Goal: Task Accomplishment & Management: Use online tool/utility

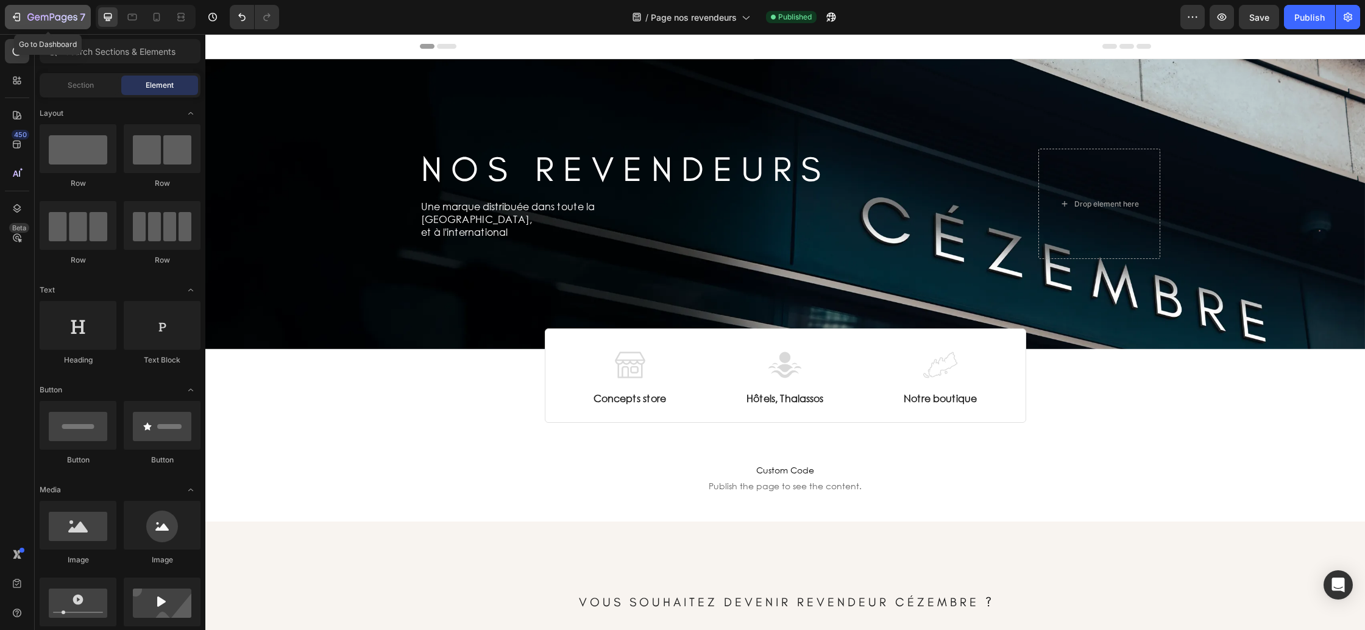
click at [69, 18] on icon "button" at bounding box center [70, 17] width 5 height 5
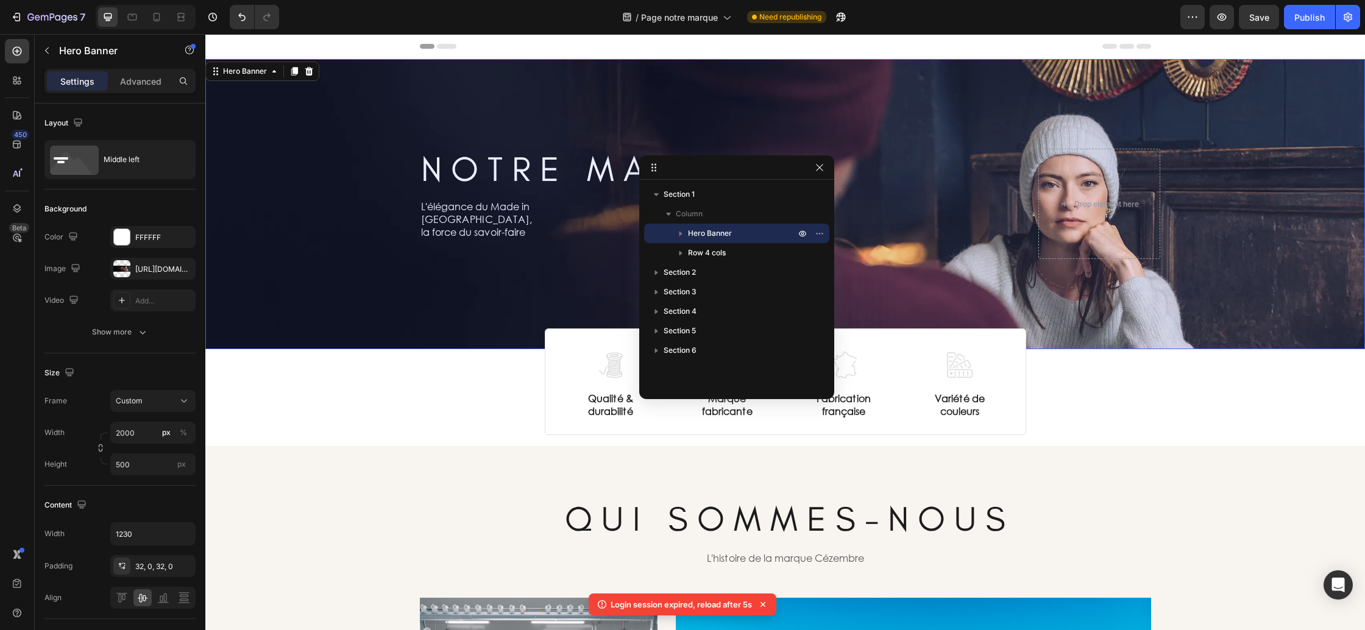
click at [826, 172] on div at bounding box center [819, 167] width 15 height 15
click at [820, 169] on icon "button" at bounding box center [820, 168] width 10 height 10
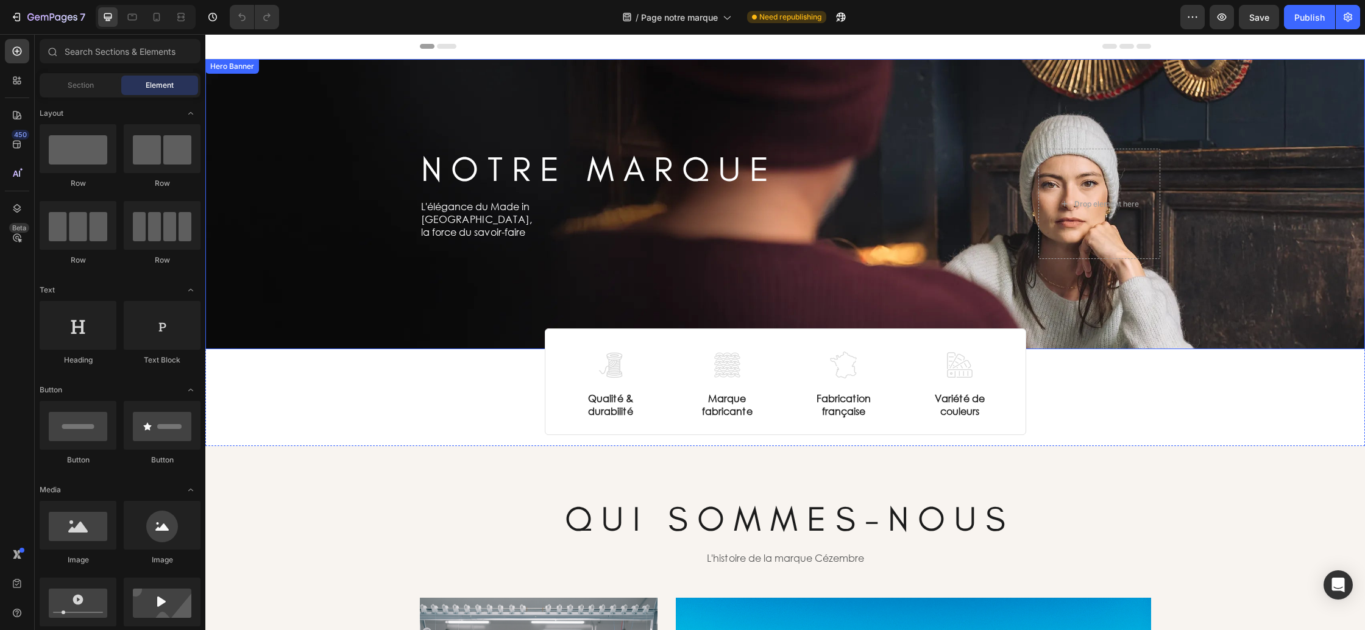
click at [277, 263] on div "Background Image" at bounding box center [785, 204] width 1160 height 290
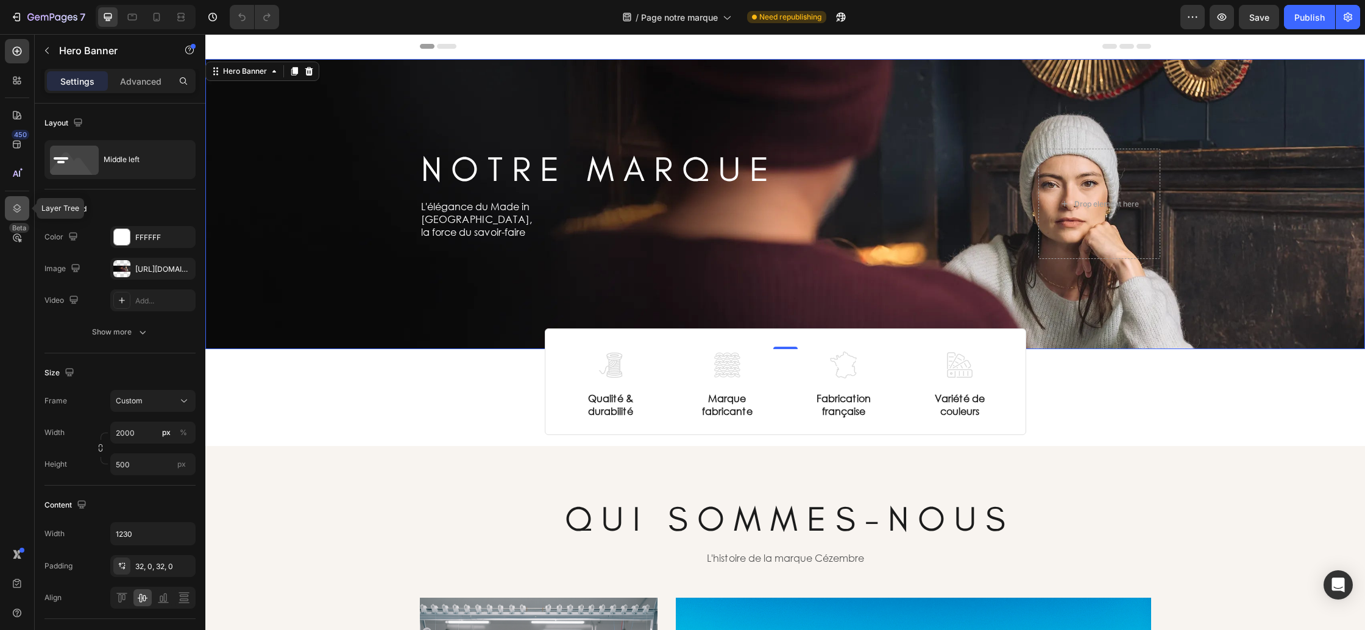
click at [16, 212] on icon at bounding box center [17, 208] width 8 height 9
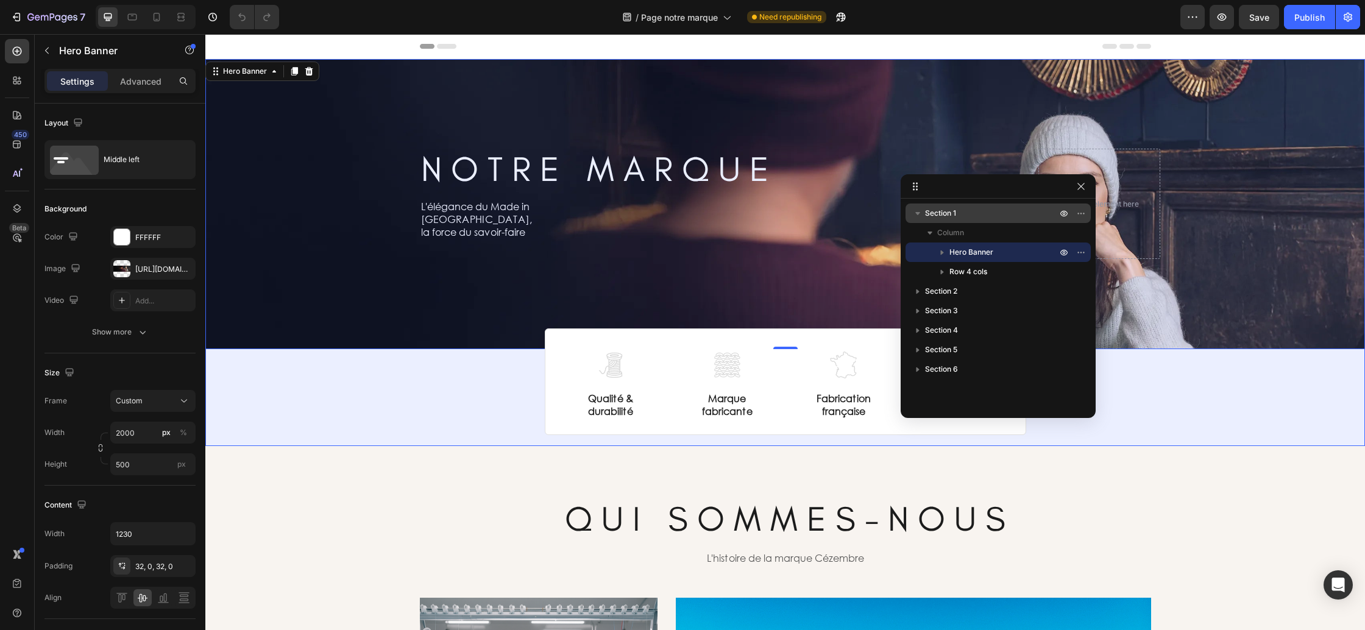
click at [974, 215] on p "Section 1" at bounding box center [992, 213] width 134 height 12
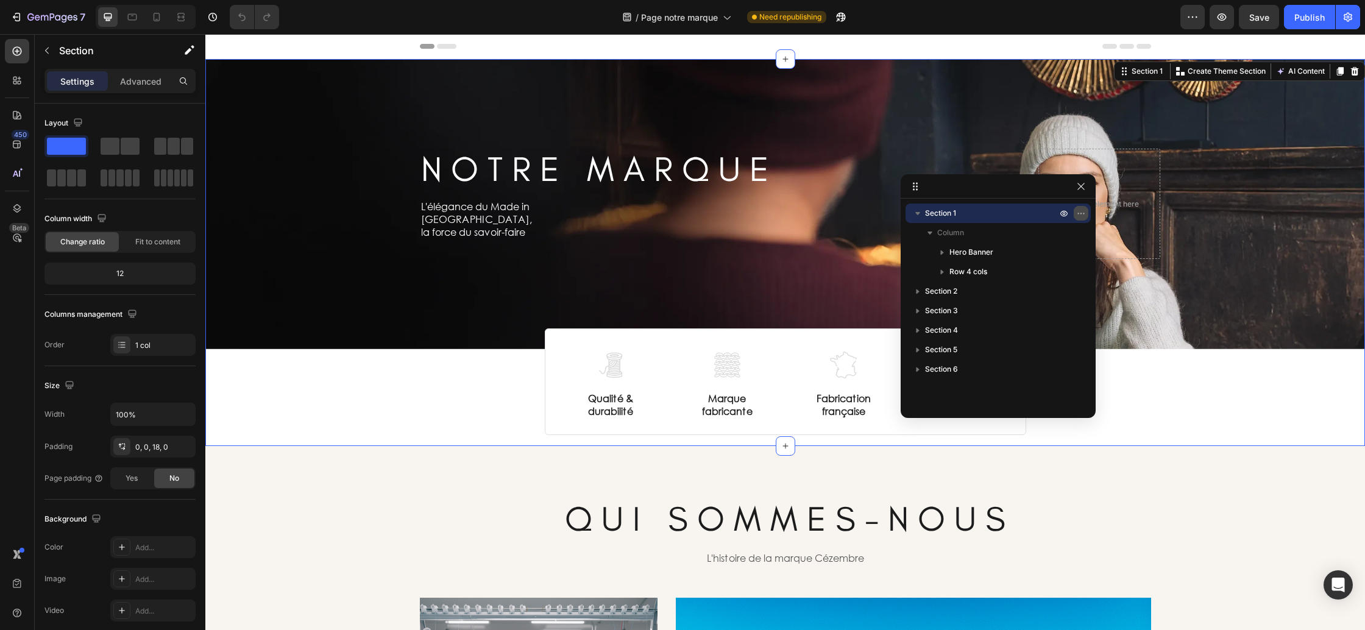
click at [1080, 216] on icon "button" at bounding box center [1081, 213] width 10 height 10
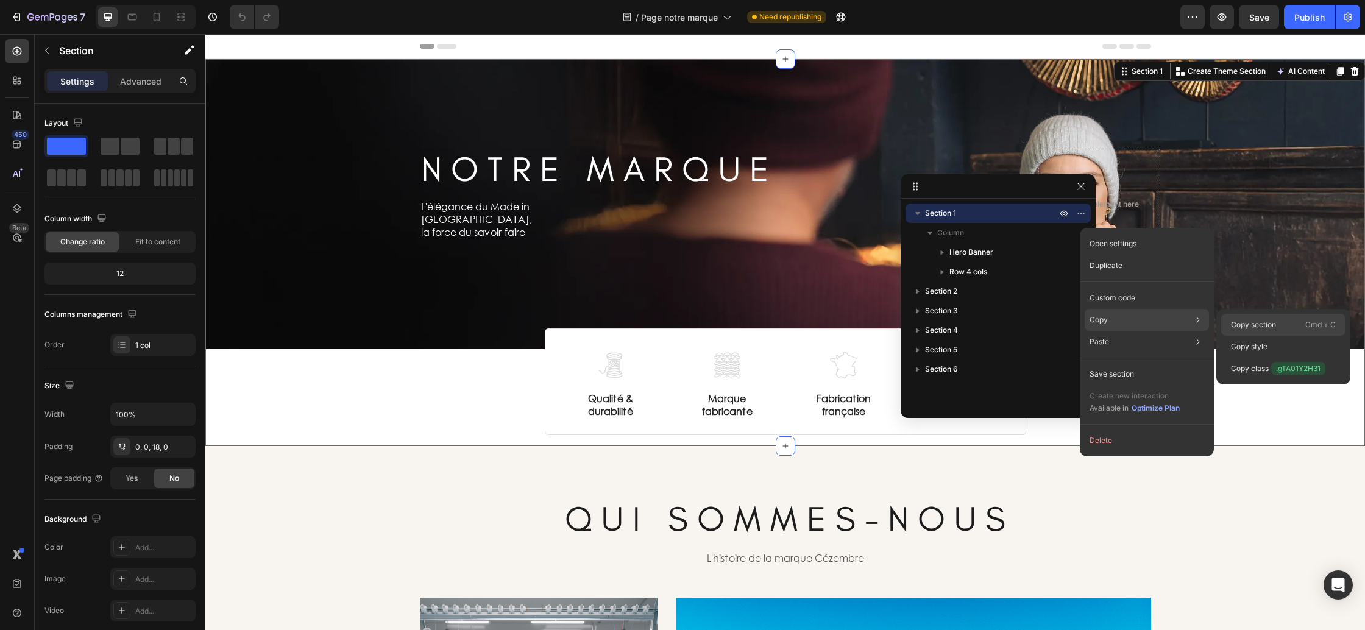
click at [1233, 321] on p "Copy section" at bounding box center [1253, 324] width 45 height 11
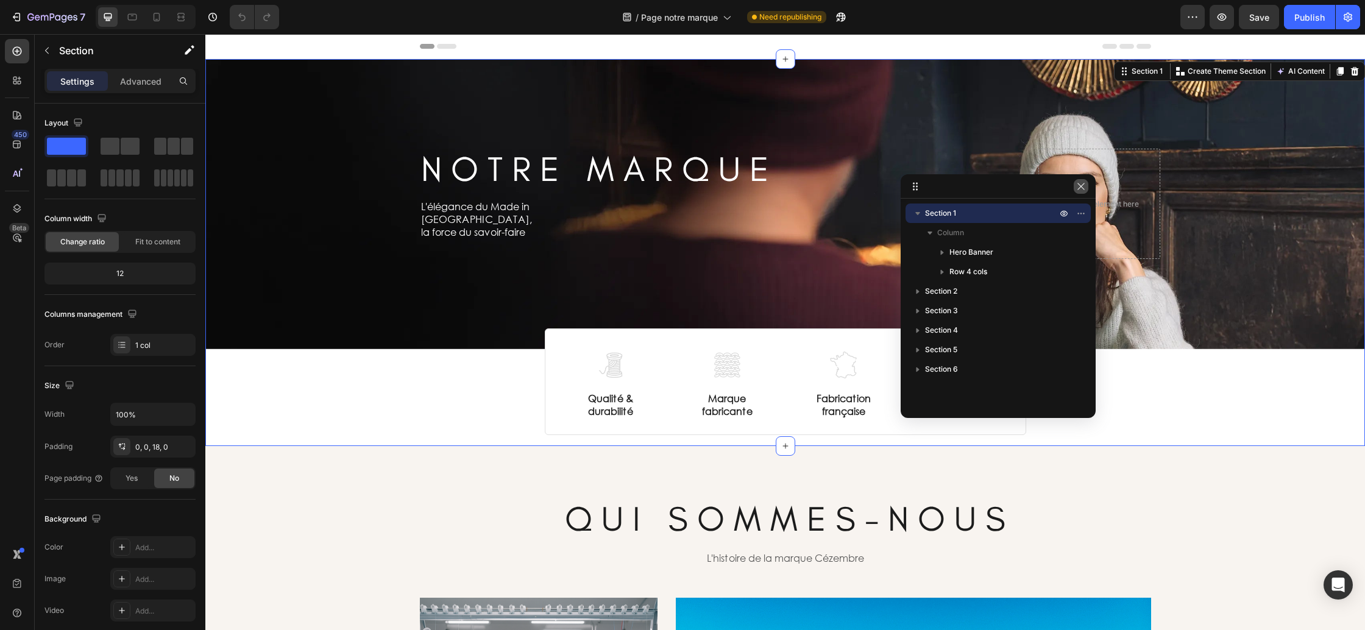
click at [1084, 185] on icon "button" at bounding box center [1081, 187] width 10 height 10
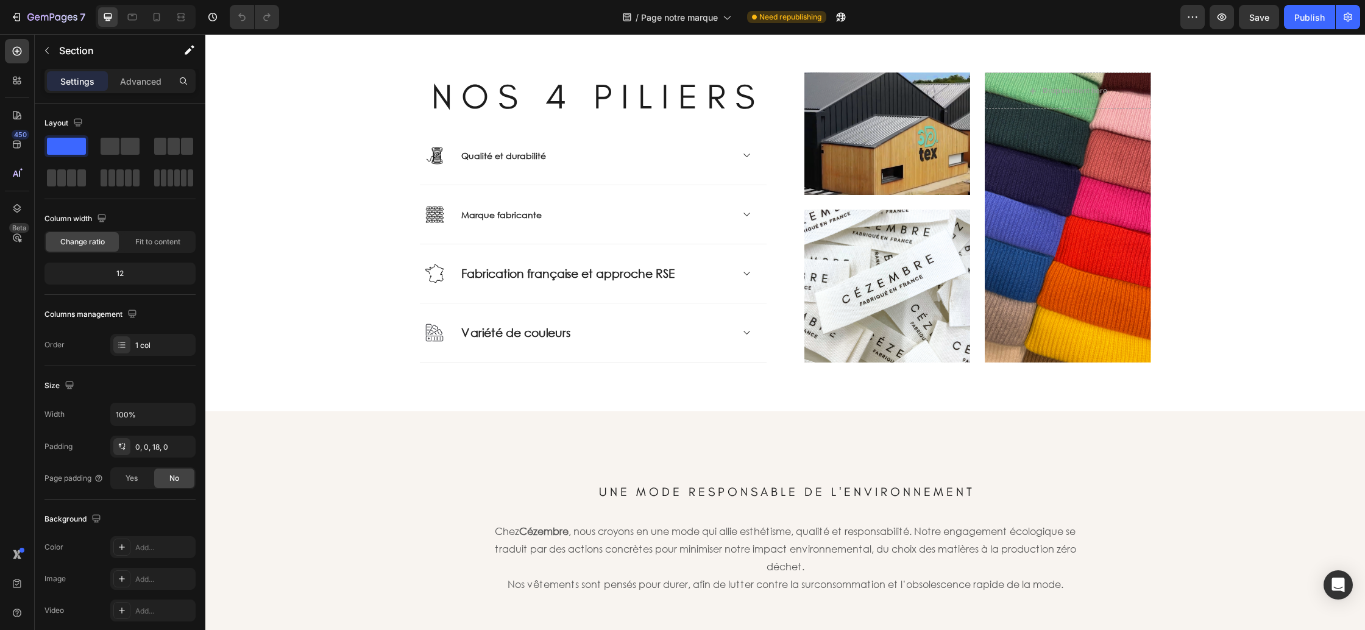
scroll to position [1095, 0]
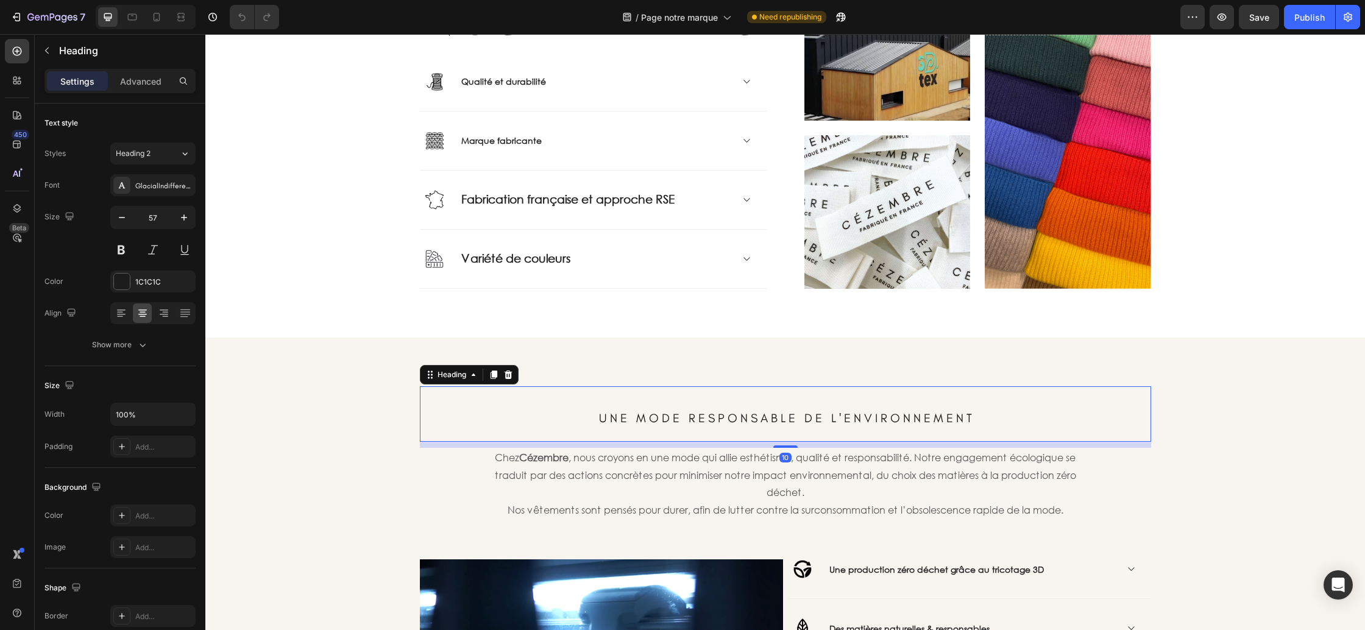
click at [780, 417] on span "U N E M O D E R E S P O N S A B L E D E L ' E N V I R O N N E M E N T" at bounding box center [785, 418] width 373 height 15
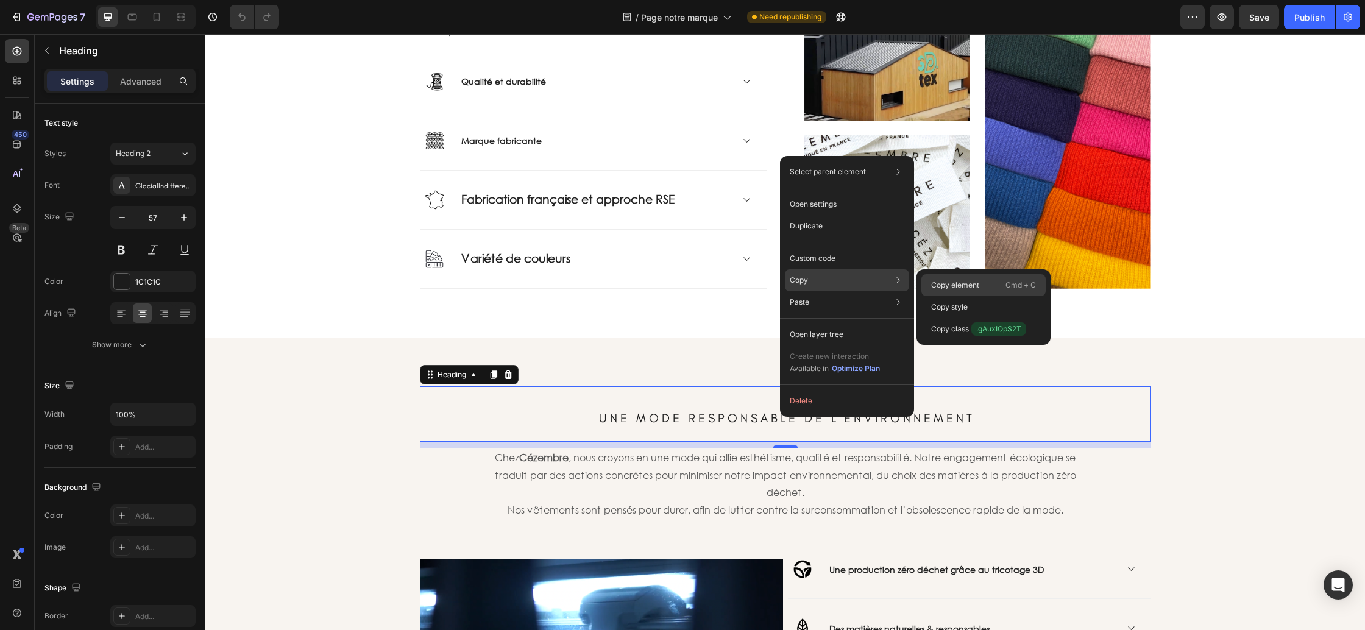
click at [952, 286] on p "Copy element" at bounding box center [955, 285] width 48 height 11
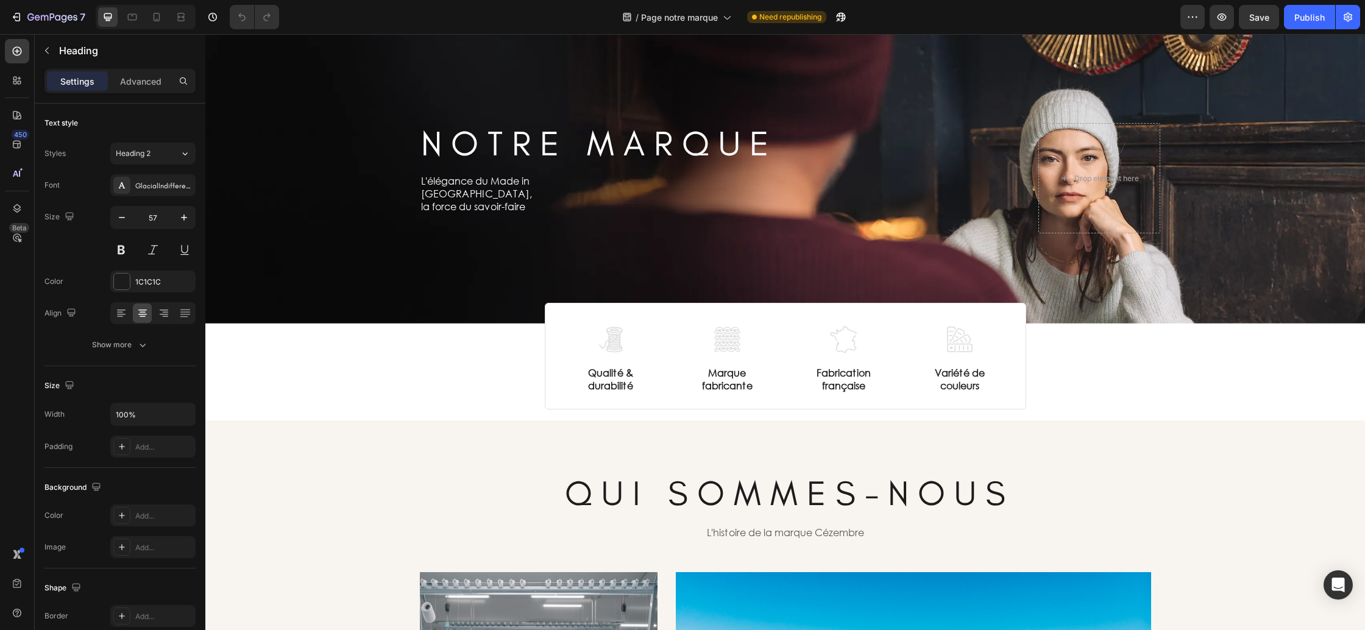
scroll to position [0, 0]
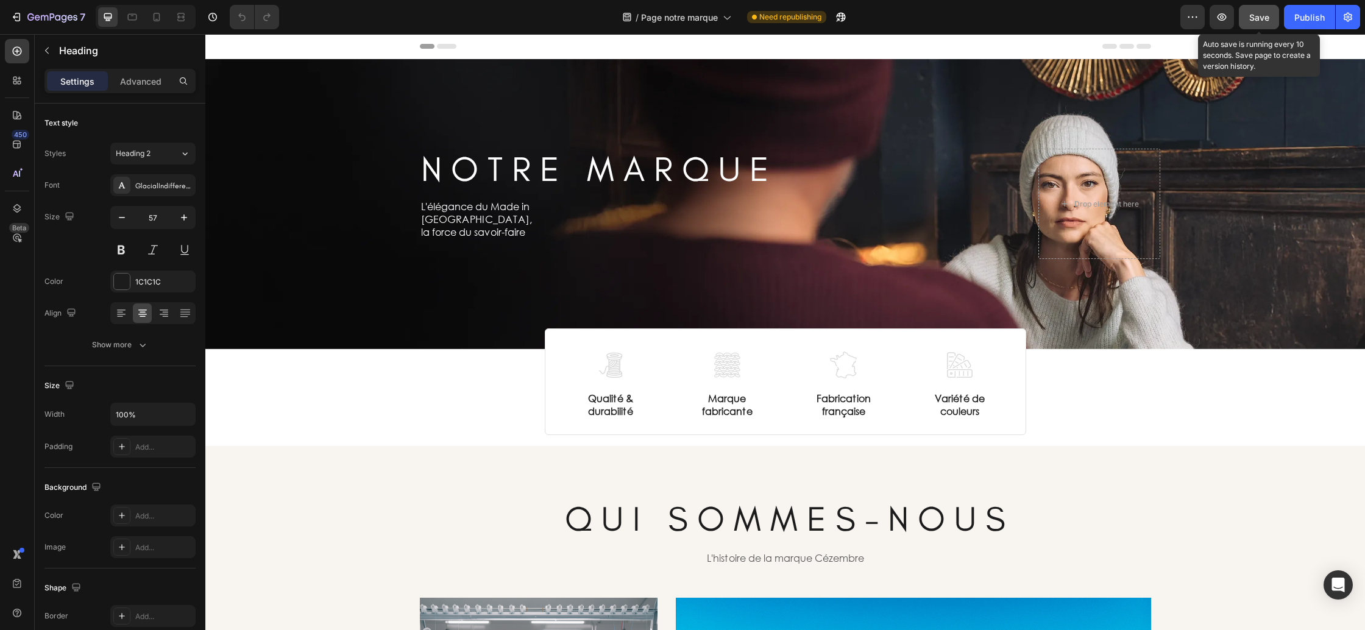
click at [1270, 24] on button "Save" at bounding box center [1259, 17] width 40 height 24
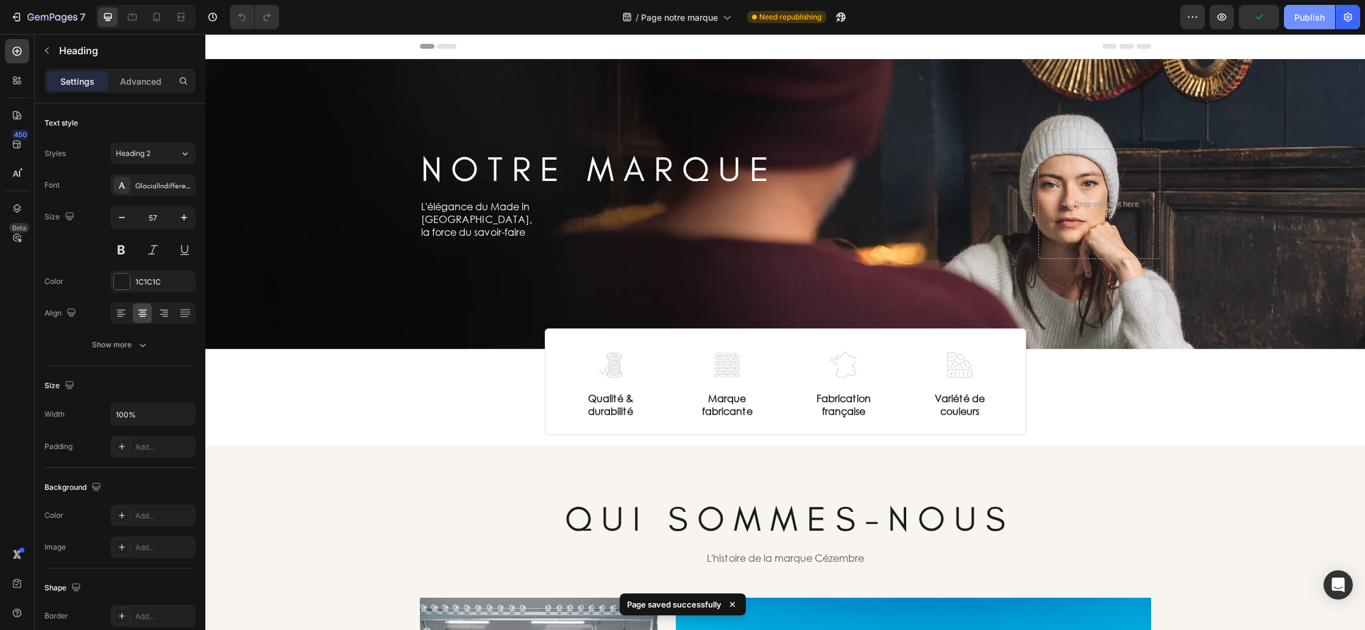
click at [1308, 23] on div "Publish" at bounding box center [1309, 17] width 30 height 13
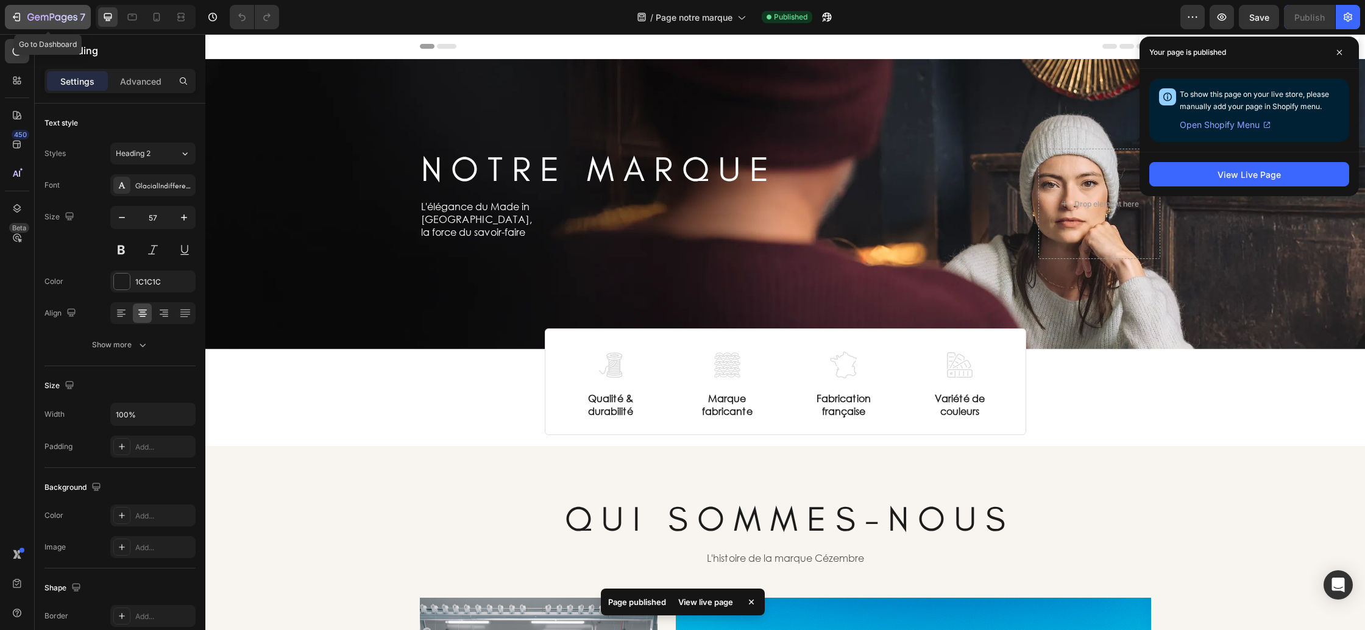
click at [57, 18] on icon "button" at bounding box center [52, 18] width 50 height 10
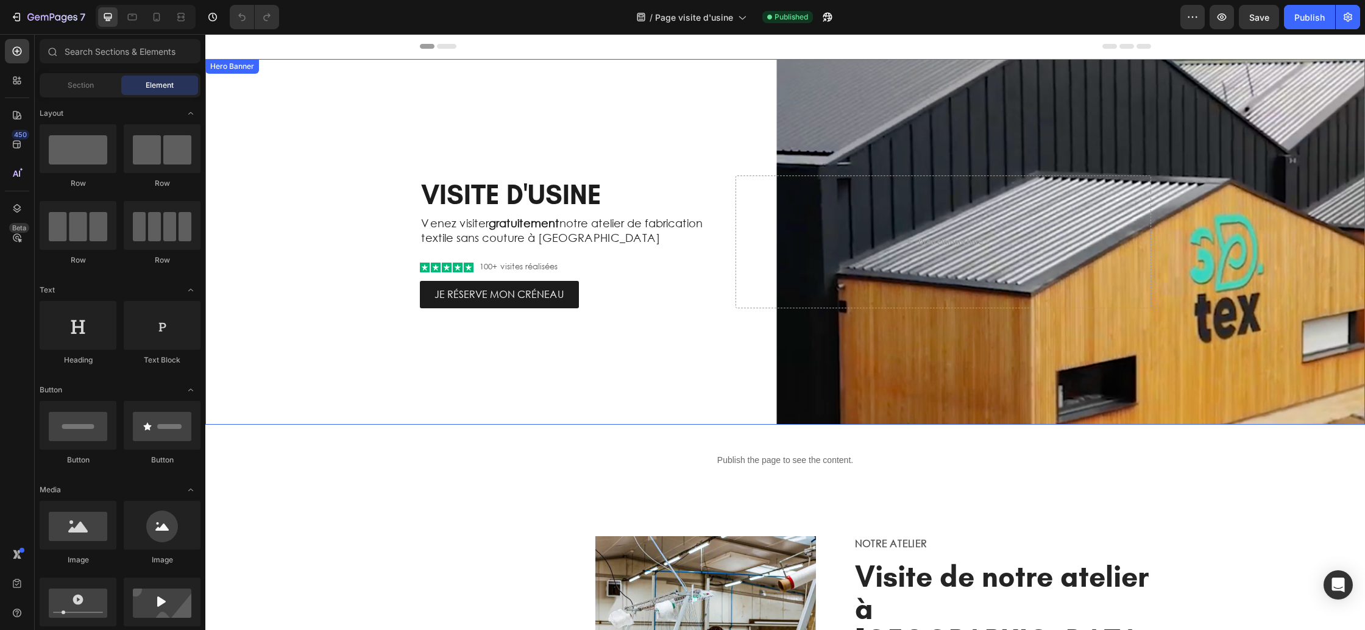
click at [318, 147] on div "Background Image" at bounding box center [785, 242] width 1160 height 366
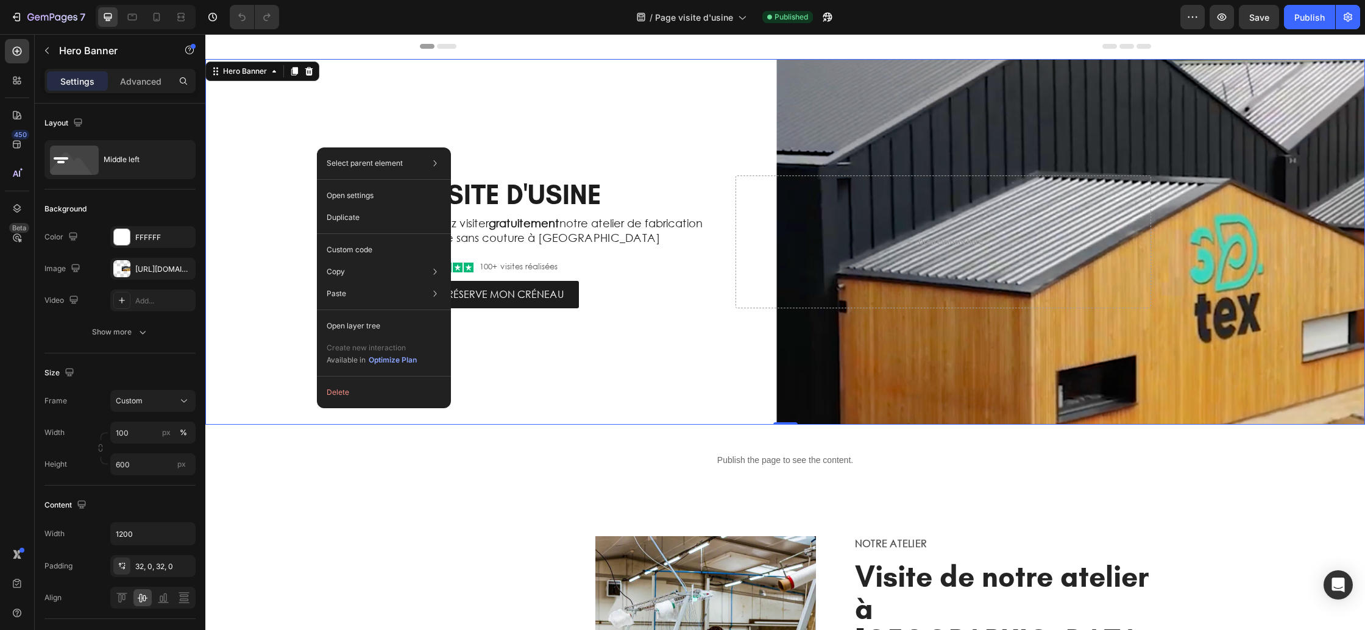
drag, startPoint x: 262, startPoint y: 126, endPoint x: 237, endPoint y: 132, distance: 25.9
click at [261, 126] on div "Background Image" at bounding box center [785, 242] width 1160 height 366
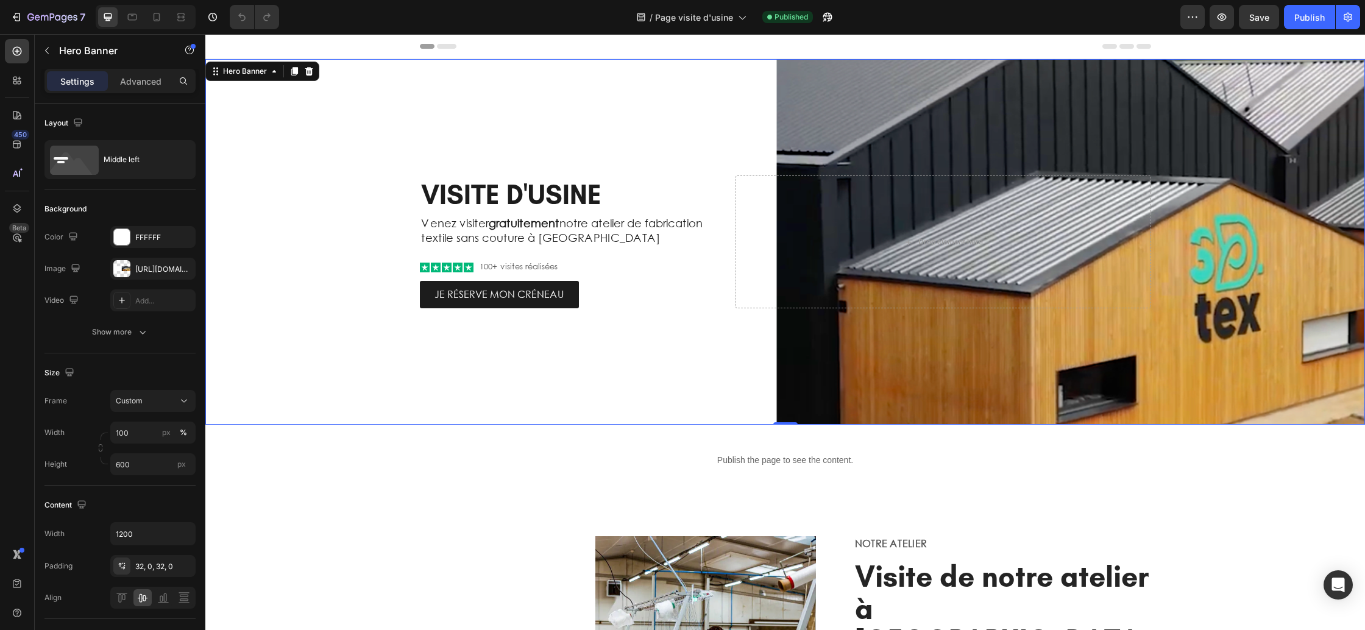
click at [782, 130] on div "Background Image" at bounding box center [785, 242] width 1160 height 366
click at [21, 210] on icon at bounding box center [17, 208] width 12 height 12
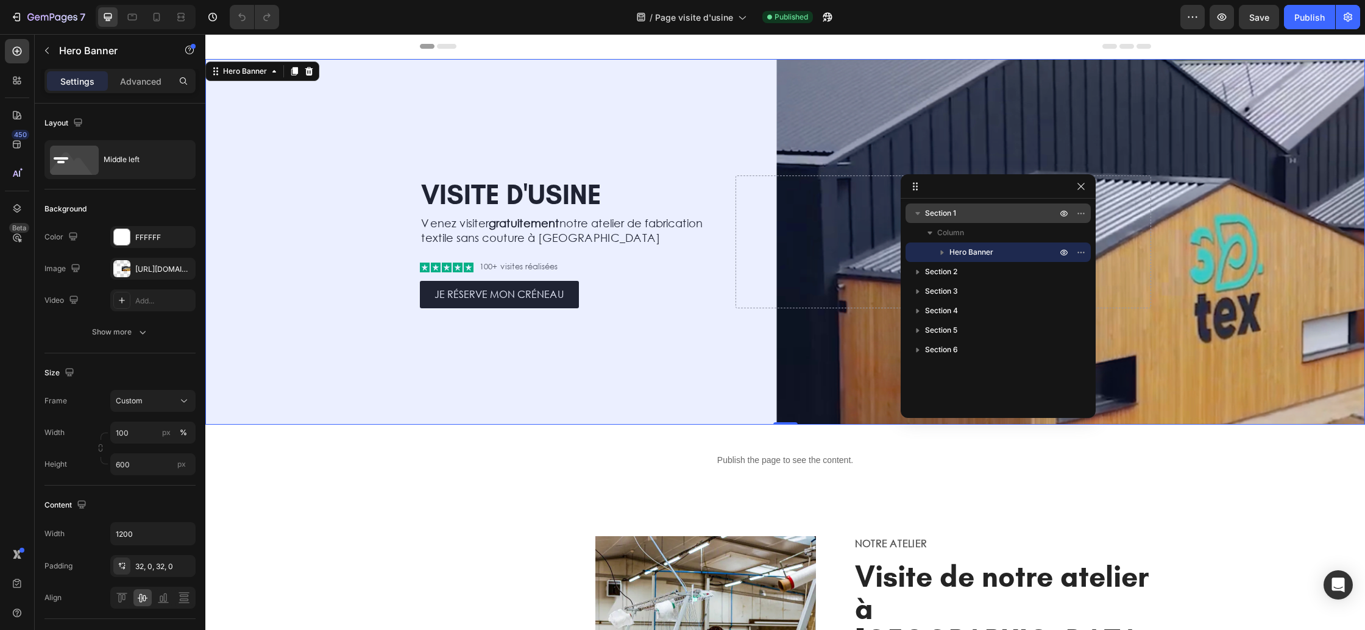
drag, startPoint x: 954, startPoint y: 216, endPoint x: 1018, endPoint y: 207, distance: 64.6
click at [957, 215] on p "Section 1" at bounding box center [992, 213] width 134 height 12
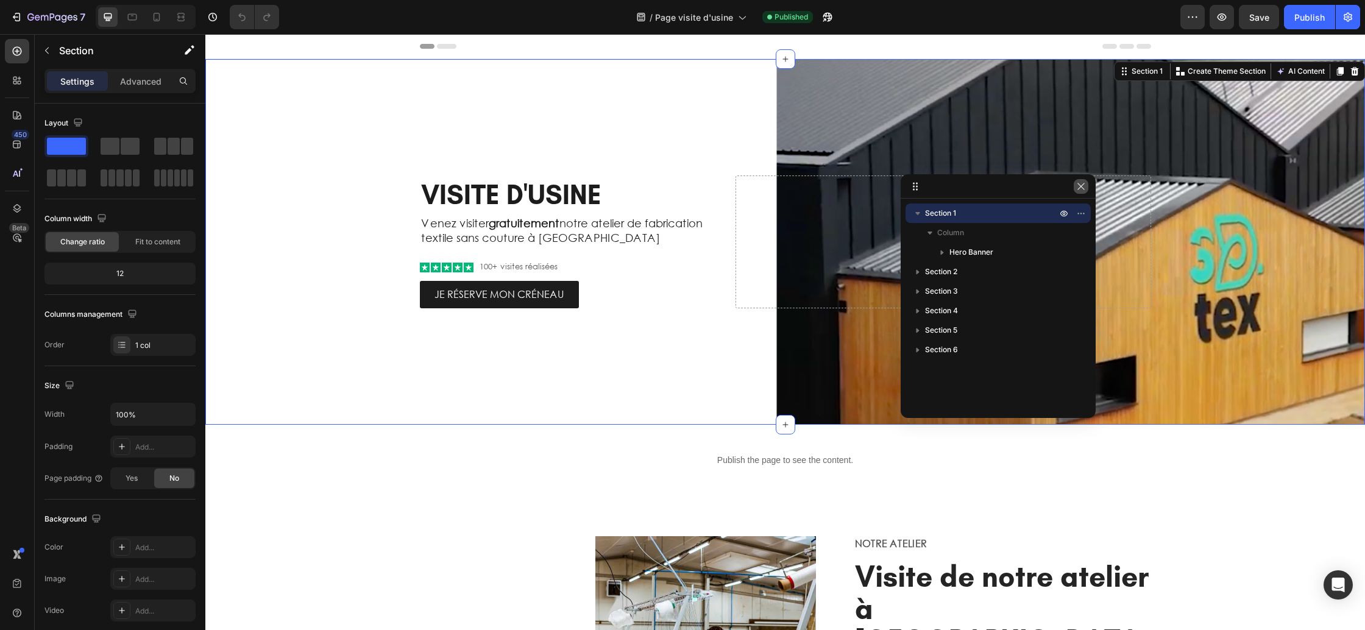
click at [1080, 185] on icon "button" at bounding box center [1081, 187] width 10 height 10
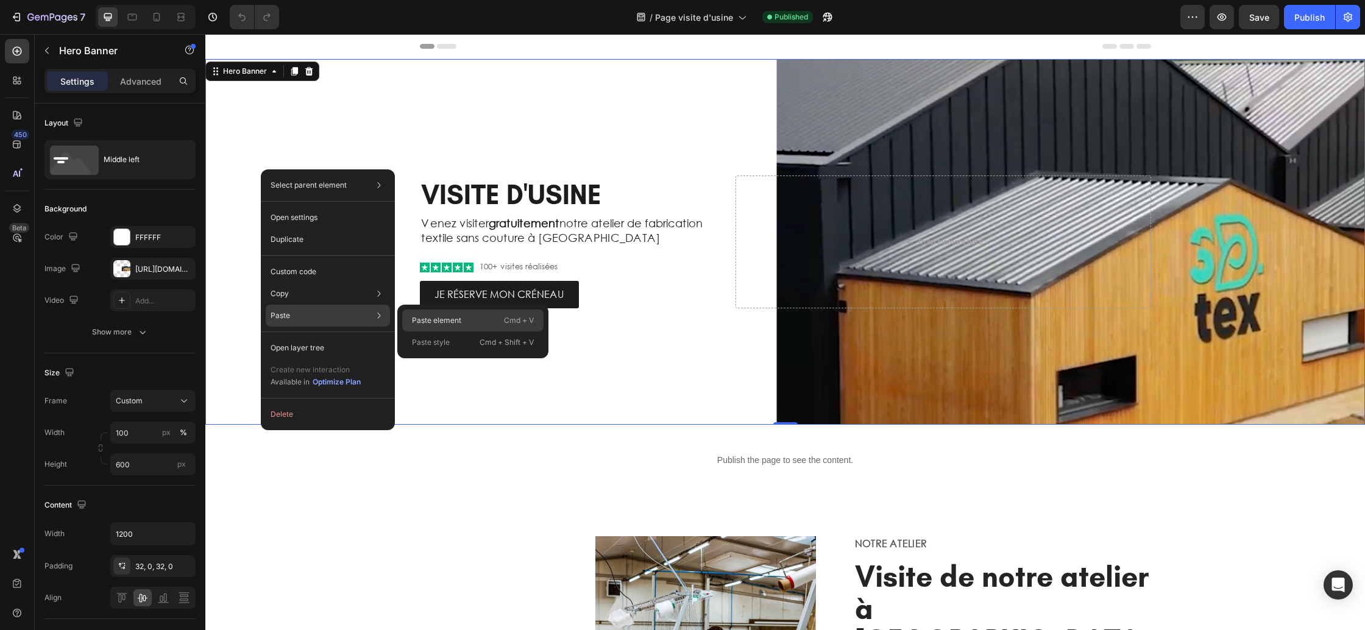
click at [444, 321] on p "Paste element" at bounding box center [436, 320] width 49 height 11
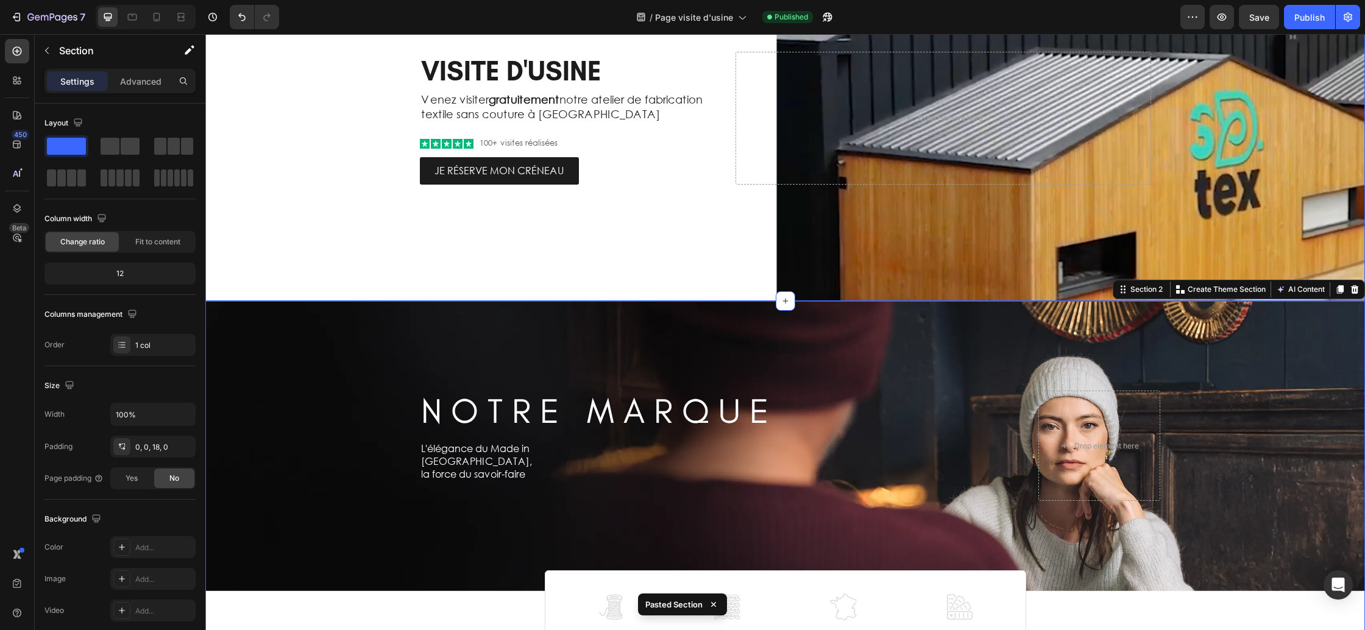
click at [296, 131] on div "Background Image" at bounding box center [785, 118] width 1160 height 366
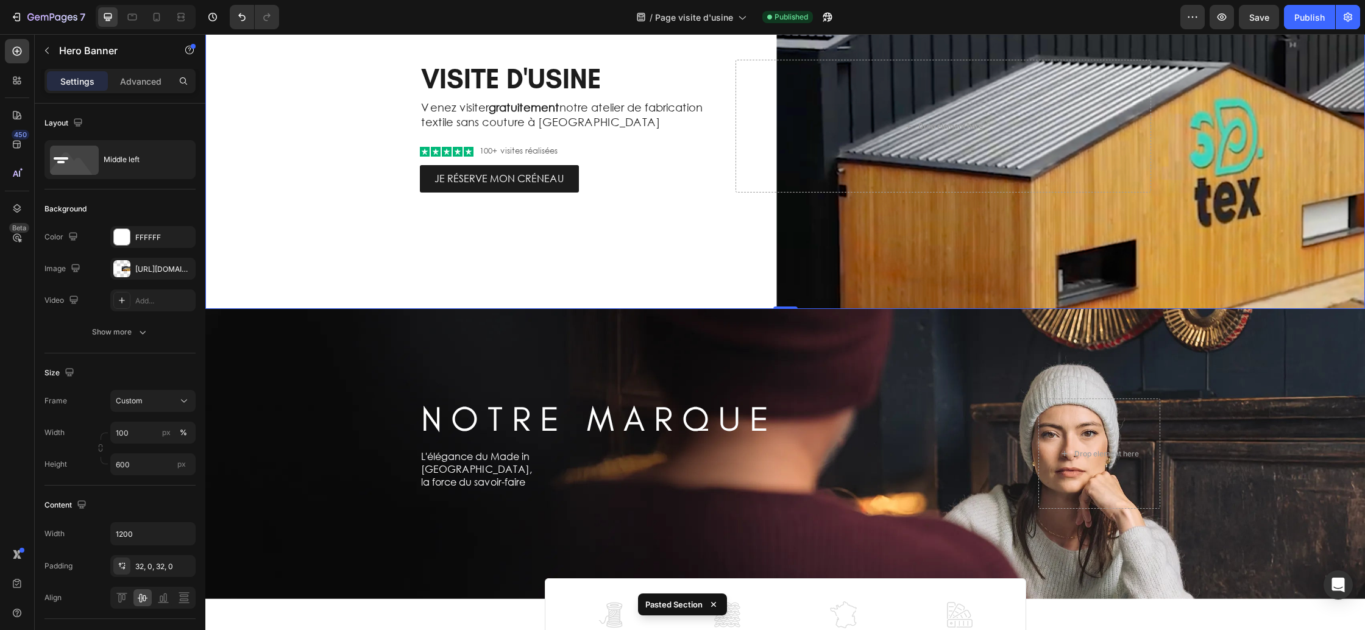
scroll to position [128, 0]
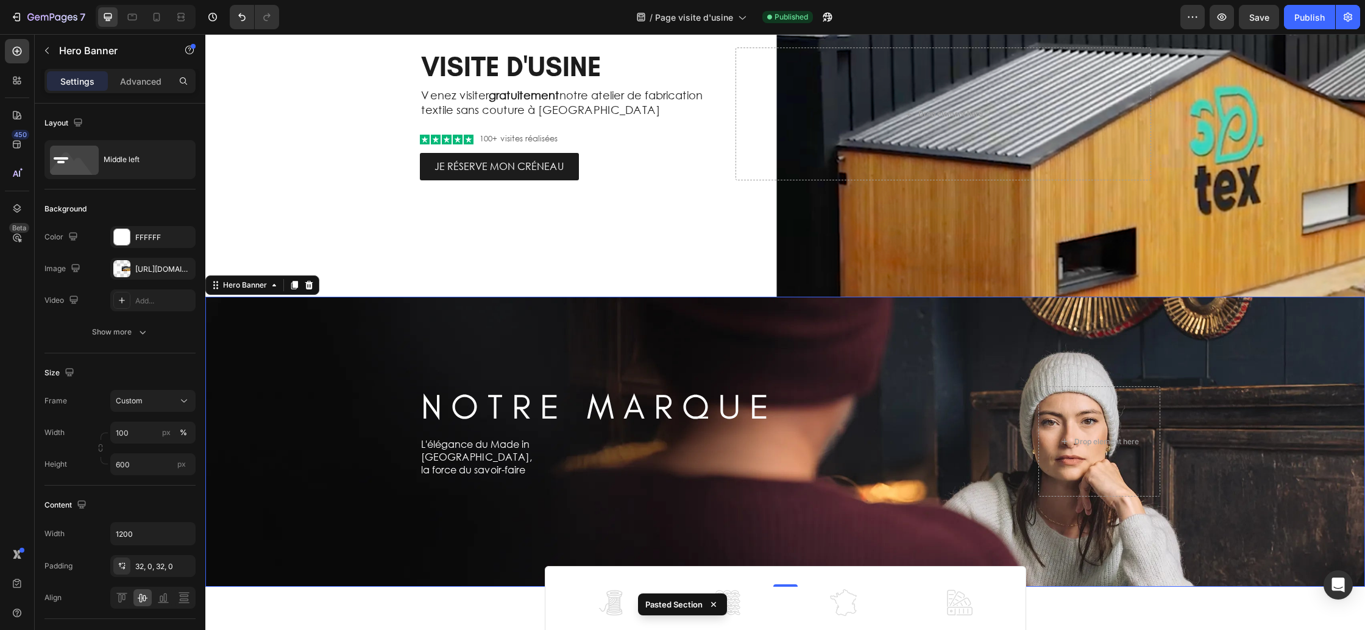
click at [271, 360] on div "Background Image" at bounding box center [785, 442] width 1160 height 290
click at [143, 274] on div "https://cdn.shopify.com/s/files/1/0678/9555/8432/files/gempages_556549879929767…" at bounding box center [152, 269] width 85 height 22
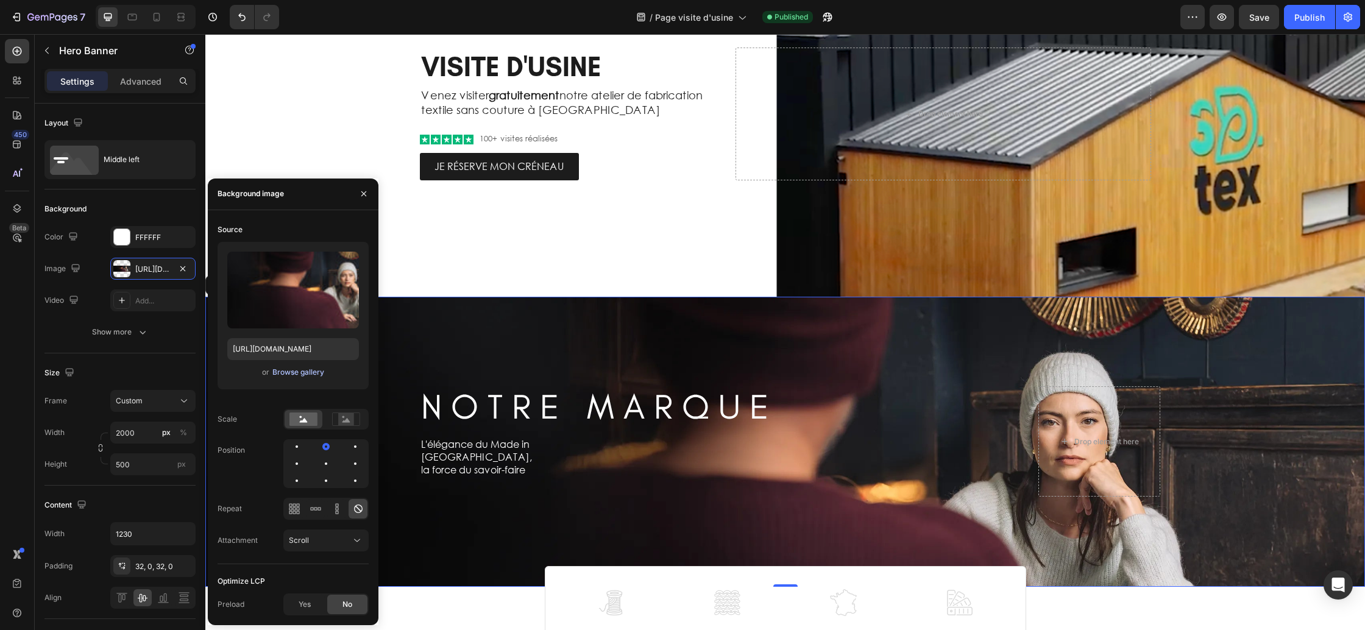
click at [290, 372] on div "Browse gallery" at bounding box center [298, 372] width 52 height 11
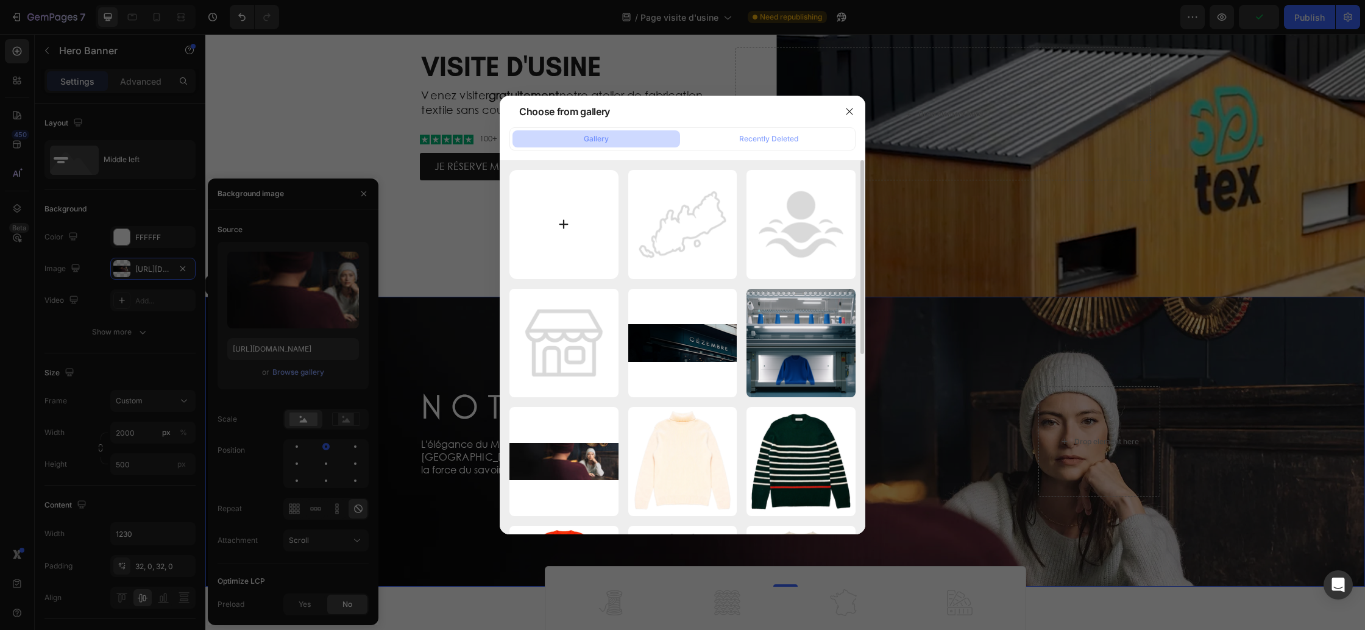
type input "C:\fakepath\Visite d'usine.webp"
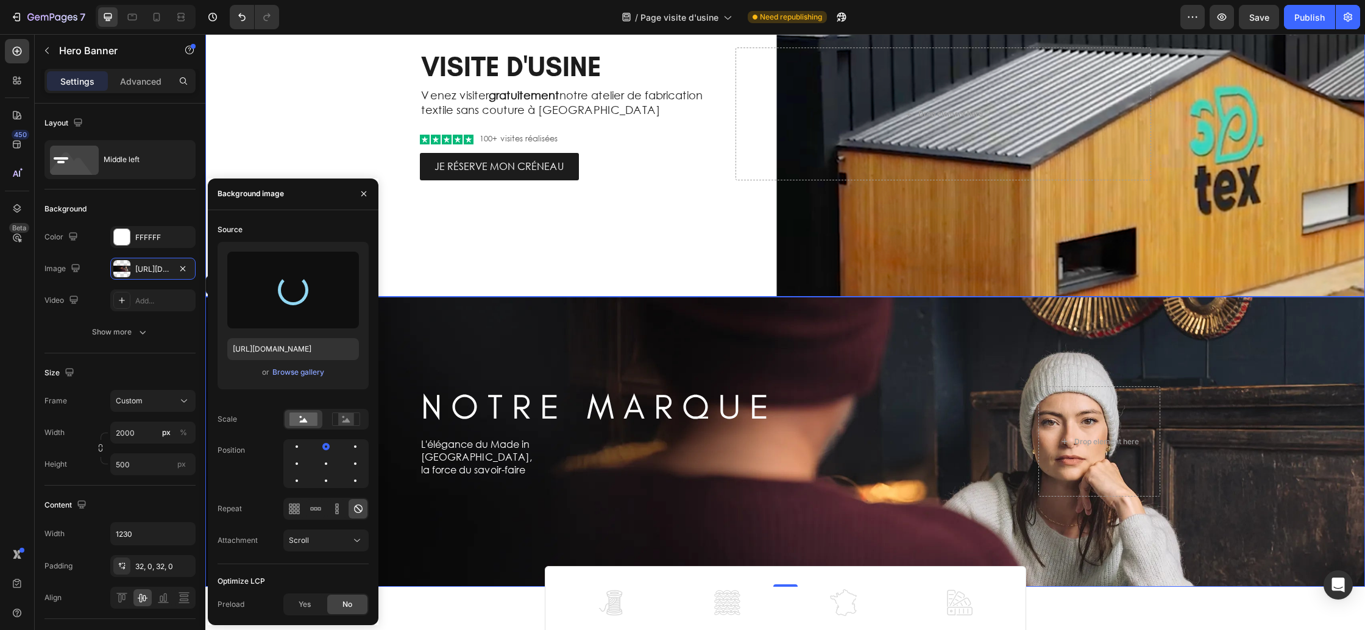
type input "https://cdn.shopify.com/s/files/1/0678/9555/8432/files/gempages_556549879929767…"
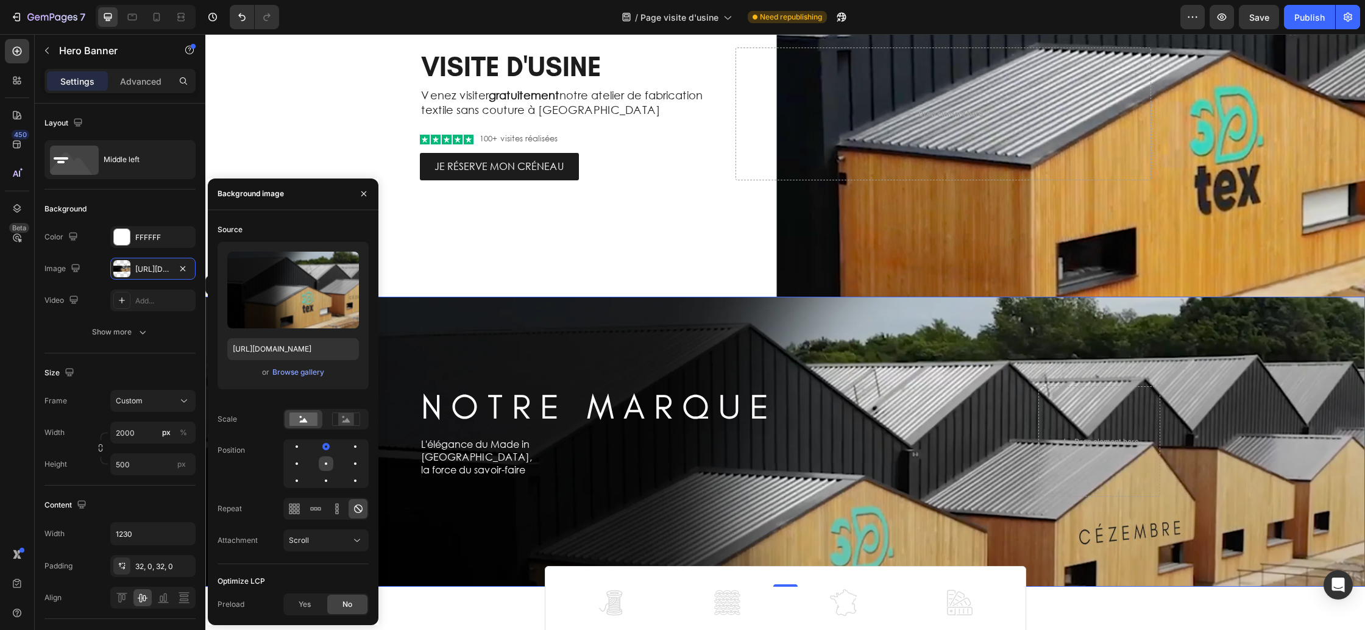
click at [348, 465] on div at bounding box center [355, 463] width 15 height 15
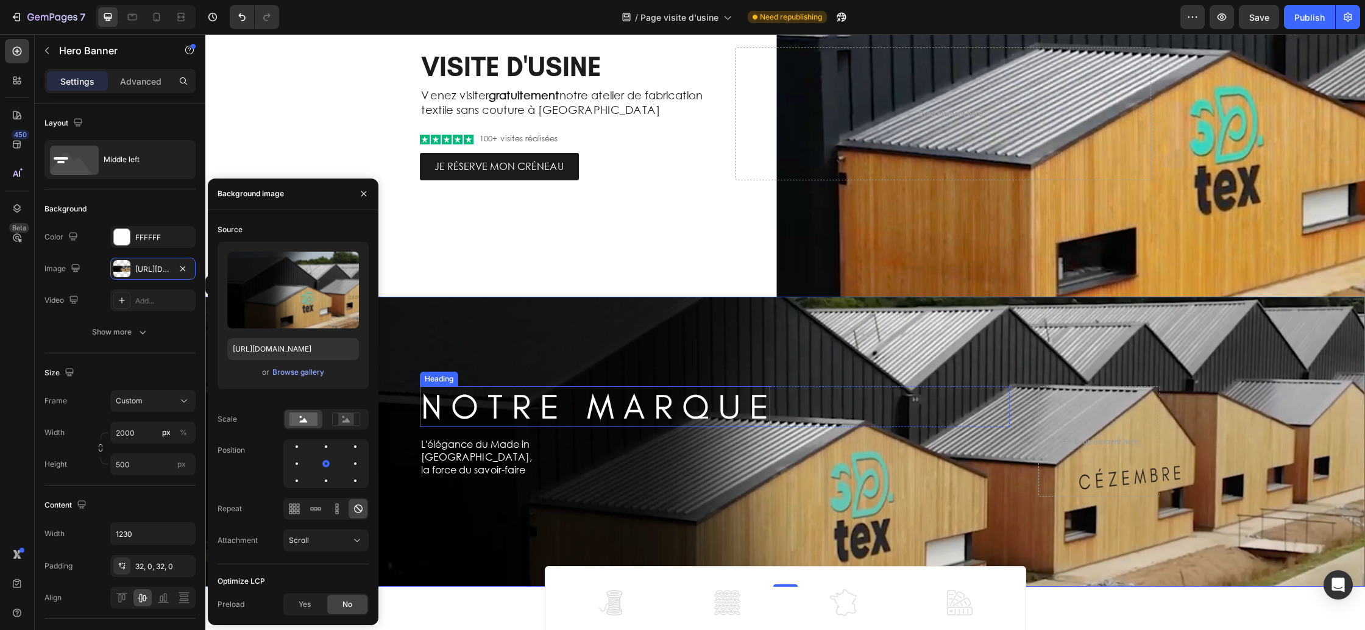
click at [501, 417] on h2 "N O T R E M A R Q U E" at bounding box center [595, 406] width 350 height 41
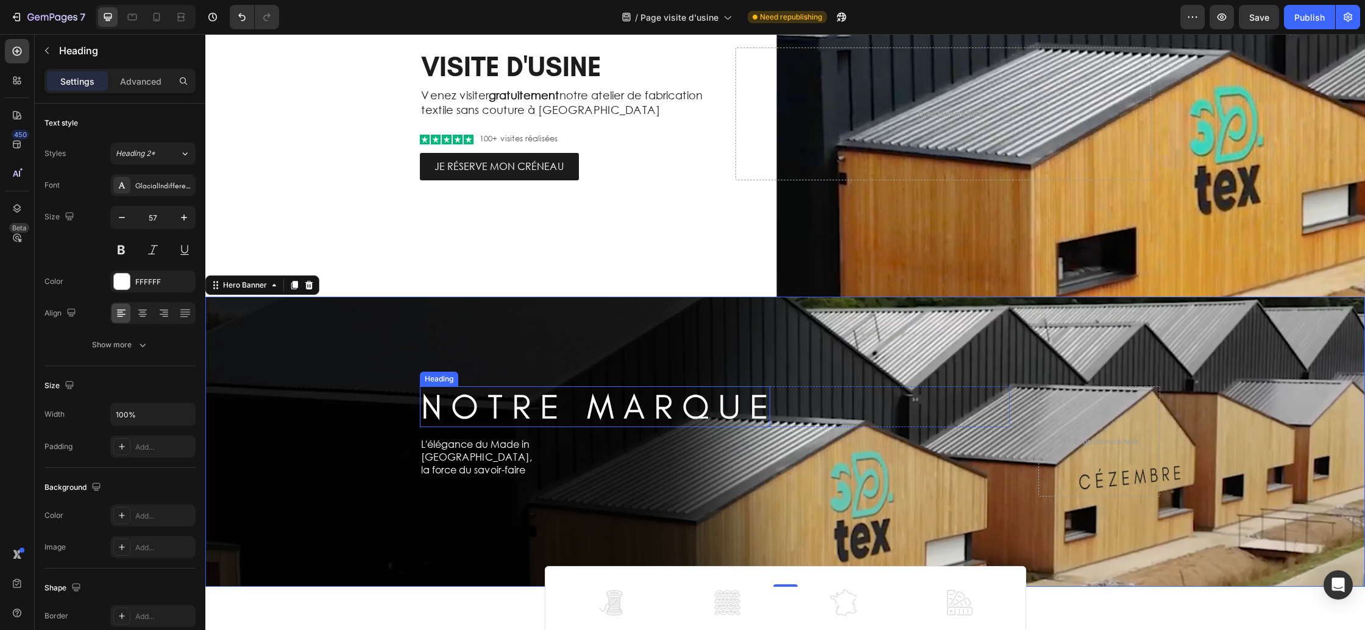
click at [501, 417] on h2 "N O T R E M A R Q U E" at bounding box center [595, 406] width 350 height 41
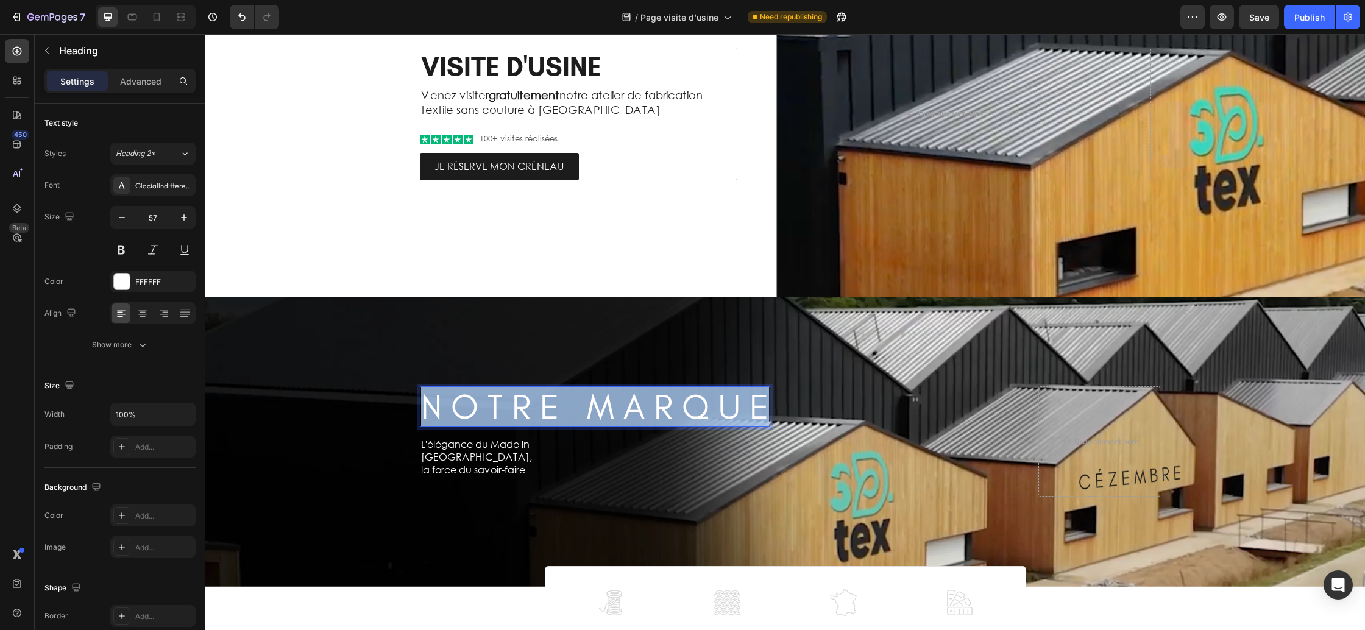
click at [501, 417] on p "N O T R E M A R Q U E" at bounding box center [595, 407] width 348 height 38
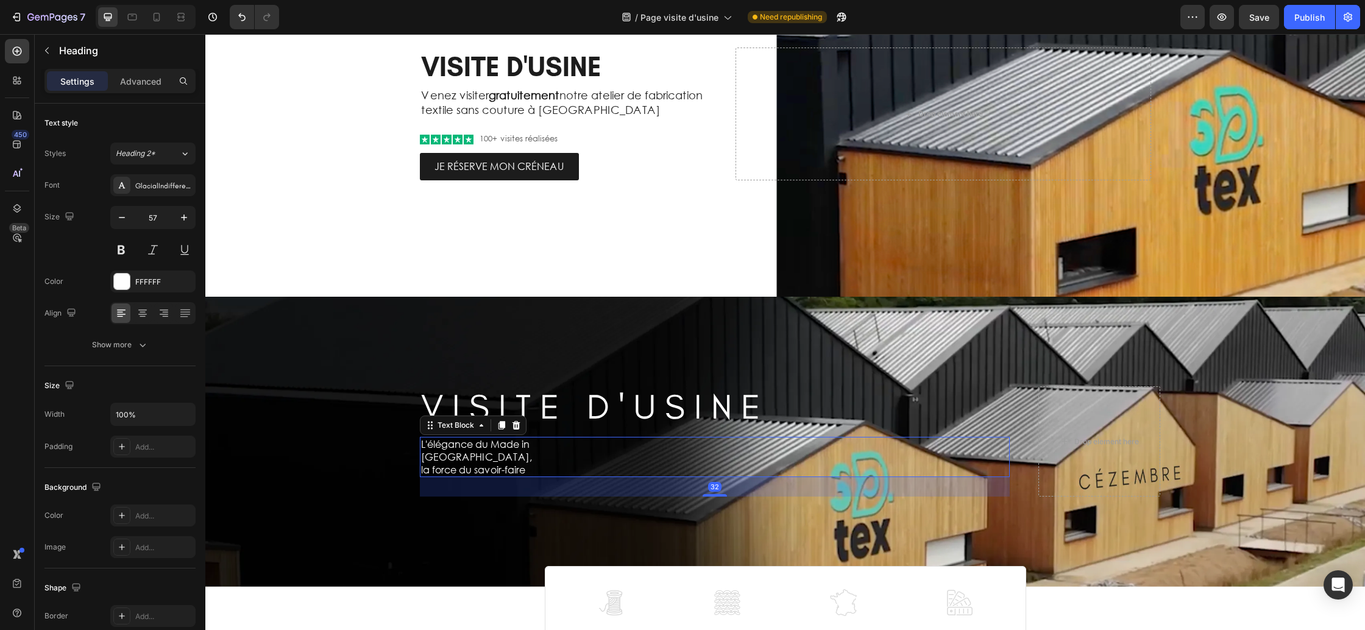
click at [499, 450] on p "L'élégance du Made in France," at bounding box center [529, 451] width 217 height 26
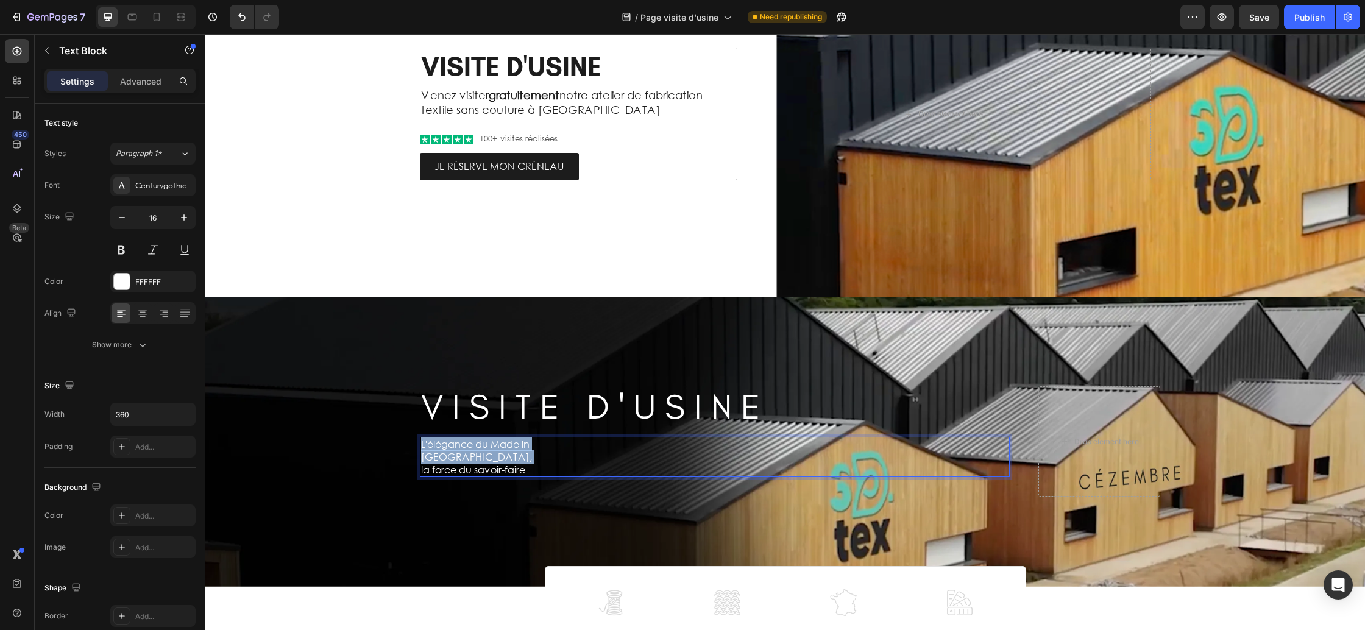
click at [499, 450] on p "L'élégance du Made in France," at bounding box center [529, 451] width 217 height 26
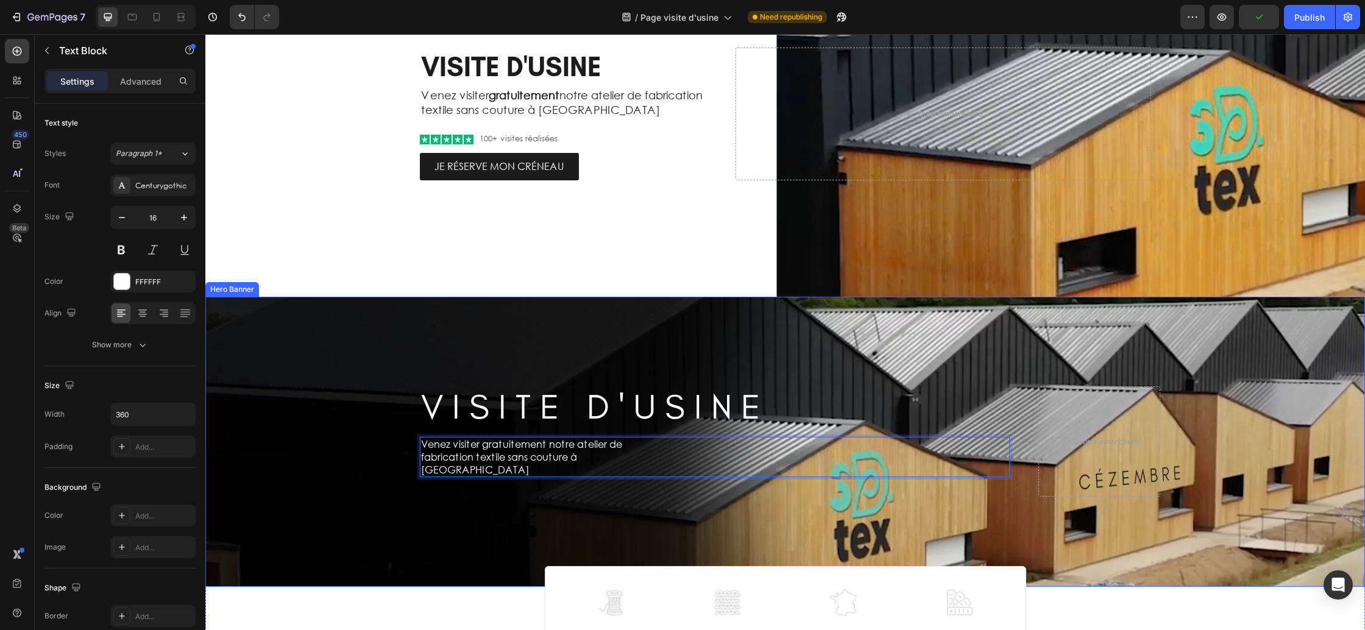
click at [442, 511] on div "Background Image" at bounding box center [785, 442] width 1160 height 290
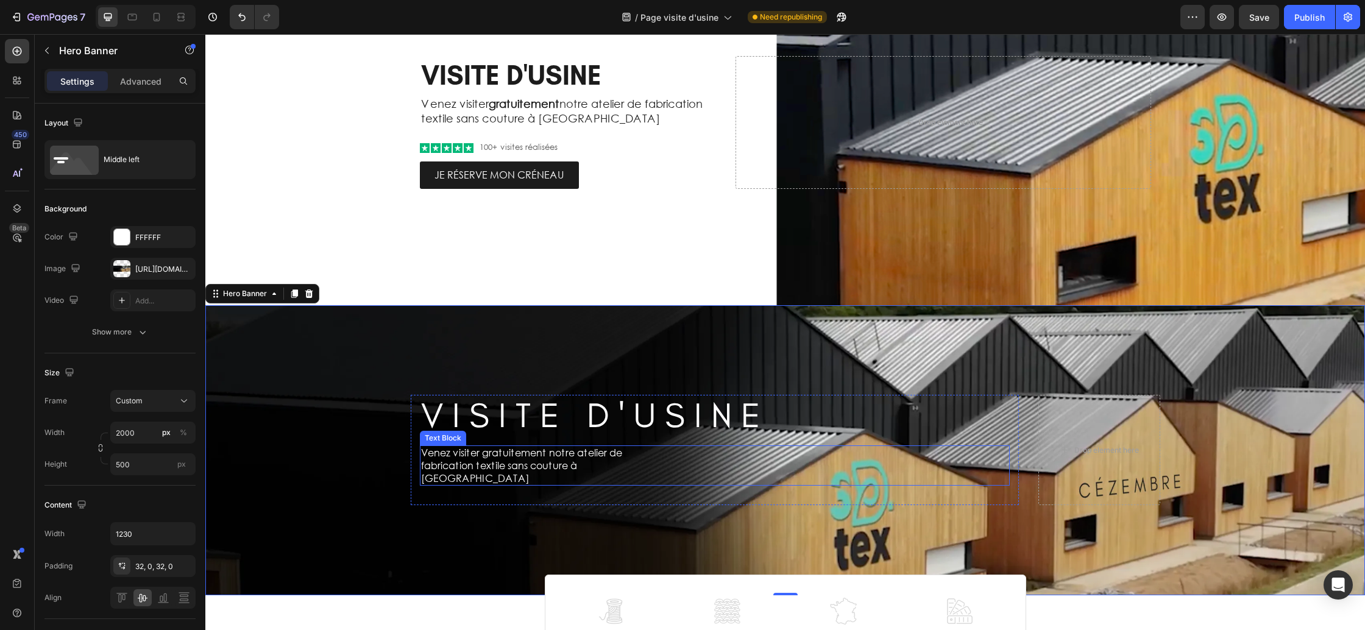
scroll to position [114, 0]
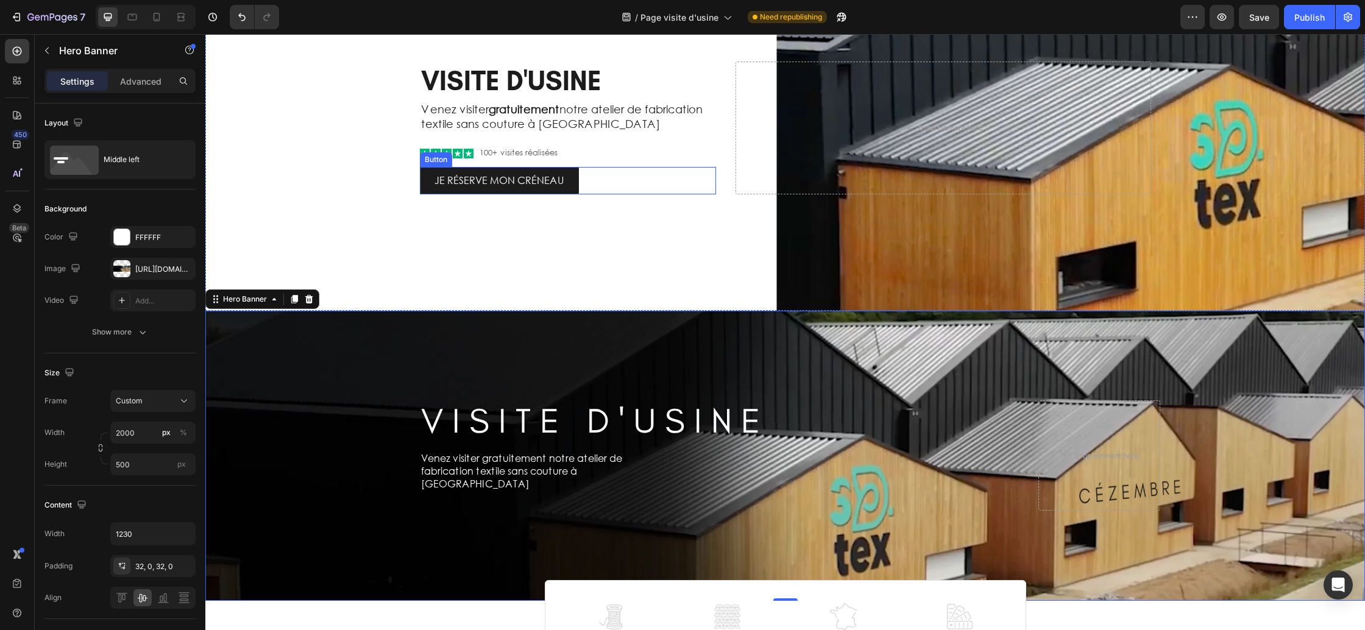
click at [592, 179] on div "JE RÉSERVE MON CRÉNEAU Button" at bounding box center [568, 180] width 297 height 27
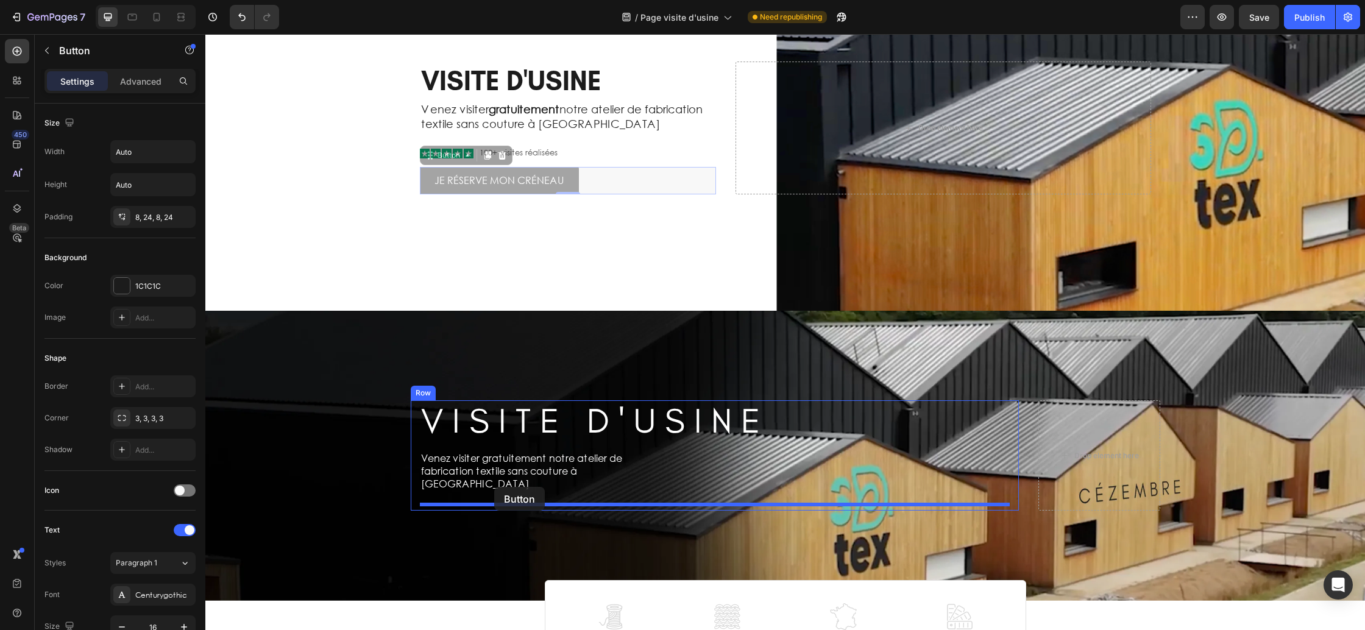
drag, startPoint x: 428, startPoint y: 156, endPoint x: 494, endPoint y: 487, distance: 337.2
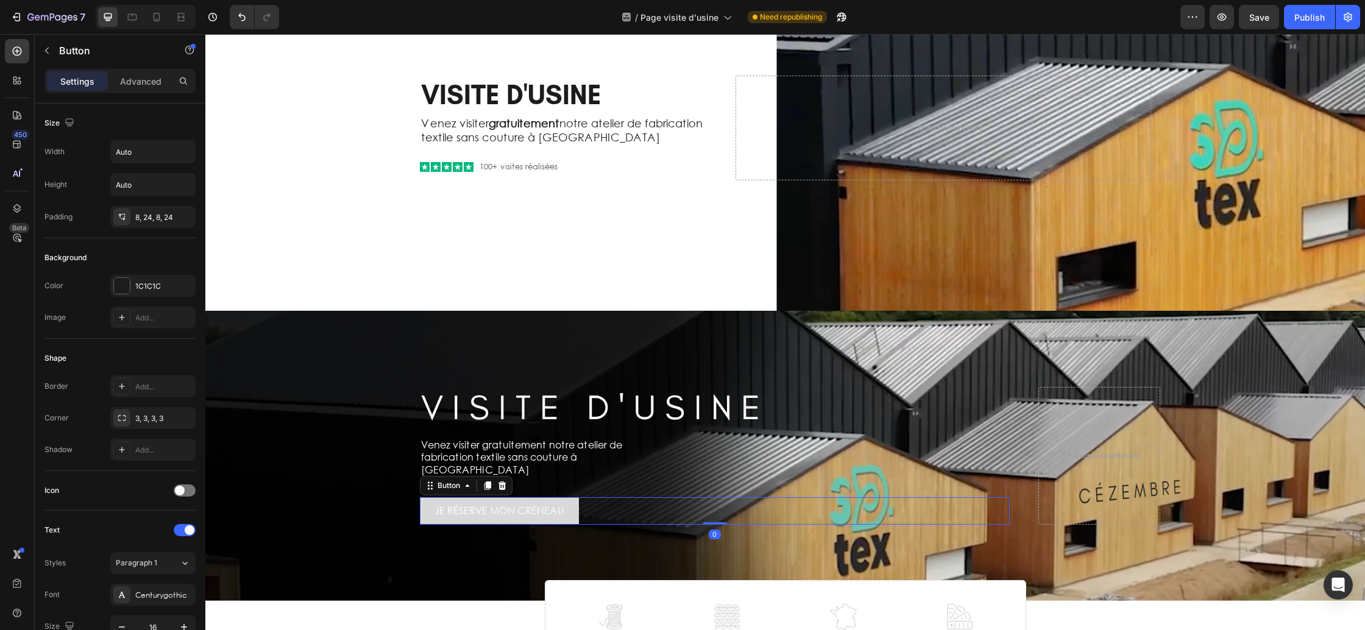
click at [568, 508] on link "JE RÉSERVE MON CRÉNEAU" at bounding box center [499, 510] width 159 height 27
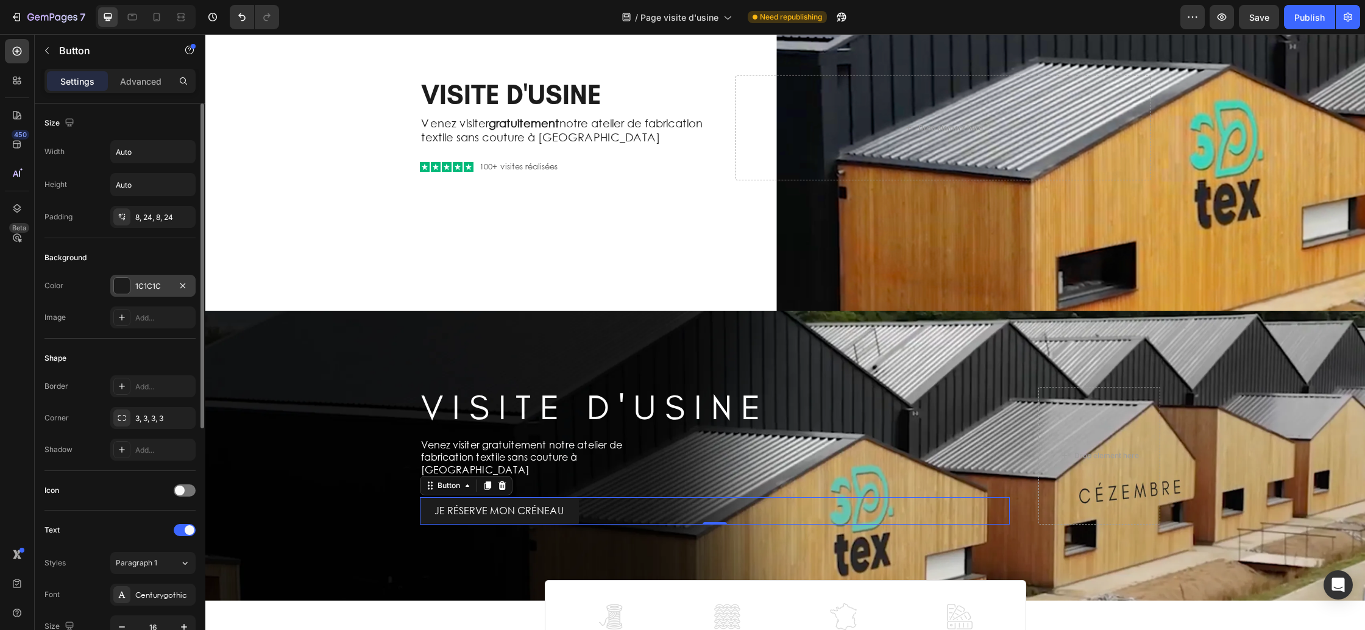
click at [124, 288] on div at bounding box center [122, 286] width 16 height 16
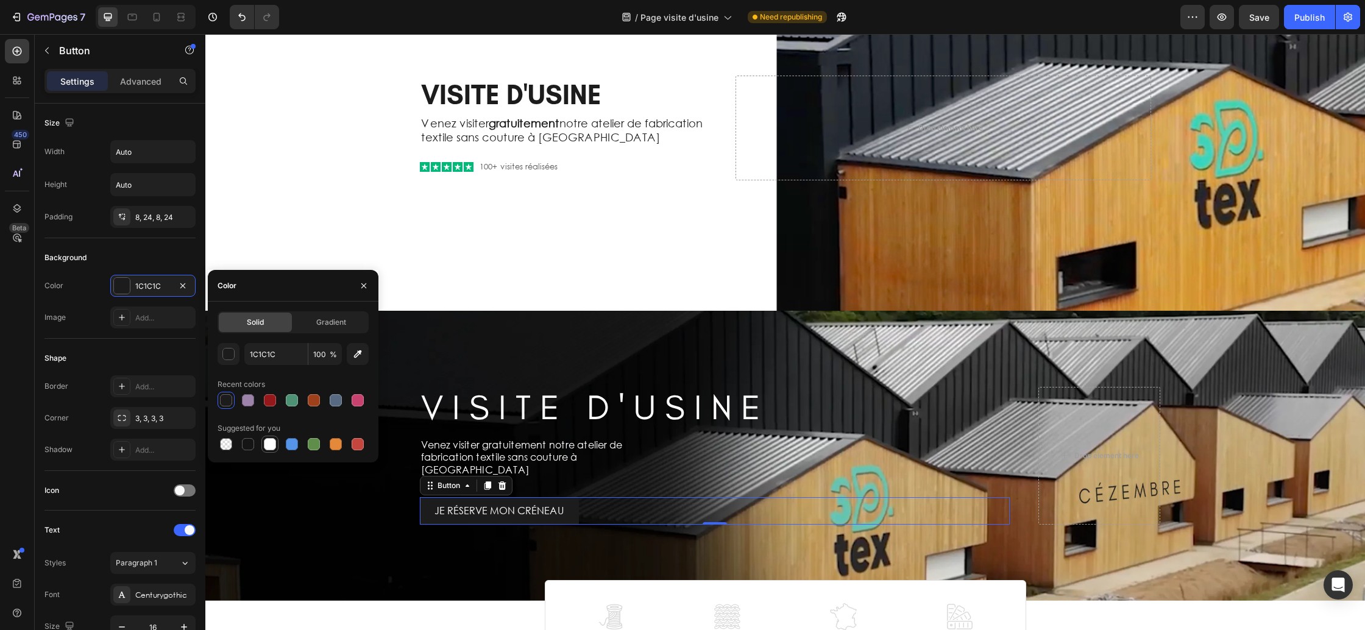
click at [270, 448] on div at bounding box center [270, 444] width 12 height 12
type input "FFFFFF"
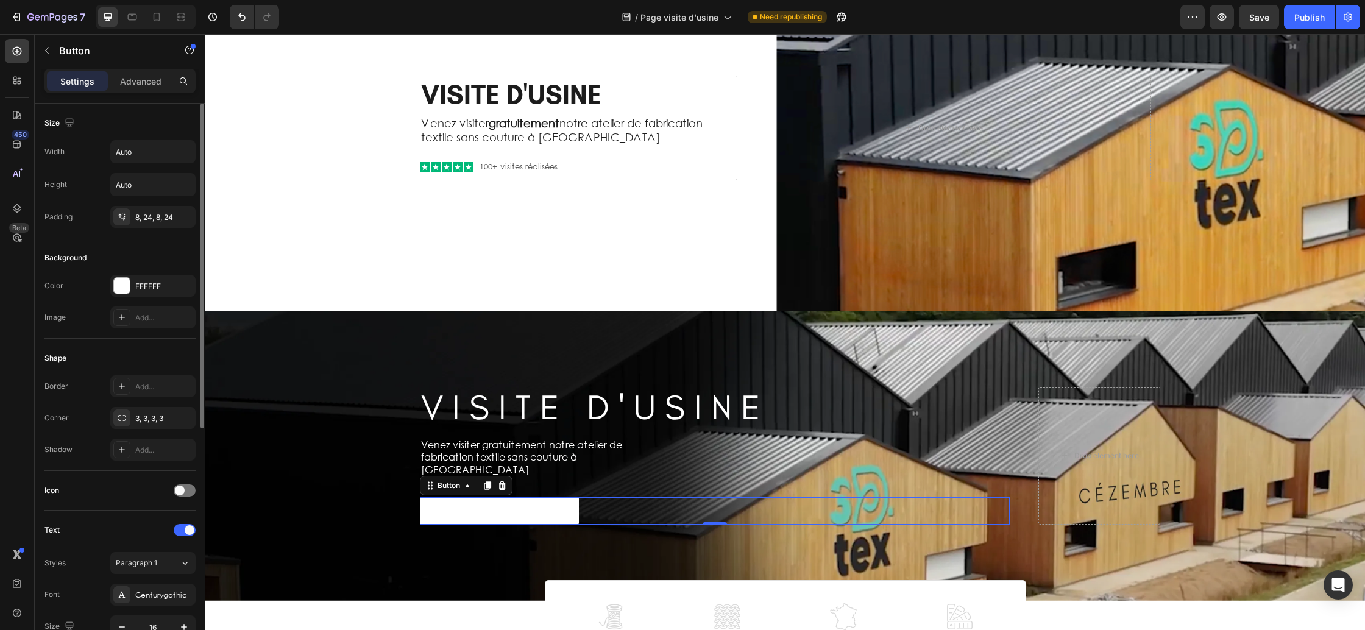
click at [94, 458] on div "Shadow Add..." at bounding box center [119, 450] width 151 height 22
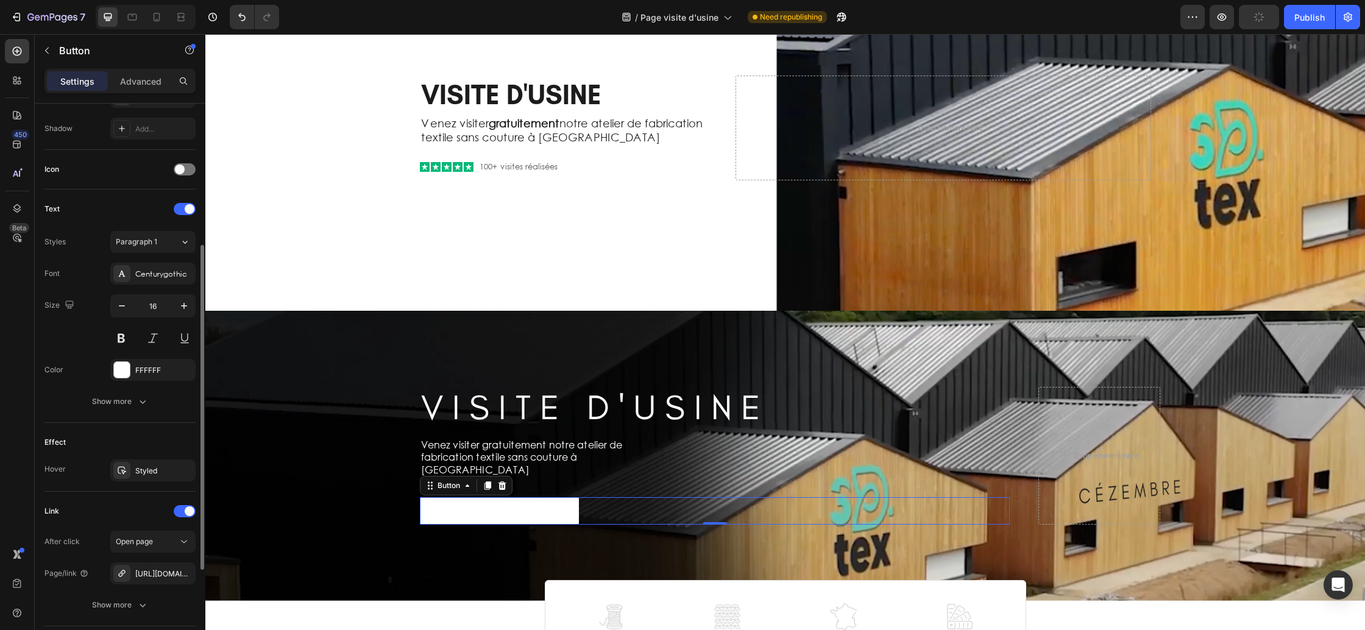
scroll to position [327, 0]
click at [151, 469] on div "Styled" at bounding box center [152, 465] width 35 height 11
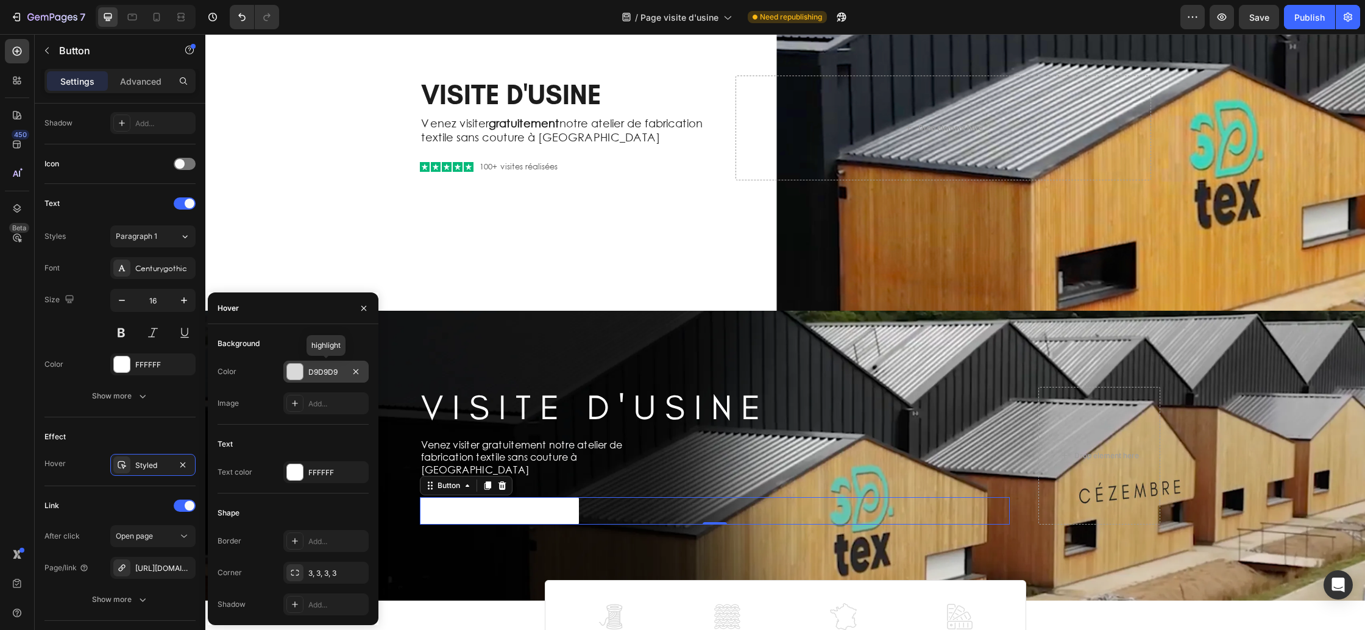
click at [298, 378] on div at bounding box center [295, 372] width 16 height 16
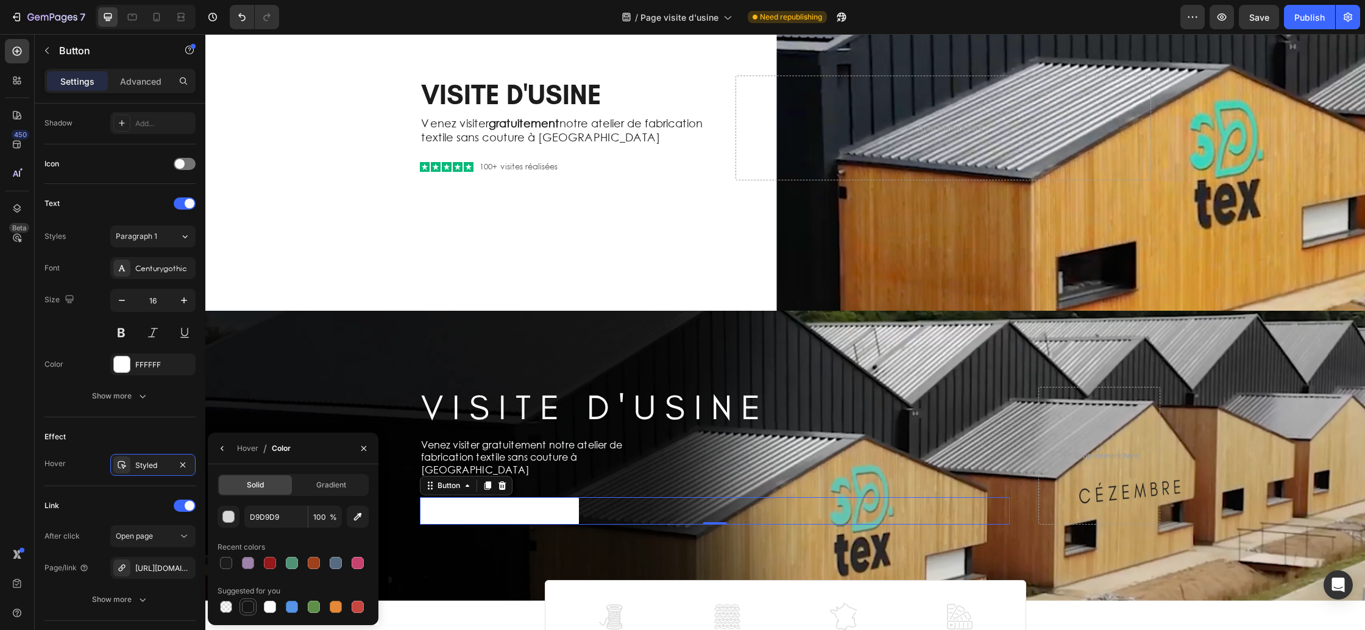
click at [249, 606] on div at bounding box center [248, 607] width 12 height 12
click at [230, 565] on div at bounding box center [226, 563] width 12 height 12
type input "1C1C1C"
click at [225, 449] on icon "button" at bounding box center [223, 449] width 10 height 10
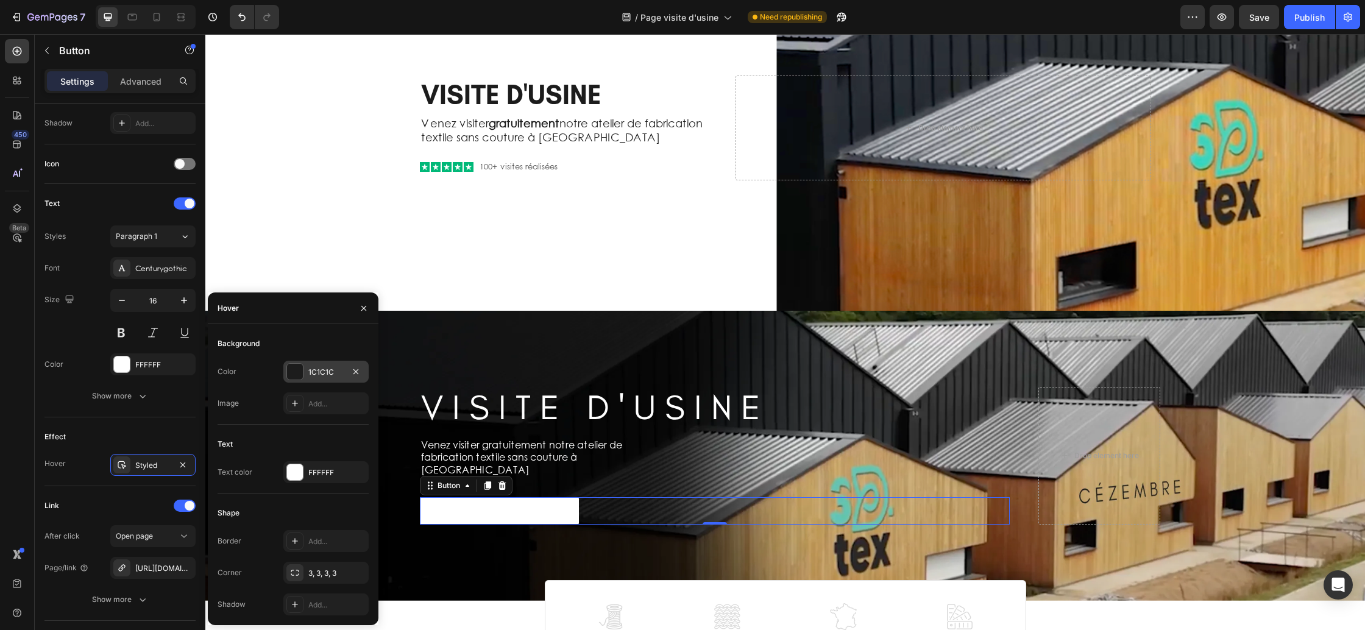
click at [301, 372] on div at bounding box center [295, 372] width 16 height 16
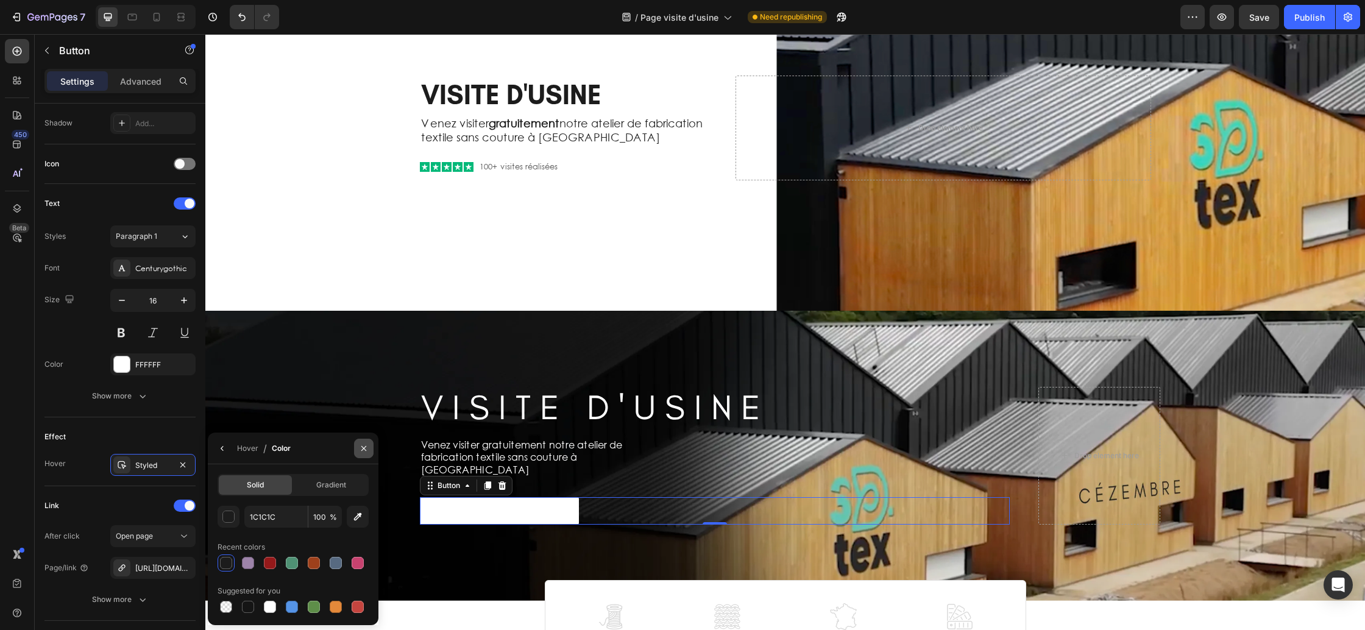
click at [366, 450] on icon "button" at bounding box center [363, 447] width 5 height 5
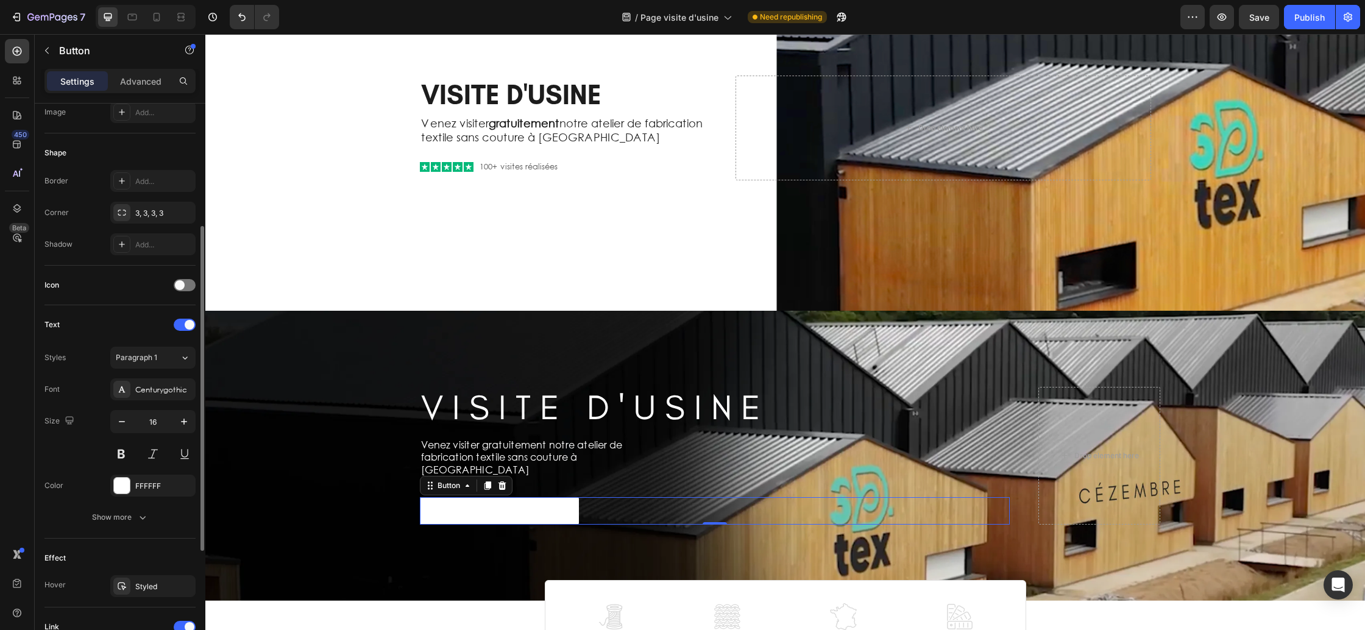
scroll to position [208, 0]
click at [127, 482] on div at bounding box center [122, 483] width 16 height 16
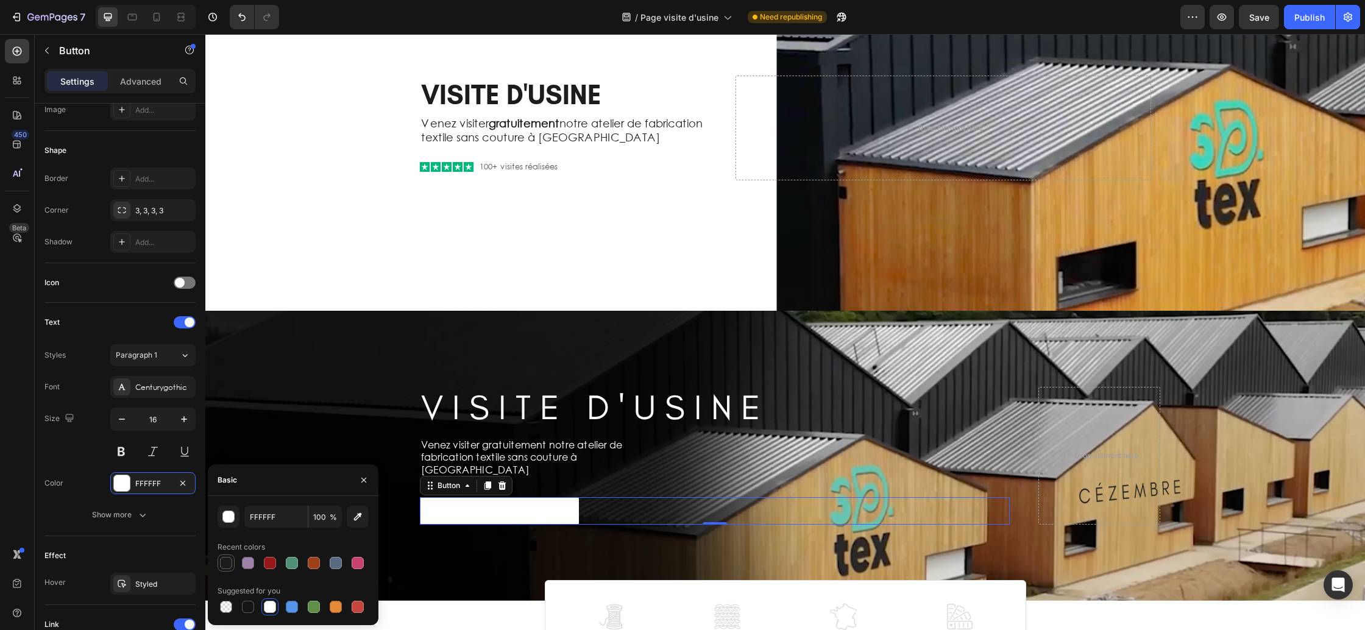
click at [230, 567] on div at bounding box center [226, 563] width 12 height 12
type input "1C1C1C"
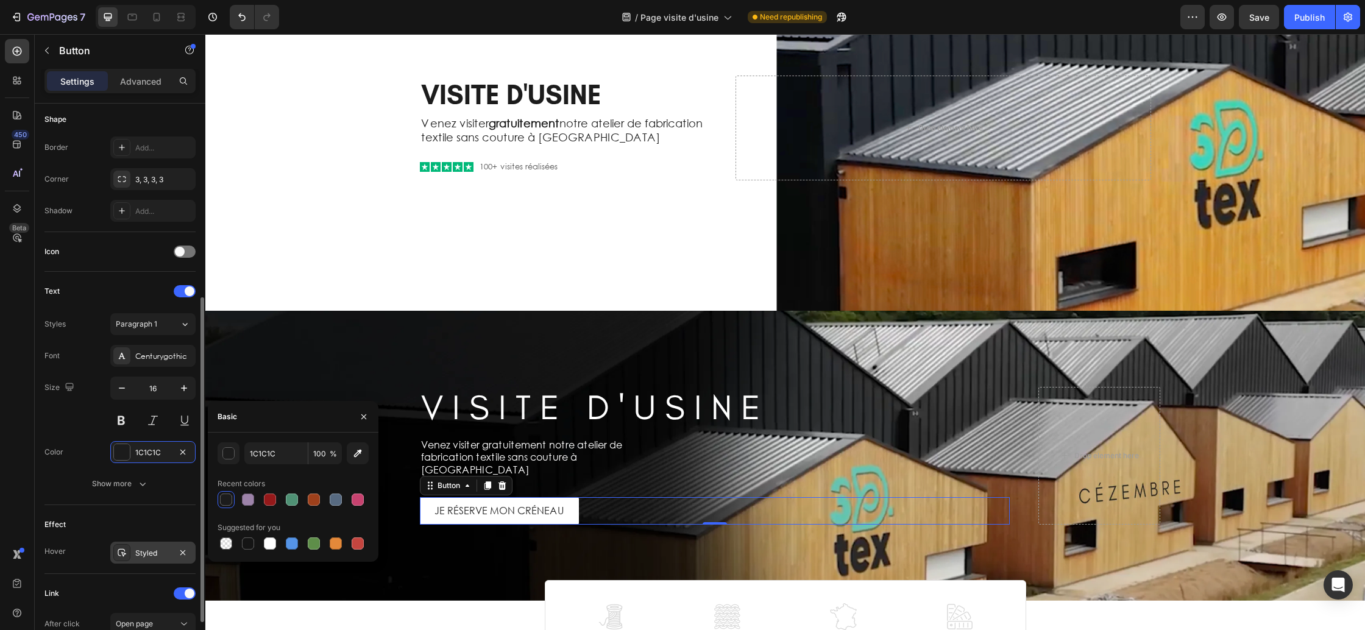
scroll to position [305, 0]
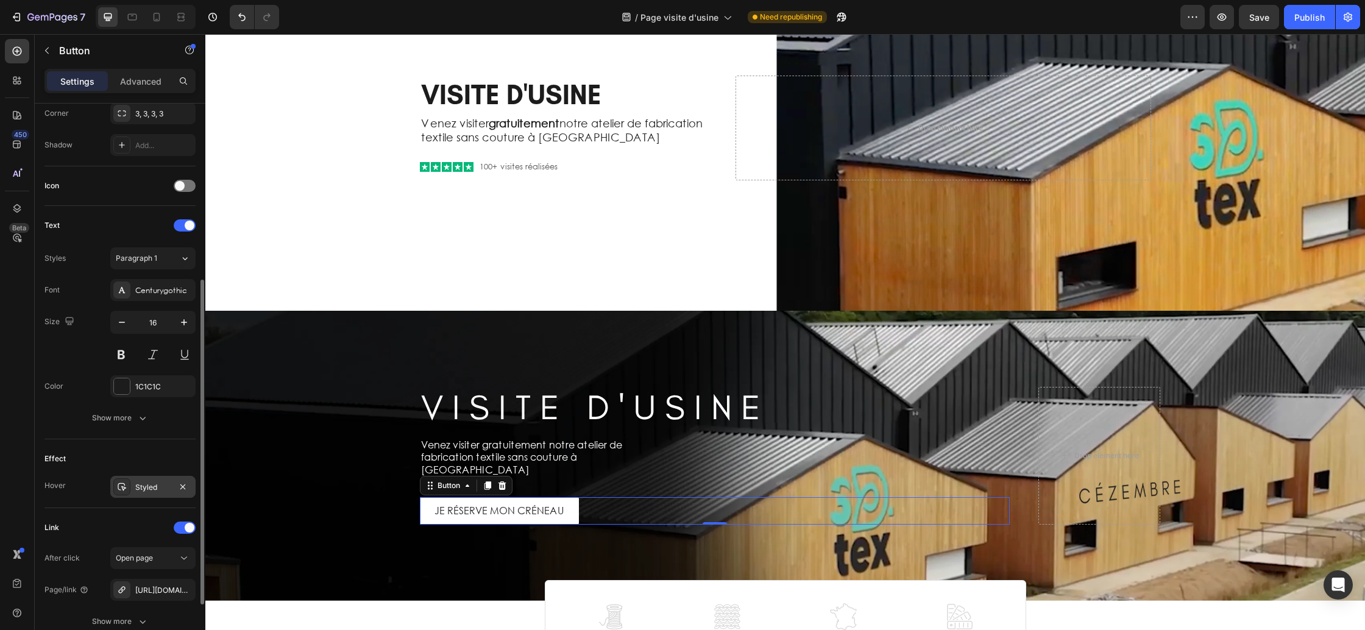
click at [153, 489] on div "Styled" at bounding box center [152, 487] width 35 height 11
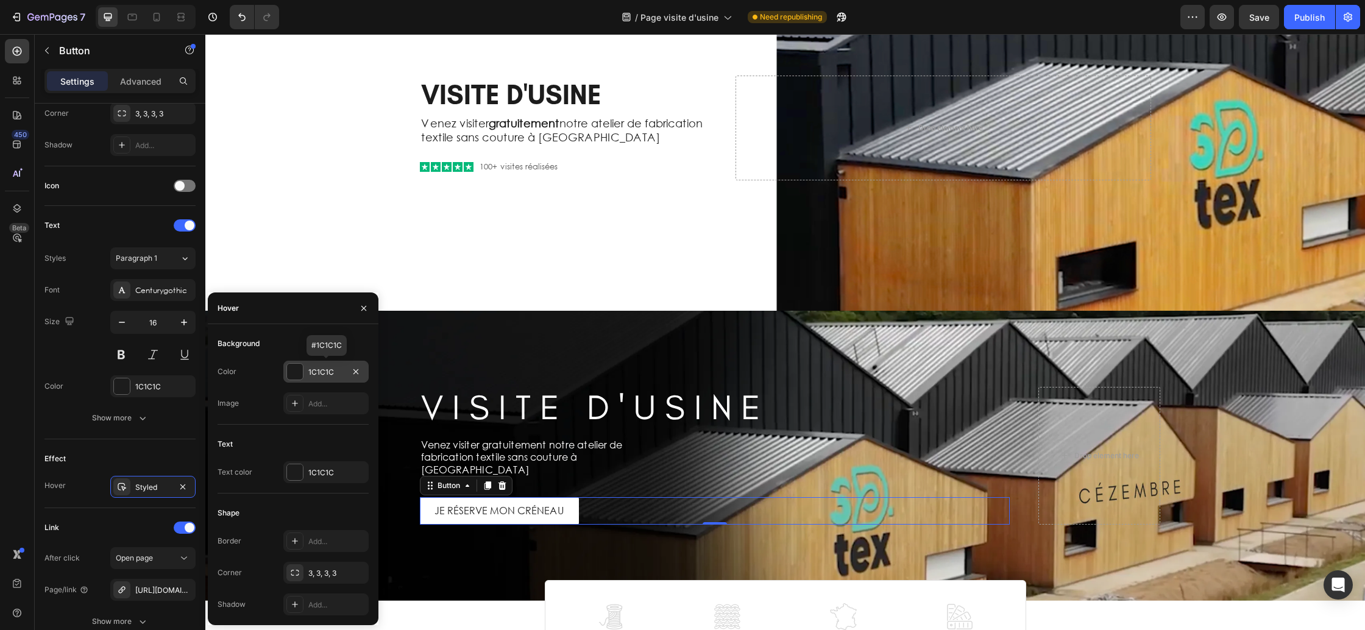
click at [321, 372] on div "1C1C1C" at bounding box center [325, 372] width 35 height 11
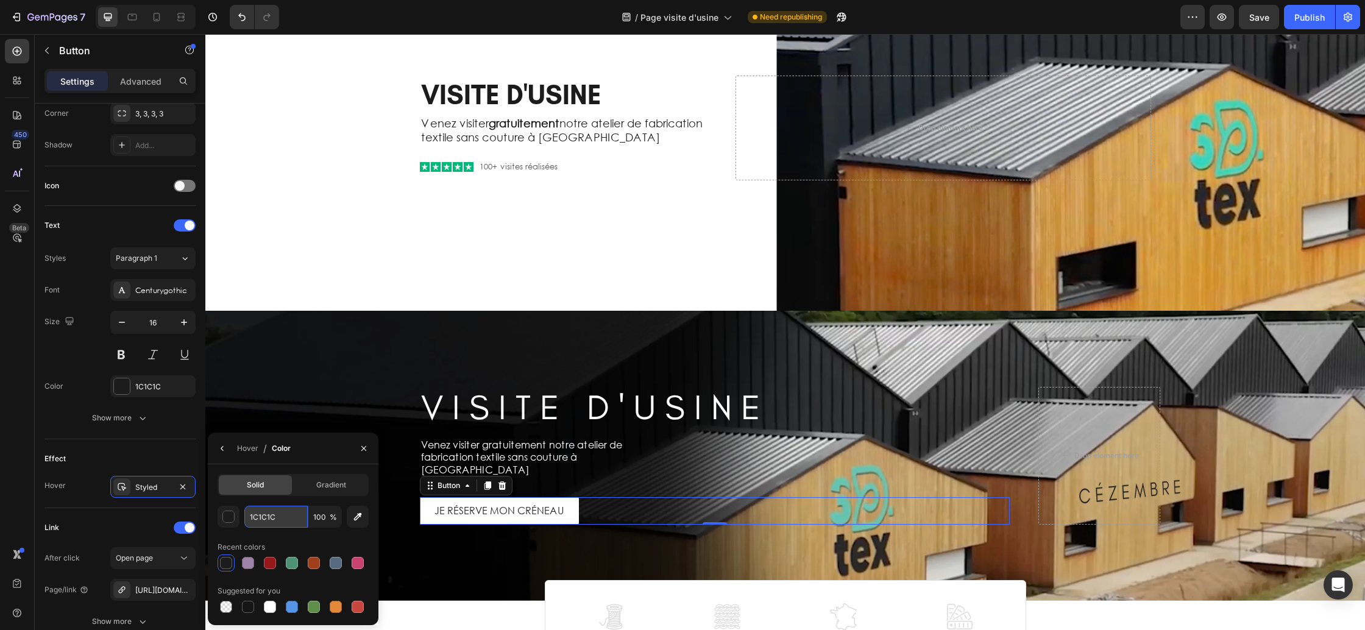
click at [0, 0] on input "1C1C1C" at bounding box center [0, 0] width 0 height 0
type input "D9D9D9"
click at [341, 462] on div "Hover / Color" at bounding box center [293, 449] width 171 height 32
click at [223, 450] on icon "button" at bounding box center [223, 449] width 10 height 10
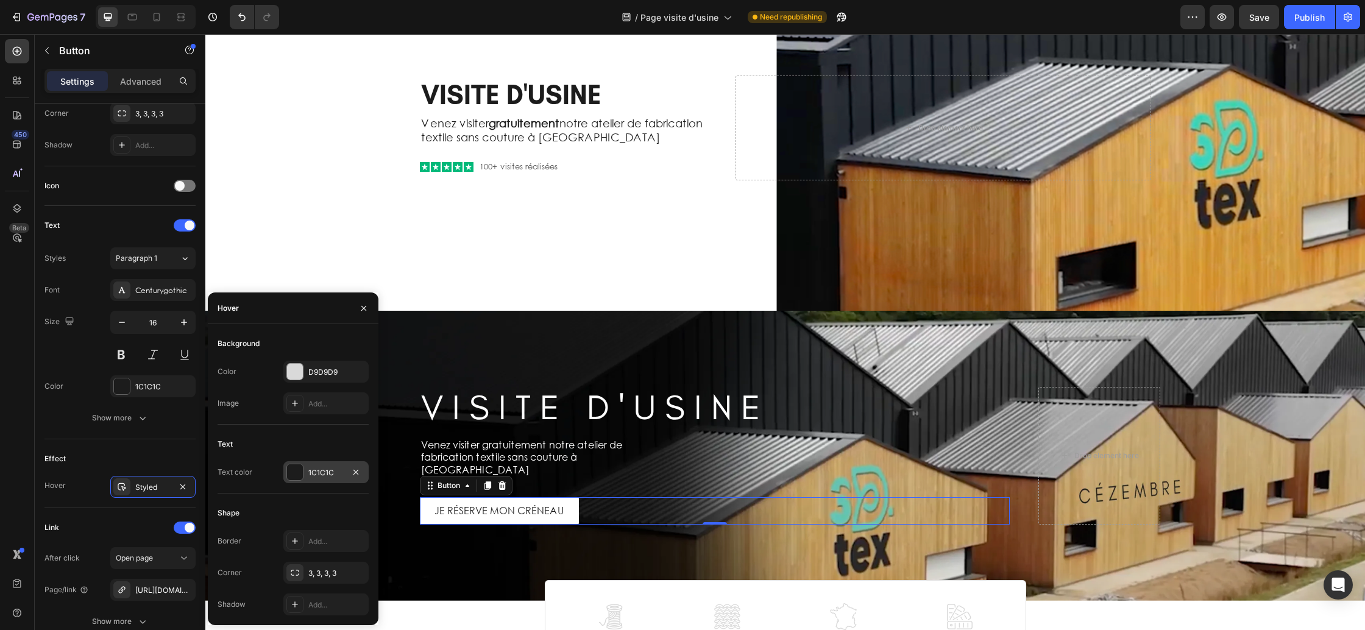
click at [303, 475] on div "1C1C1C" at bounding box center [325, 472] width 85 height 22
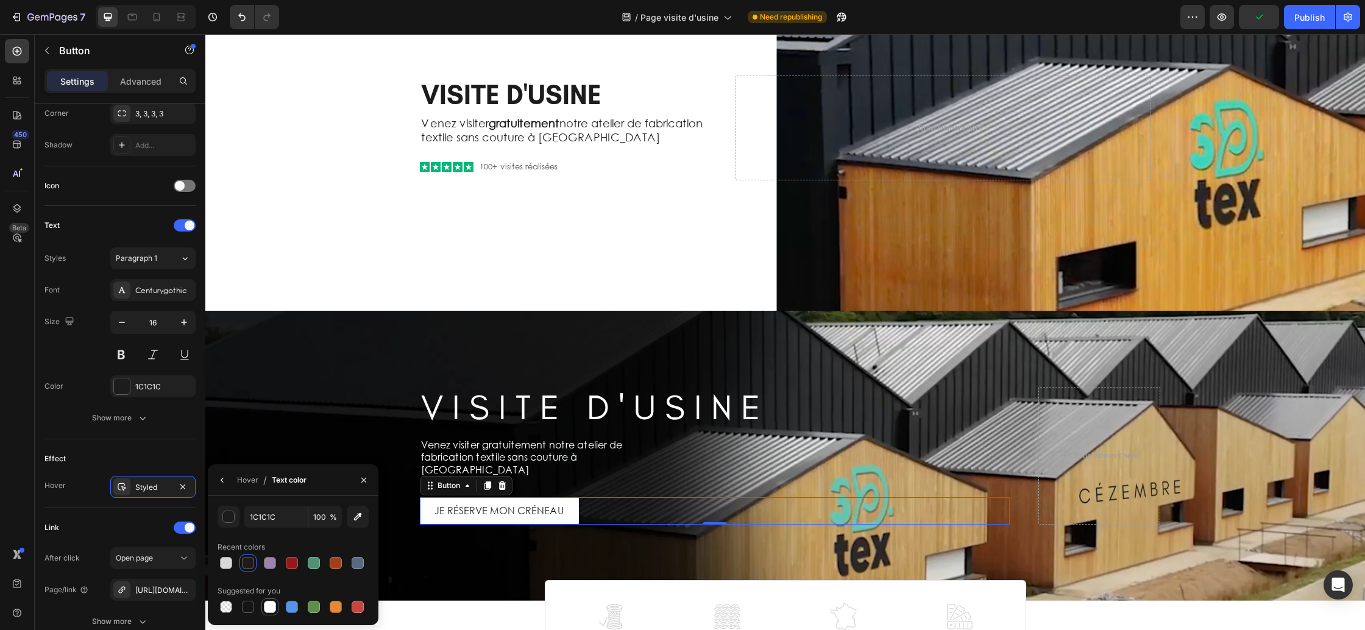
click at [276, 611] on div at bounding box center [270, 607] width 15 height 15
type input "FFFFFF"
click at [362, 479] on icon "button" at bounding box center [364, 480] width 10 height 10
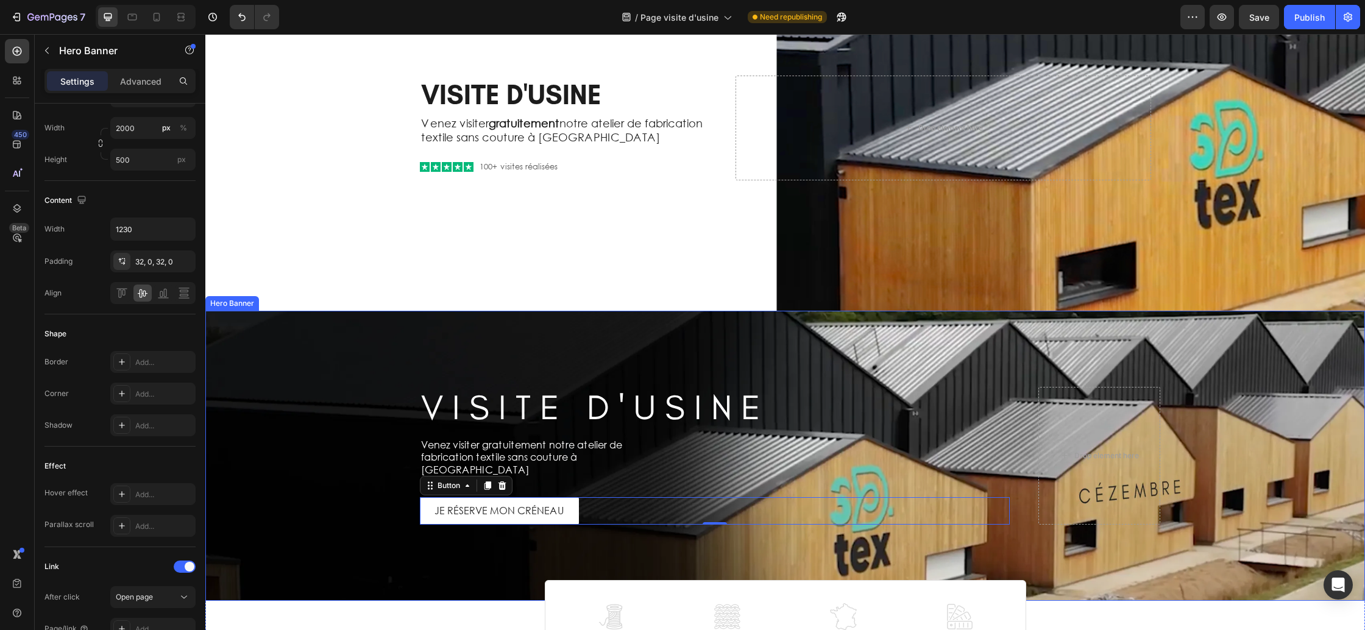
click at [355, 406] on div "Background Image" at bounding box center [785, 456] width 1160 height 290
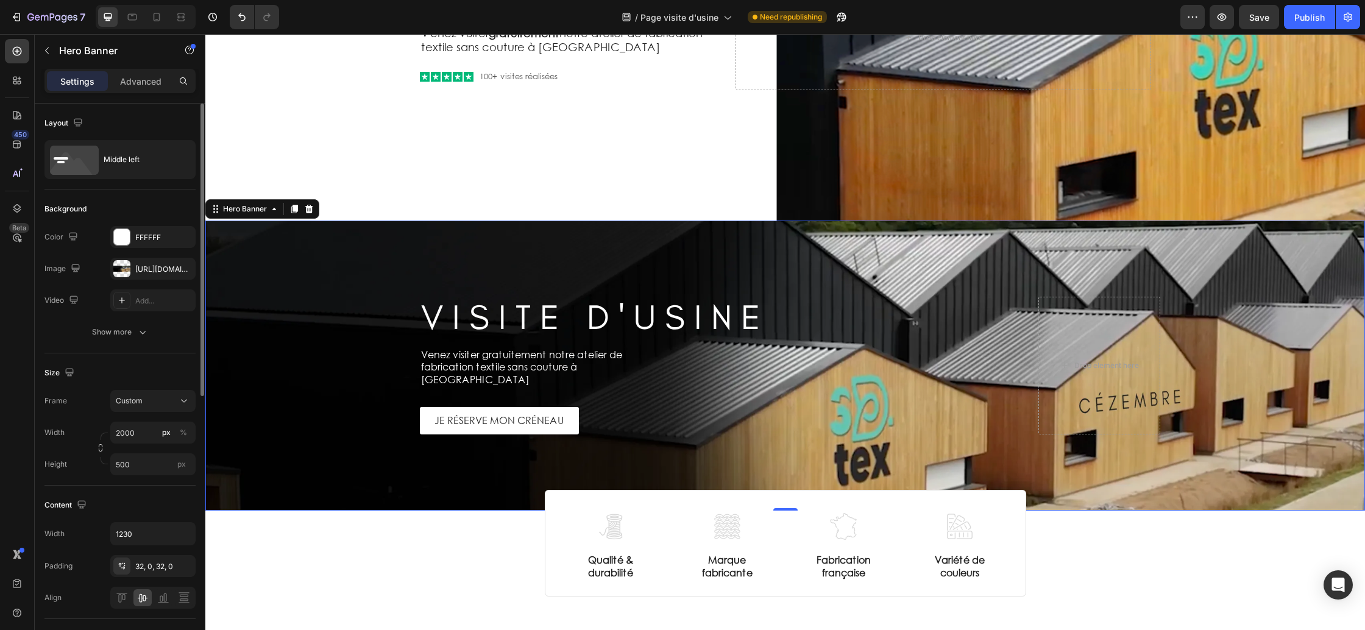
scroll to position [258, 0]
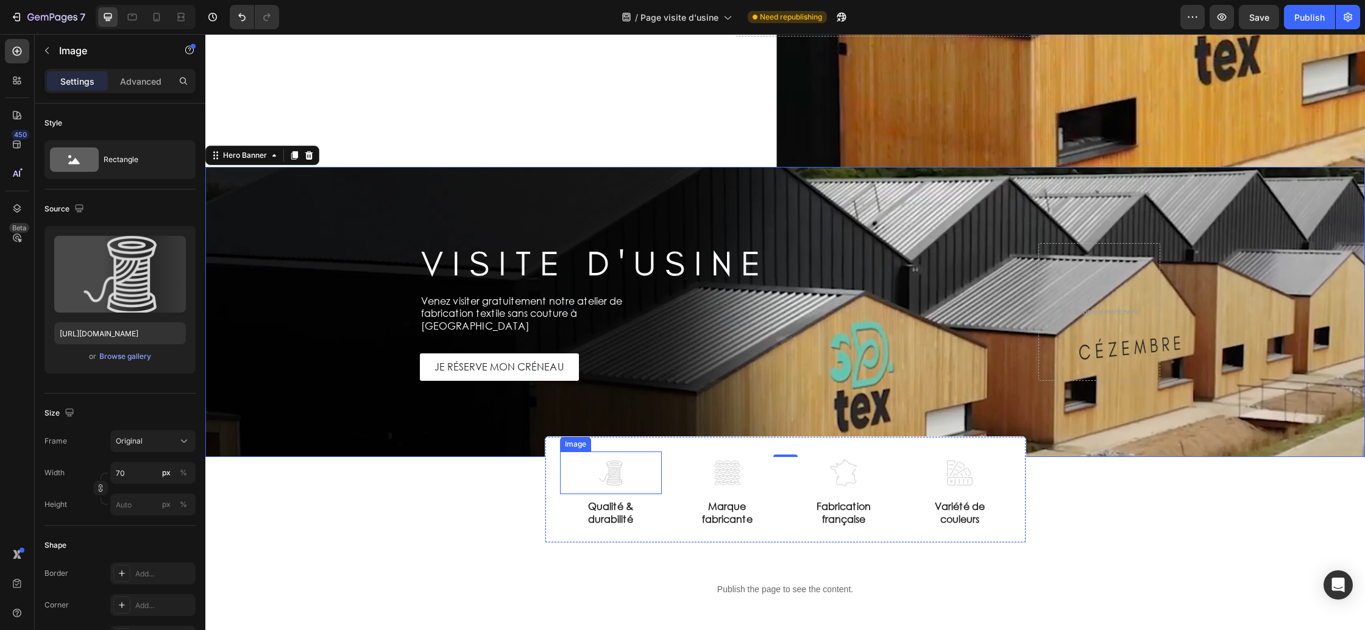
click at [568, 468] on div at bounding box center [611, 473] width 102 height 43
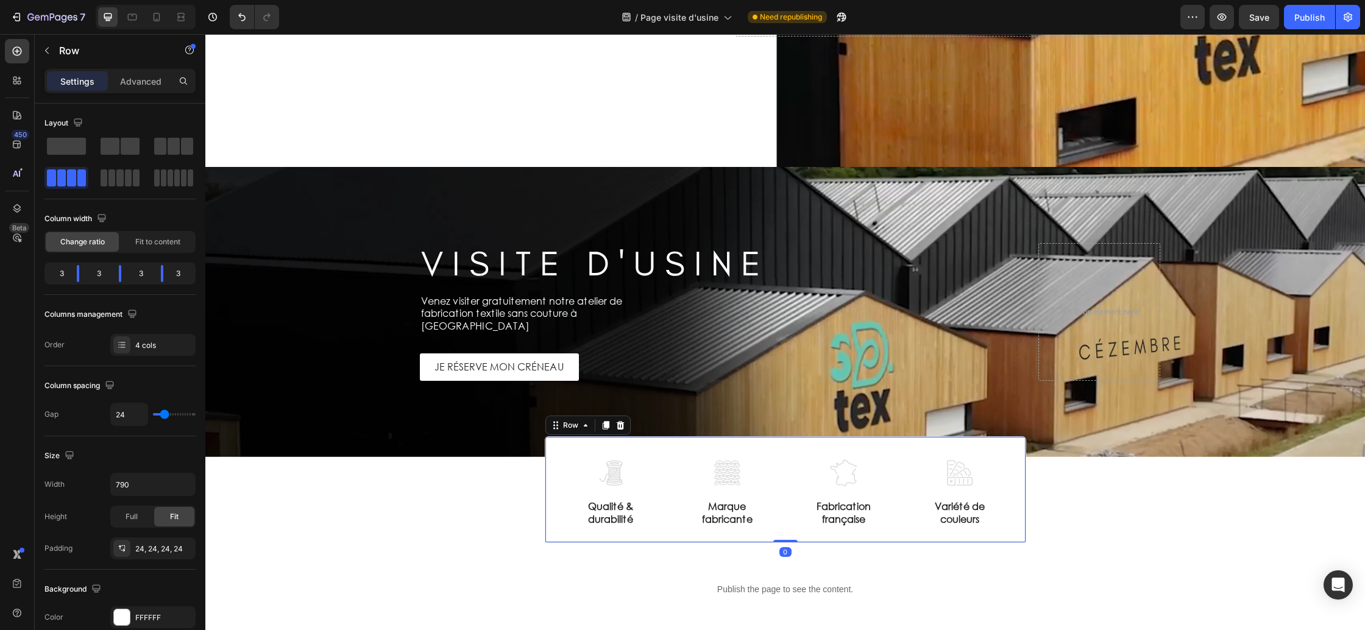
click at [547, 477] on div "Image Qualité & durabilité Text Block Image Marque fabricante Text Block Image …" at bounding box center [785, 489] width 481 height 107
click at [619, 426] on icon at bounding box center [620, 425] width 8 height 9
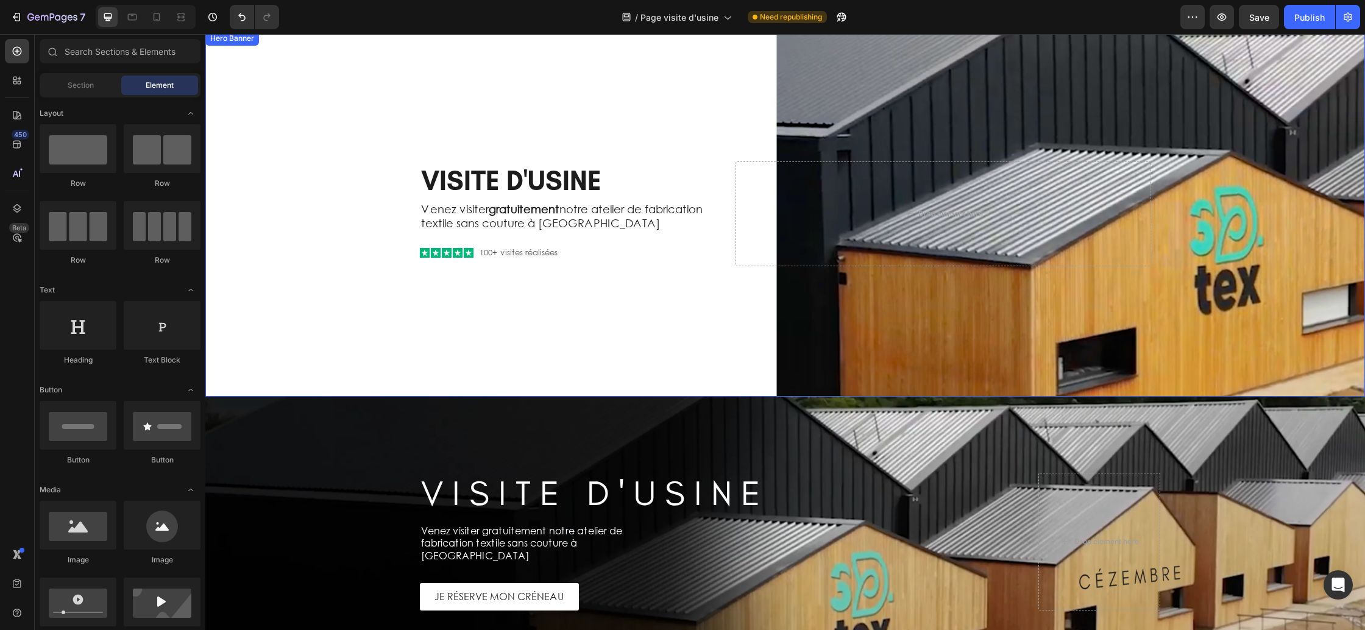
scroll to position [0, 0]
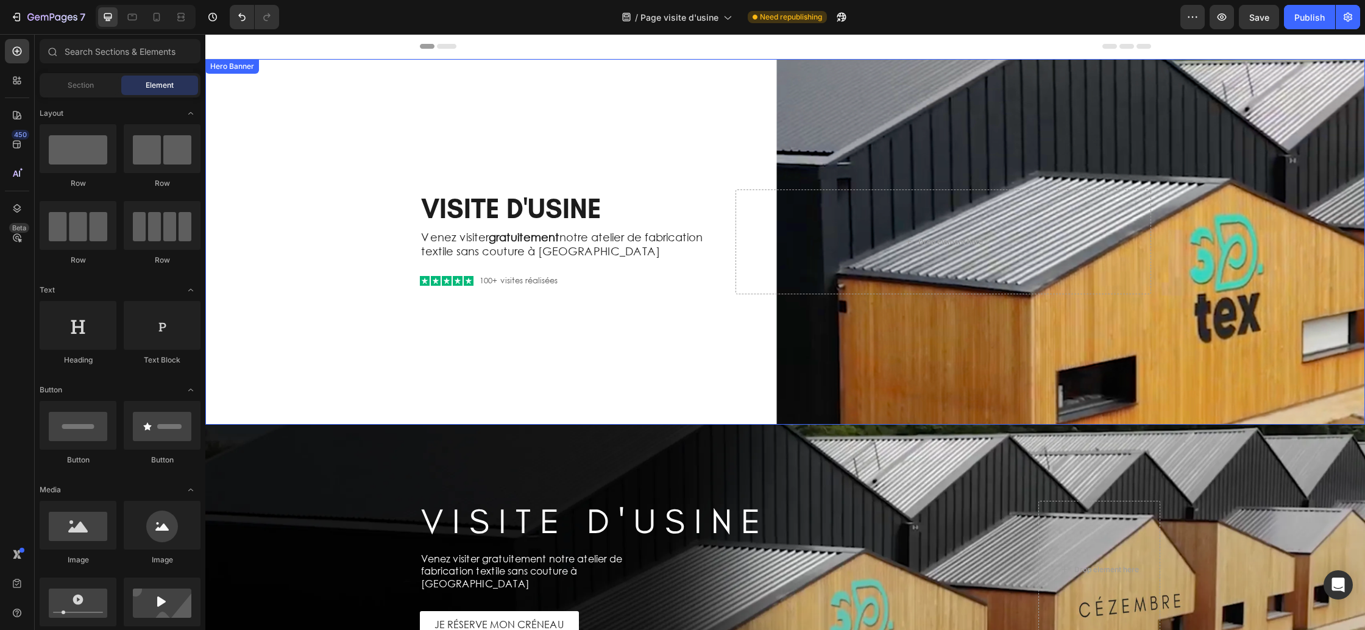
click at [285, 326] on div "Background Image" at bounding box center [785, 242] width 1160 height 366
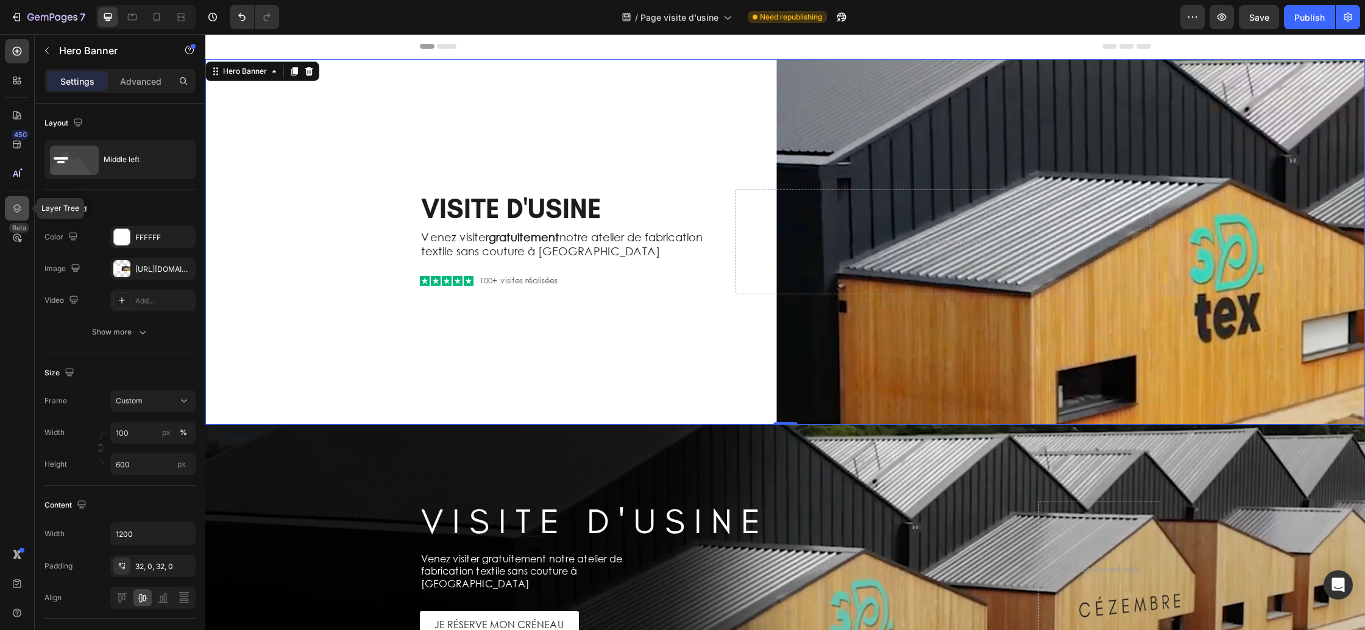
click at [21, 210] on icon at bounding box center [17, 208] width 12 height 12
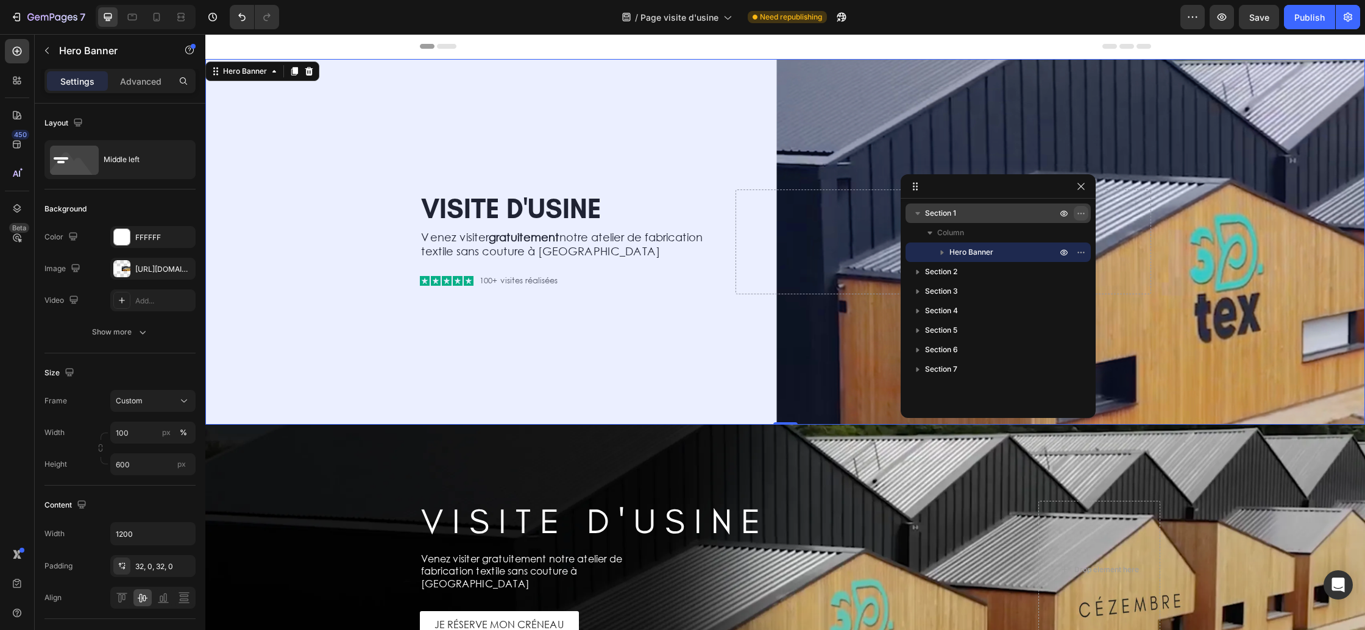
click at [1076, 211] on icon "button" at bounding box center [1081, 213] width 10 height 10
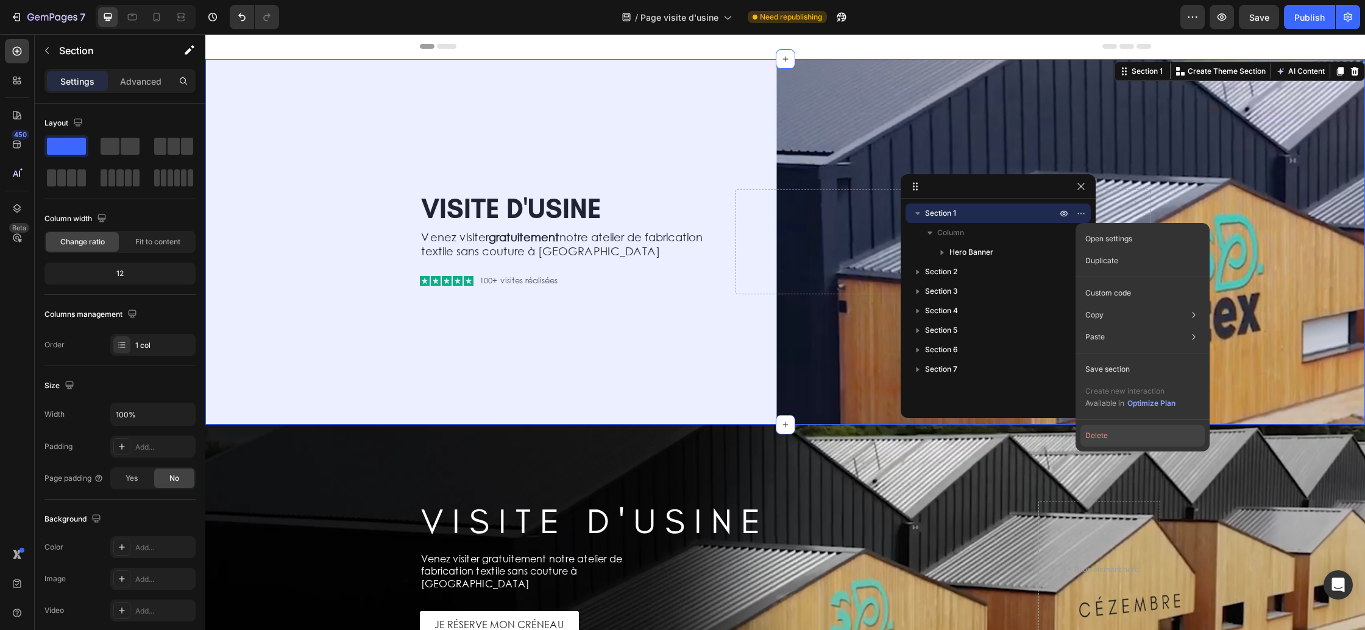
click at [1105, 433] on button "Delete" at bounding box center [1142, 436] width 124 height 22
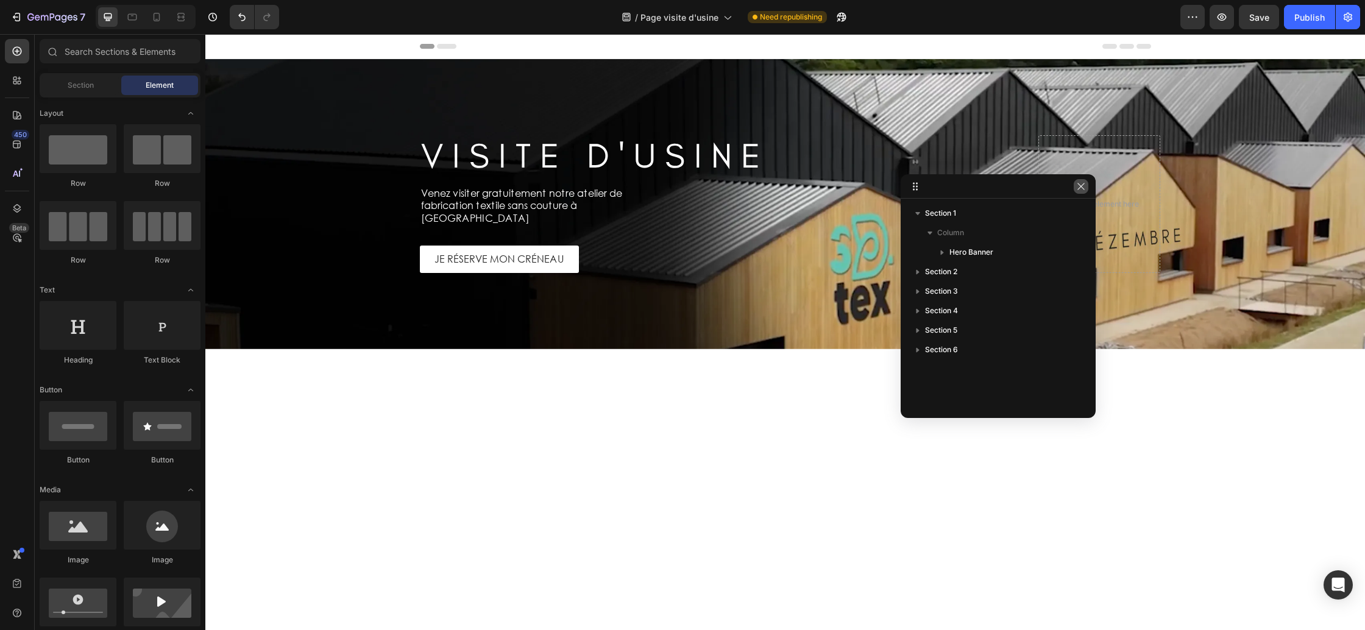
click at [1082, 190] on icon "button" at bounding box center [1081, 187] width 10 height 10
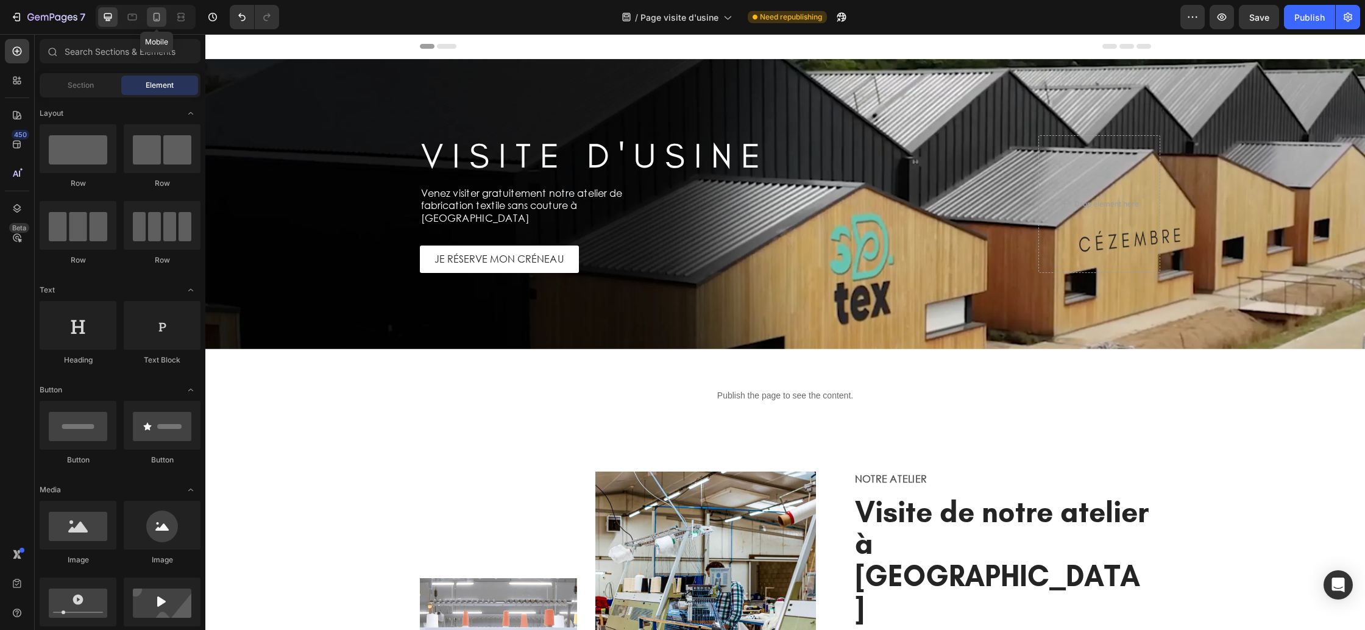
click at [160, 19] on icon at bounding box center [157, 17] width 12 height 12
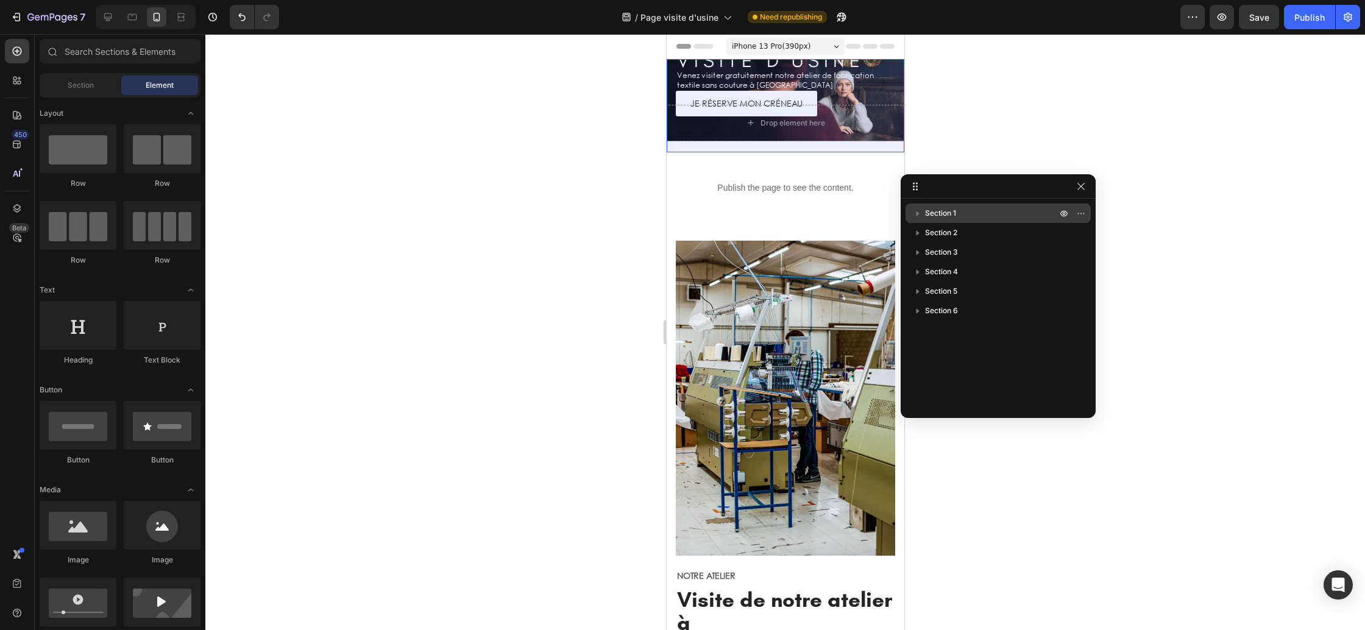
click at [918, 214] on icon "button" at bounding box center [918, 213] width 12 height 12
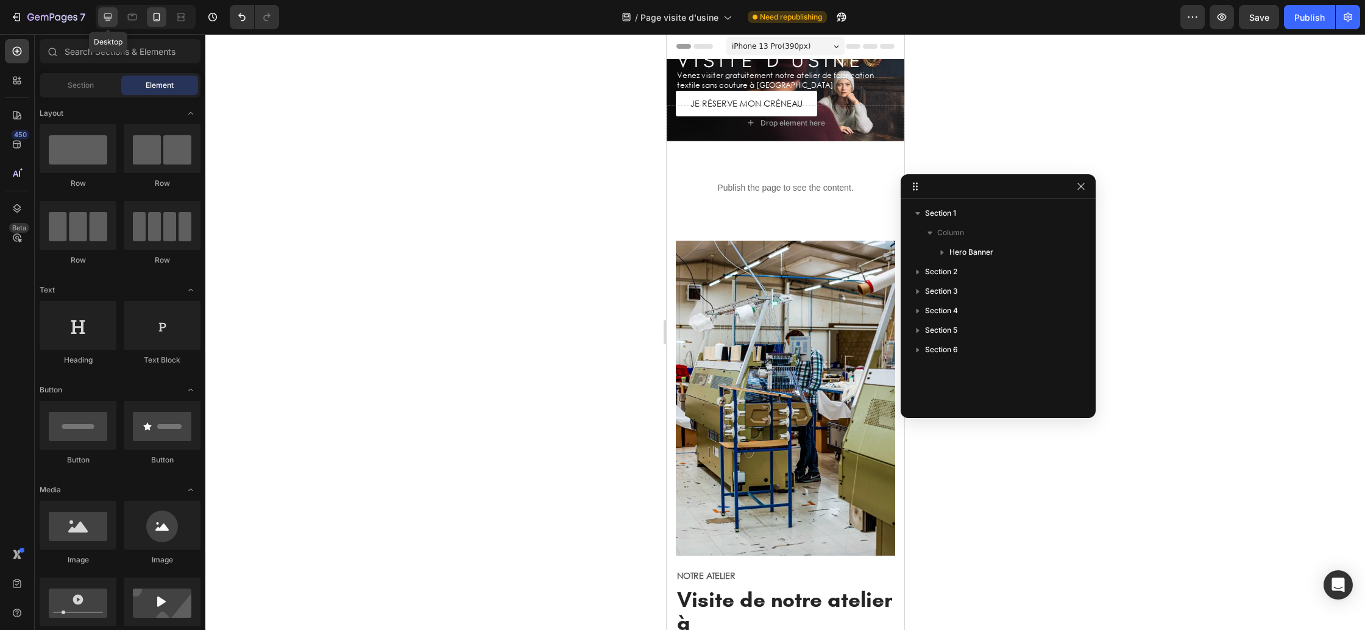
click at [113, 17] on icon at bounding box center [108, 17] width 12 height 12
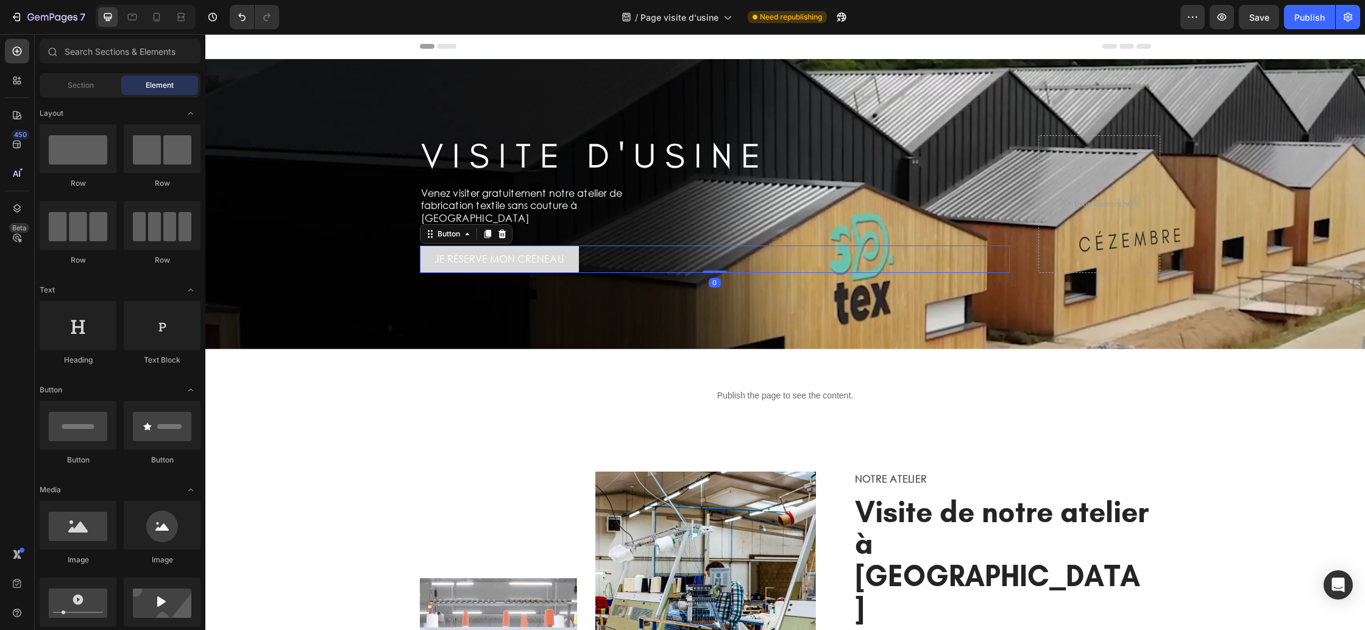
click at [569, 257] on link "JE RÉSERVE MON CRÉNEAU" at bounding box center [499, 259] width 159 height 27
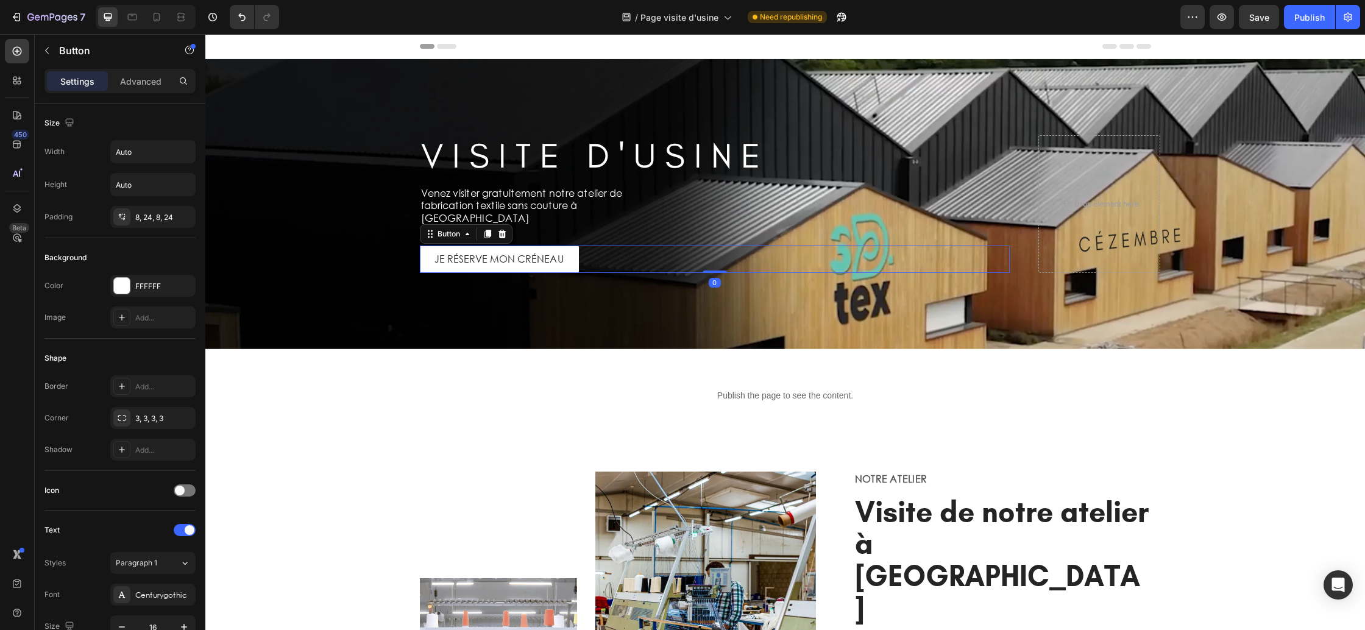
click at [598, 256] on div "JE RÉSERVE MON CRÉNEAU Button 0" at bounding box center [715, 259] width 590 height 27
click at [130, 81] on p "Advanced" at bounding box center [140, 81] width 41 height 13
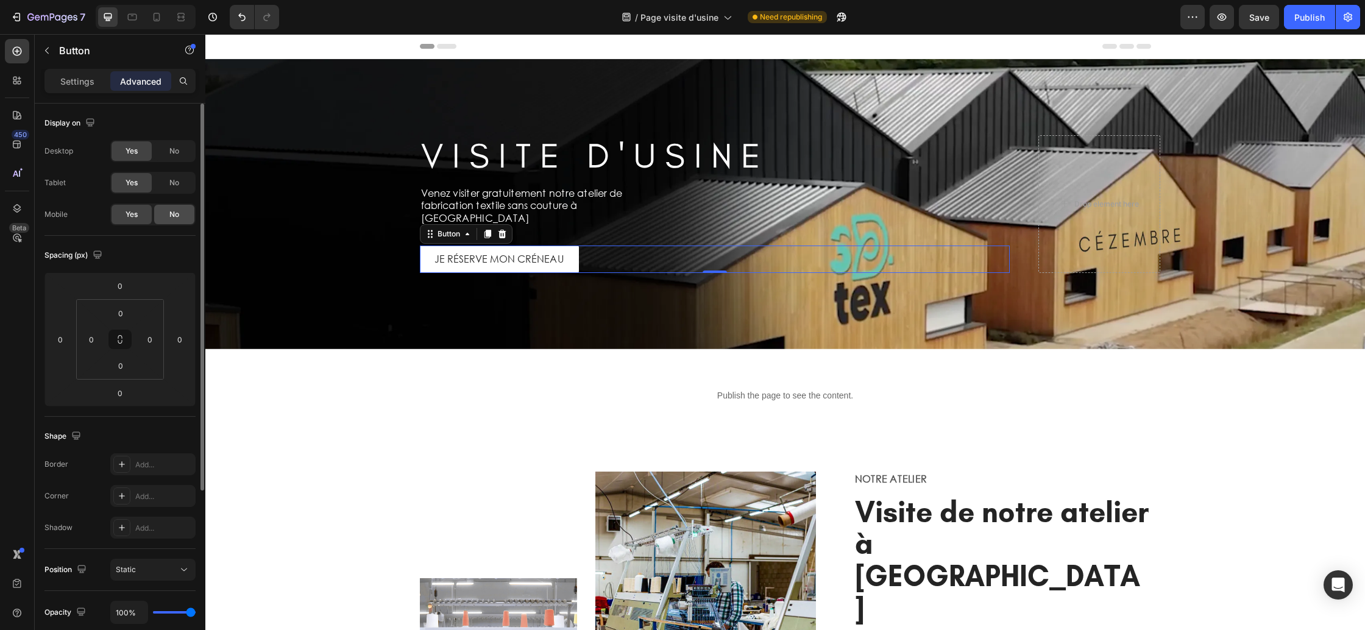
click at [162, 212] on div "No" at bounding box center [174, 214] width 40 height 19
drag, startPoint x: 157, startPoint y: 22, endPoint x: 160, endPoint y: 28, distance: 6.8
click at [157, 22] on icon at bounding box center [157, 17] width 12 height 12
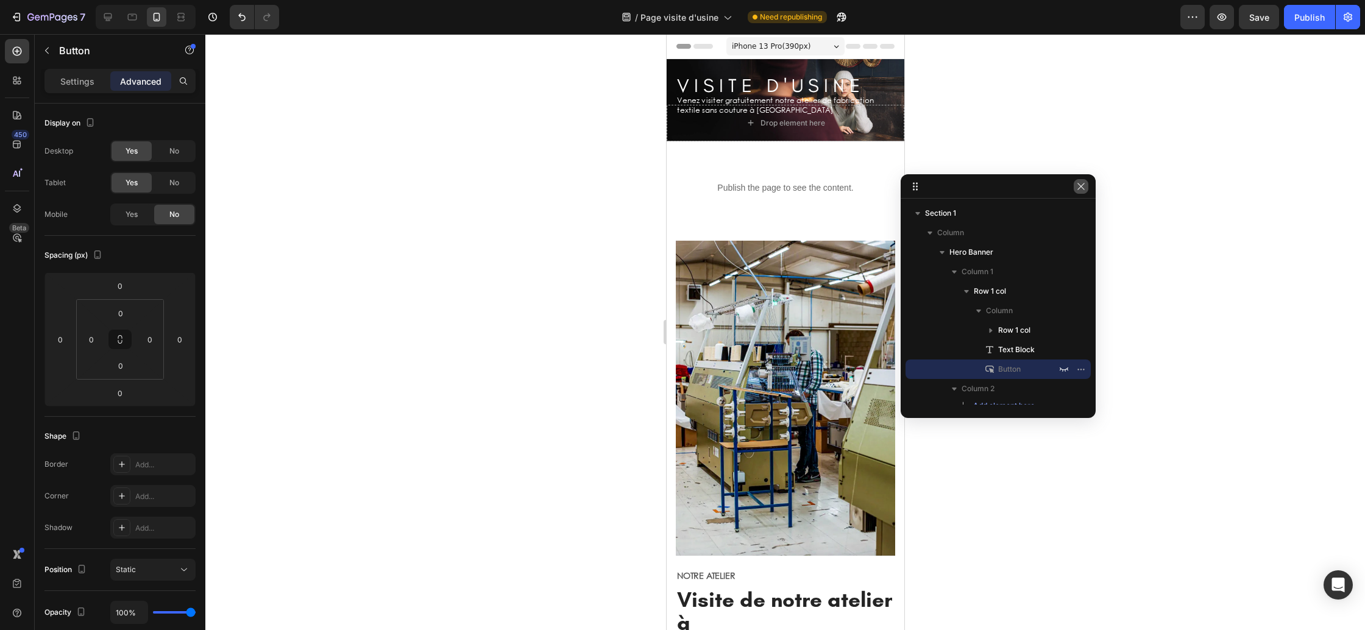
click at [1082, 185] on icon "button" at bounding box center [1081, 187] width 10 height 10
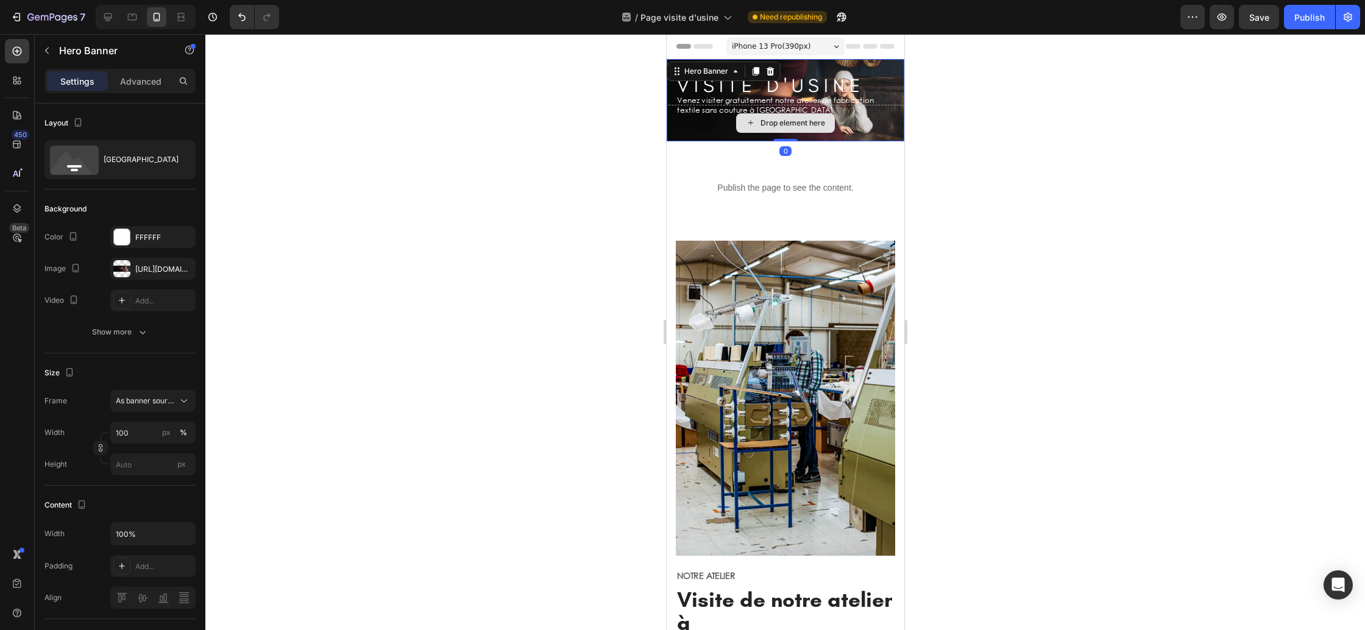
click at [676, 134] on div "Drop element here" at bounding box center [785, 123] width 238 height 37
click at [150, 273] on div "https://cdn.shopify.com/s/files/1/0678/9555/8432/files/gempages_556549879929767…" at bounding box center [152, 269] width 35 height 11
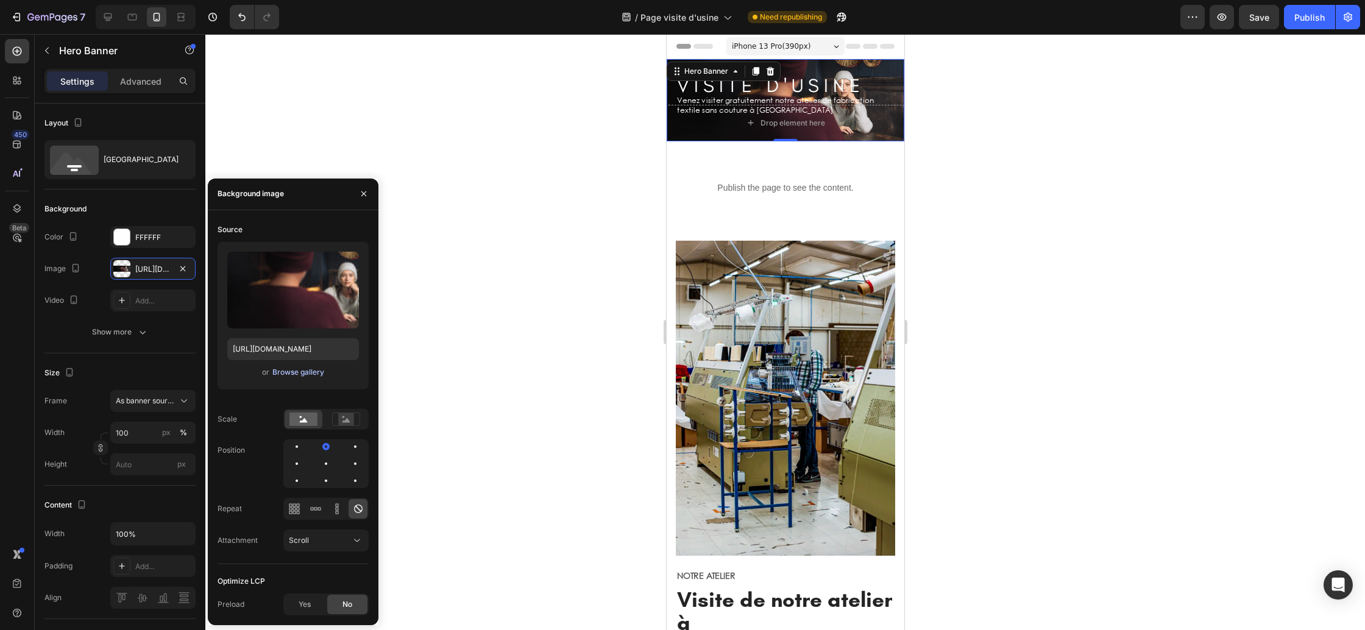
click at [289, 372] on div "Browse gallery" at bounding box center [298, 372] width 52 height 11
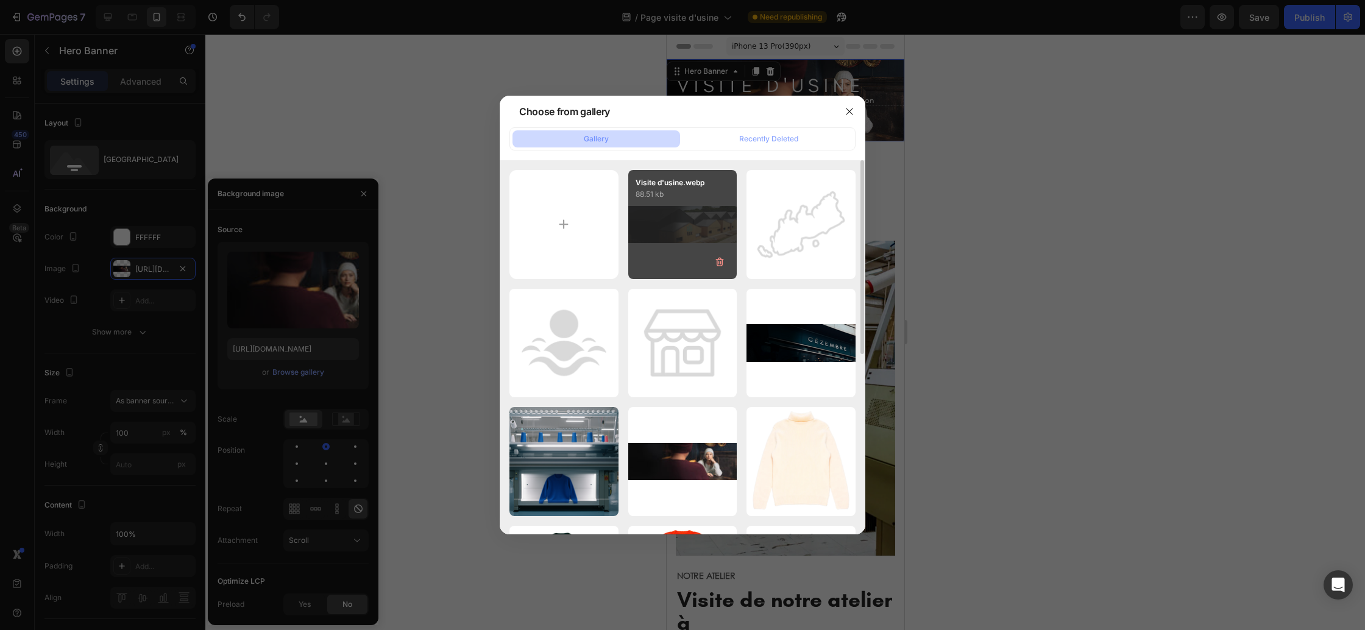
click at [668, 214] on div "Visite d'usine.webp 88.51 kb" at bounding box center [682, 224] width 109 height 109
type input "https://cdn.shopify.com/s/files/1/0678/9555/8432/files/gempages_556549879929767…"
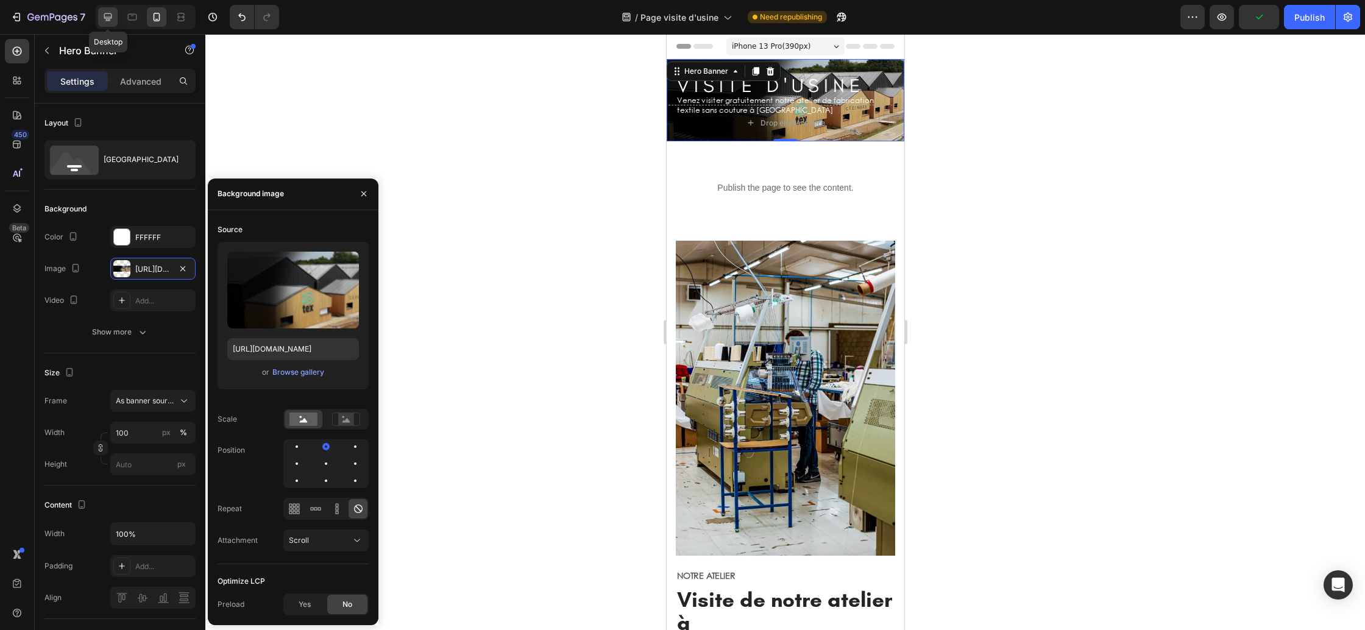
click at [109, 22] on icon at bounding box center [108, 17] width 12 height 12
type input "2000"
type input "500"
type input "1230"
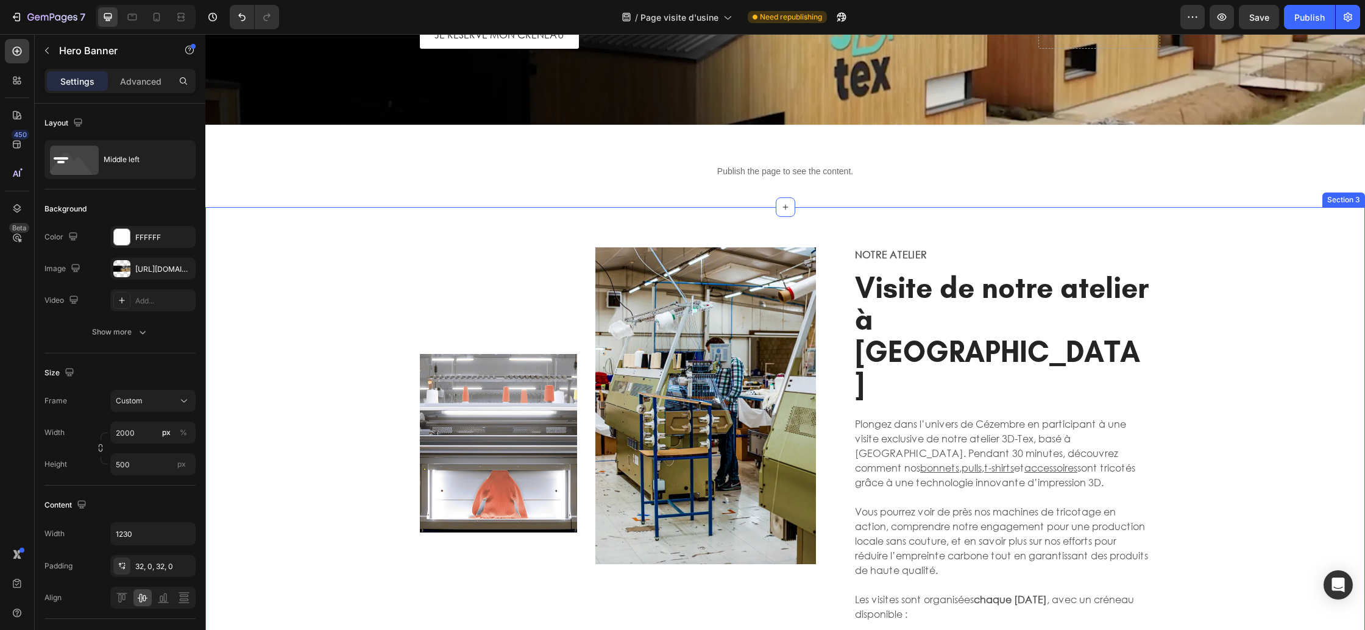
scroll to position [193, 0]
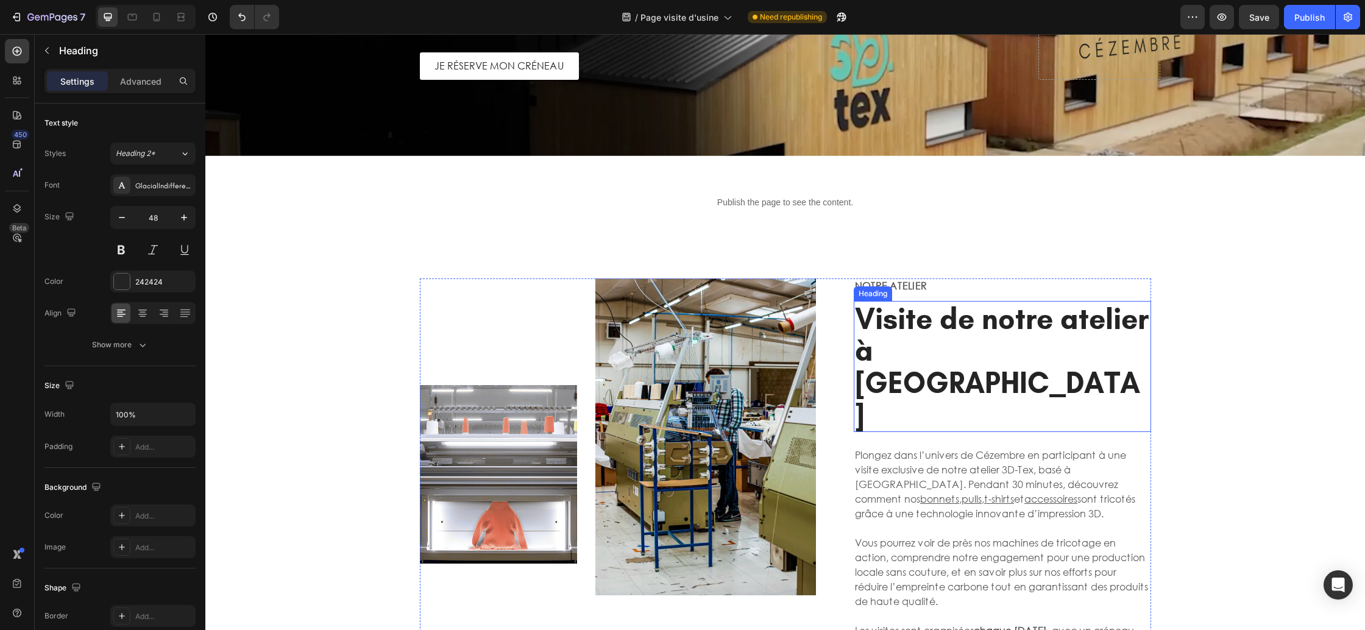
click at [961, 346] on strong "Visite de notre atelier à Saint-Malo" at bounding box center [1002, 366] width 294 height 132
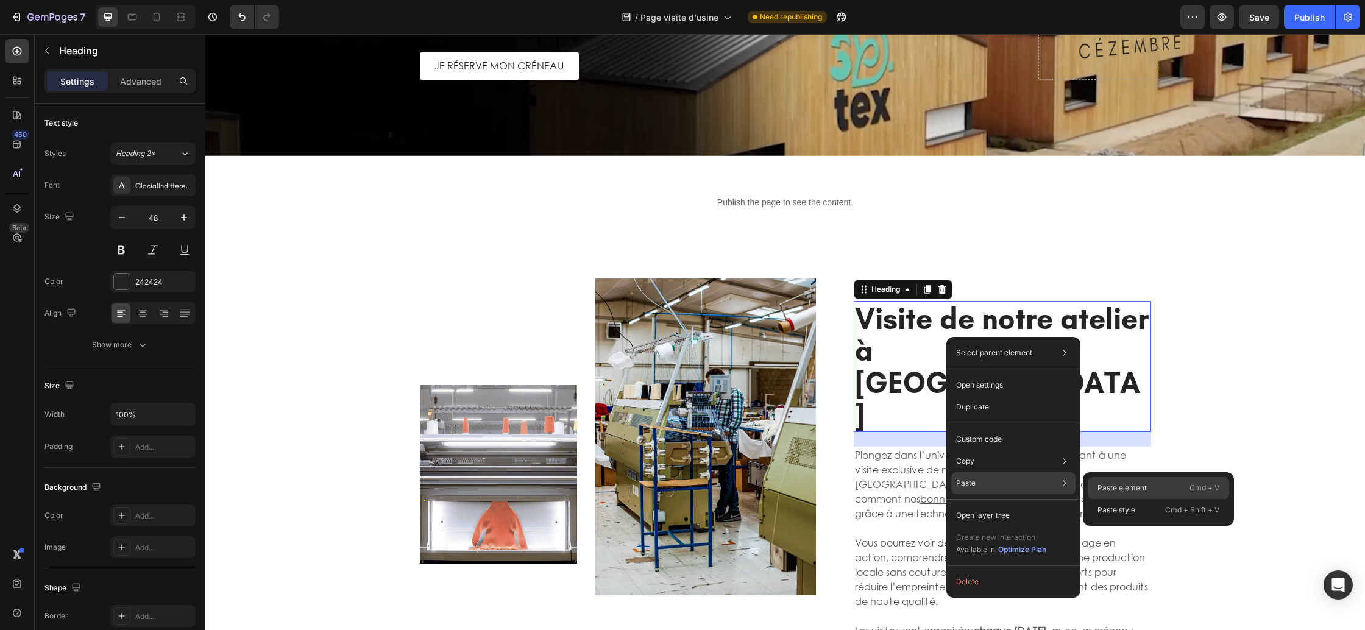
click at [1110, 491] on p "Paste element" at bounding box center [1121, 488] width 49 height 11
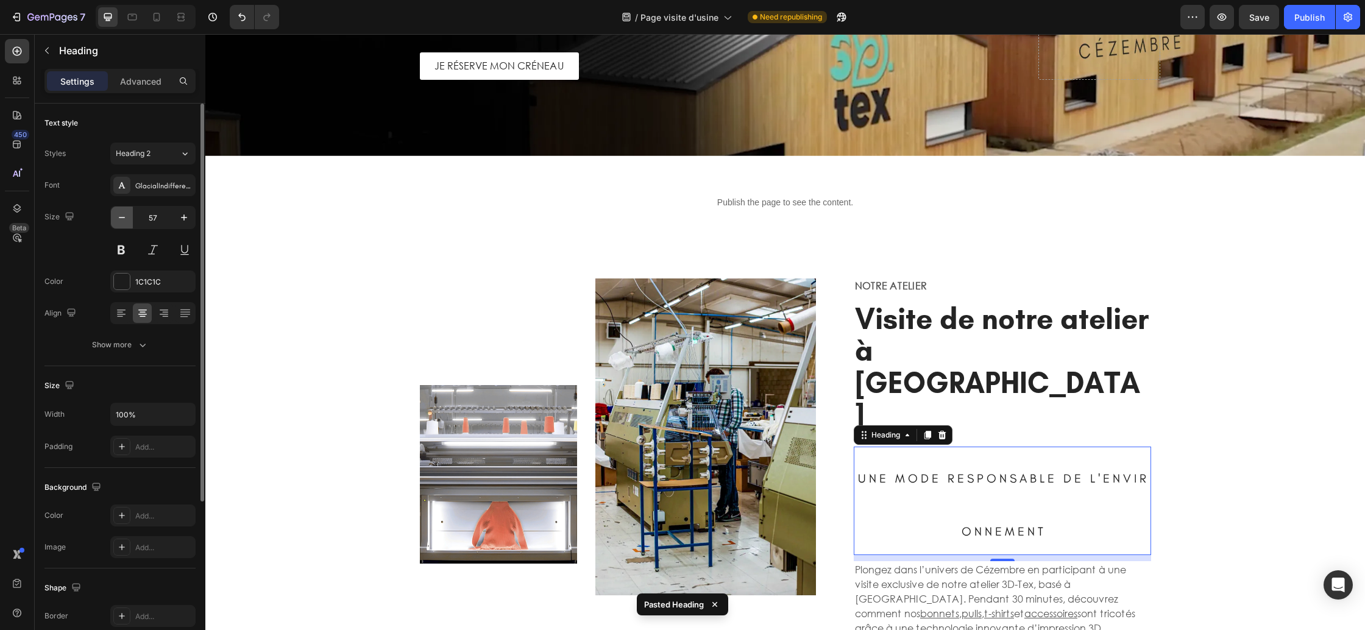
click at [126, 219] on icon "button" at bounding box center [122, 217] width 12 height 12
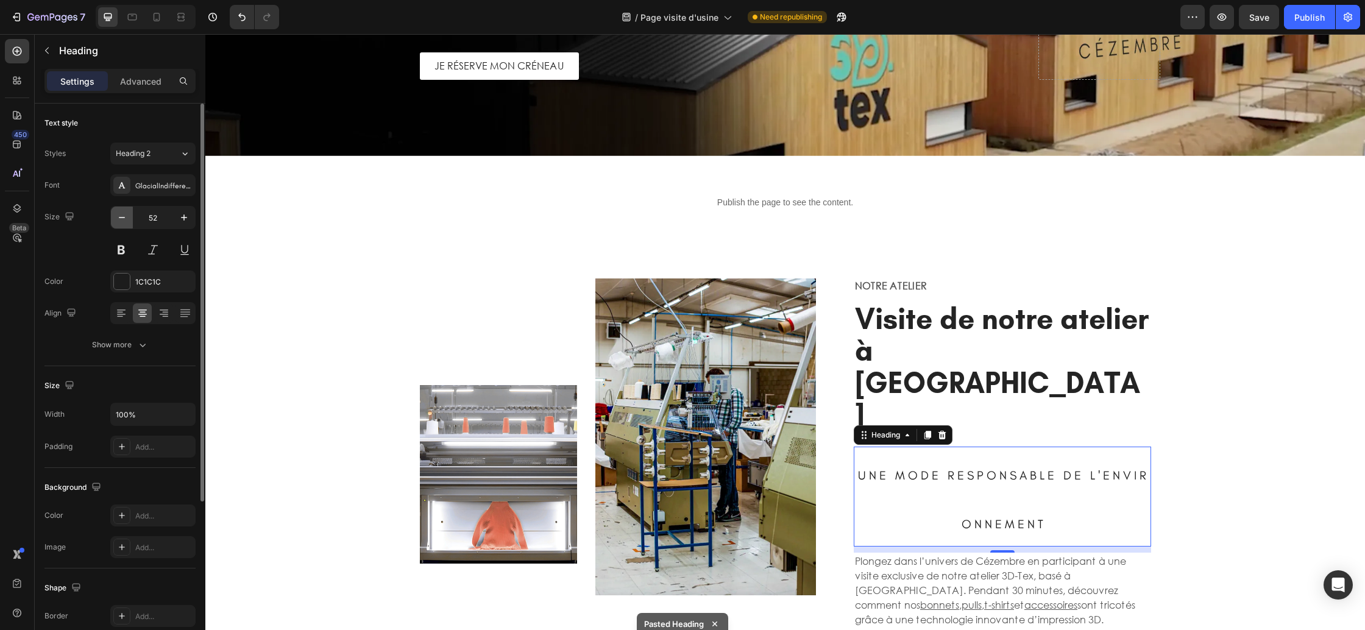
click at [126, 219] on icon "button" at bounding box center [122, 217] width 12 height 12
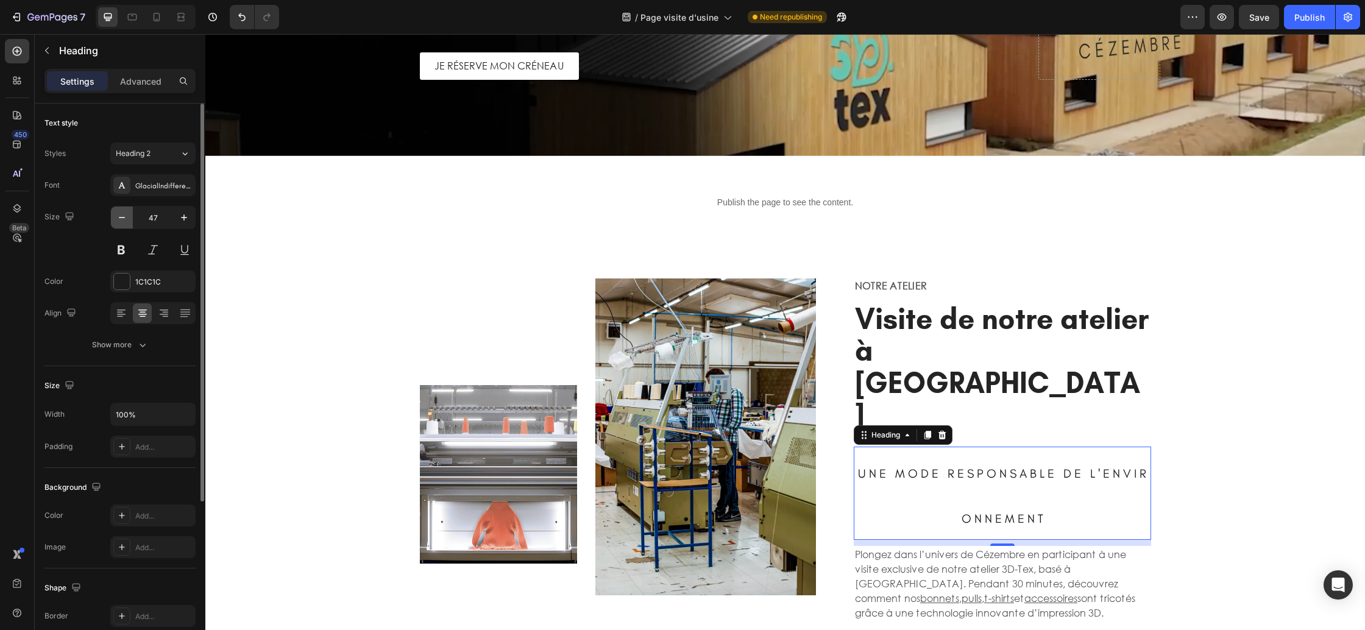
click at [126, 219] on icon "button" at bounding box center [122, 217] width 12 height 12
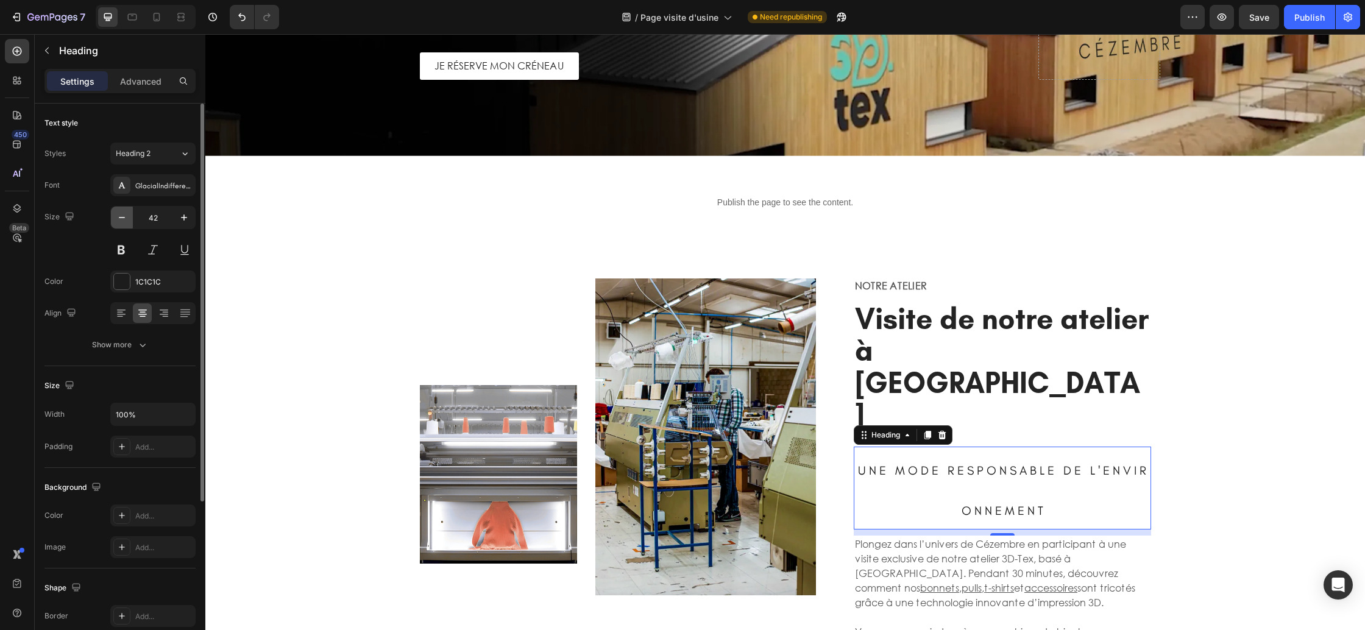
click at [126, 219] on icon "button" at bounding box center [122, 217] width 12 height 12
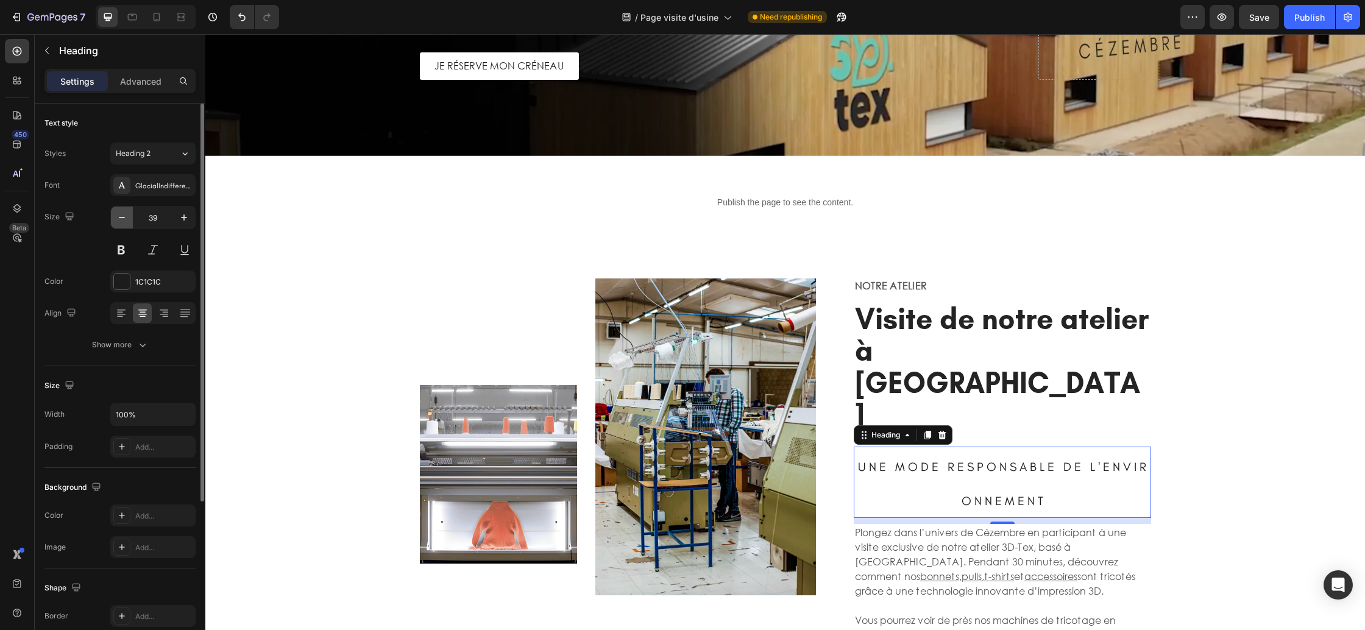
click at [126, 219] on icon "button" at bounding box center [122, 217] width 12 height 12
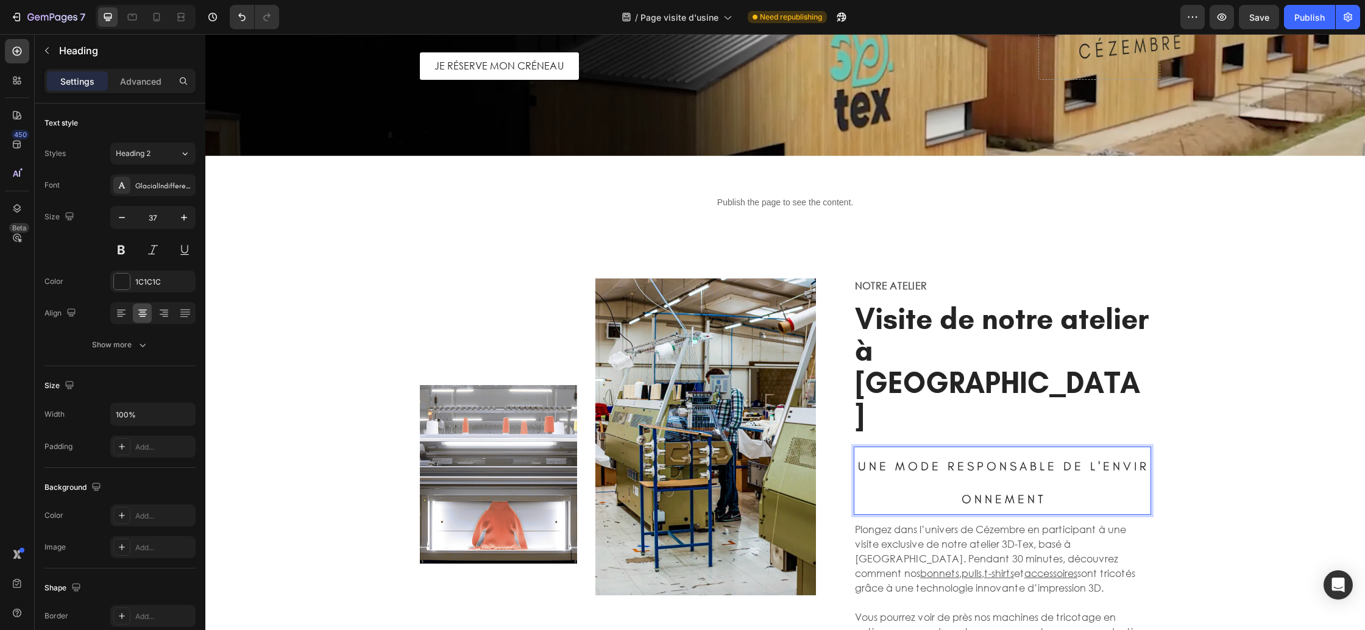
click at [982, 459] on span "U N E M O D E R E S P O N S A B L E D E L ' E N V I R O N N E M E N T" at bounding box center [1002, 483] width 288 height 48
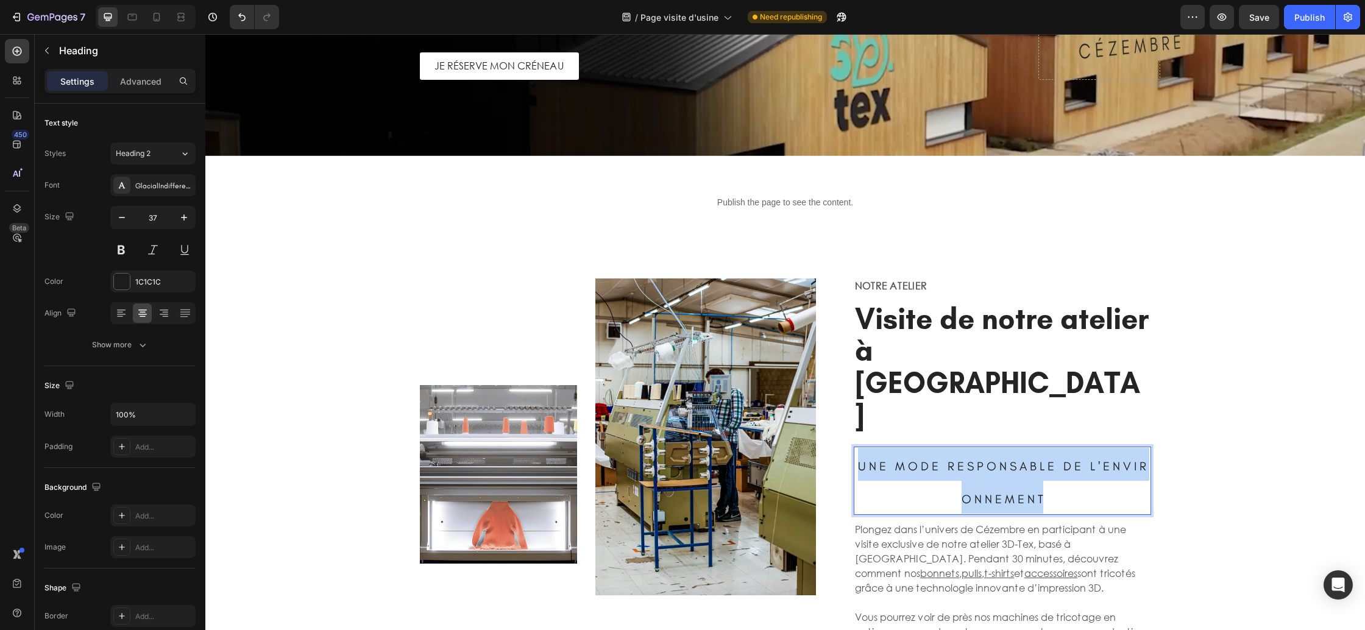
click at [982, 459] on span "U N E M O D E R E S P O N S A B L E D E L ' E N V I R O N N E M E N T" at bounding box center [1002, 483] width 288 height 48
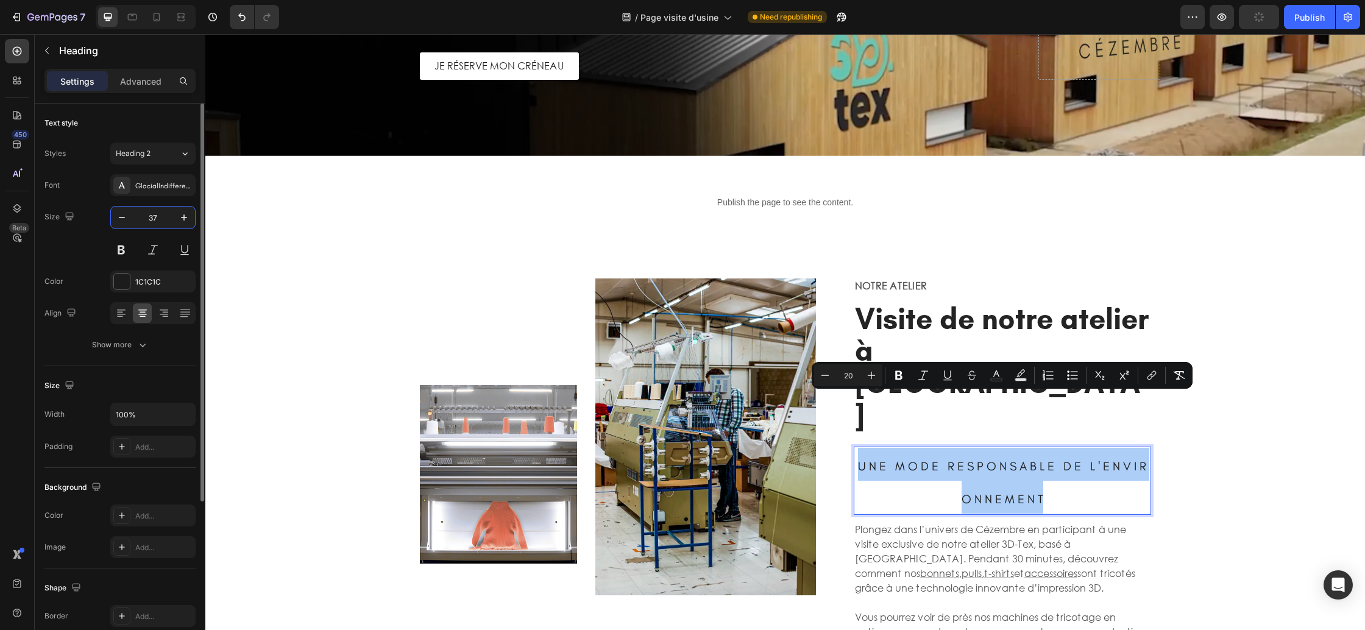
click at [163, 214] on input "37" at bounding box center [153, 218] width 40 height 22
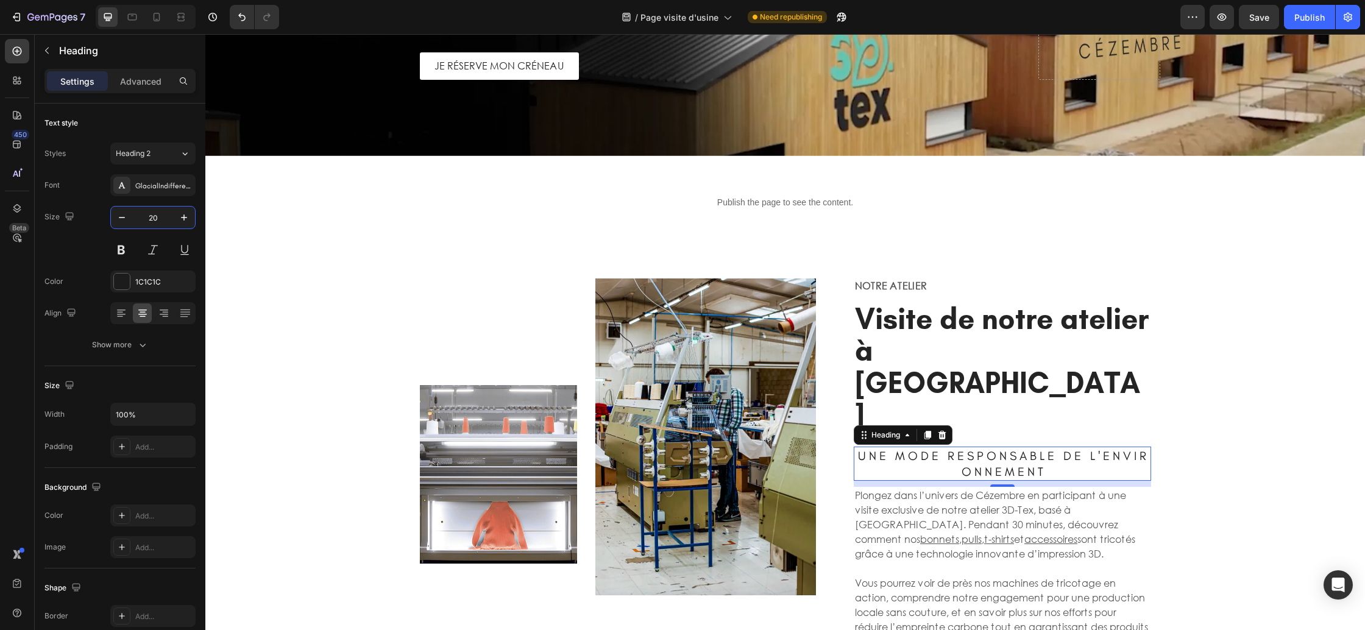
type input "20"
click at [1035, 448] on span "U N E M O D E R E S P O N S A B L E D E L ' E N V I R O N N E M E N T" at bounding box center [1002, 463] width 288 height 30
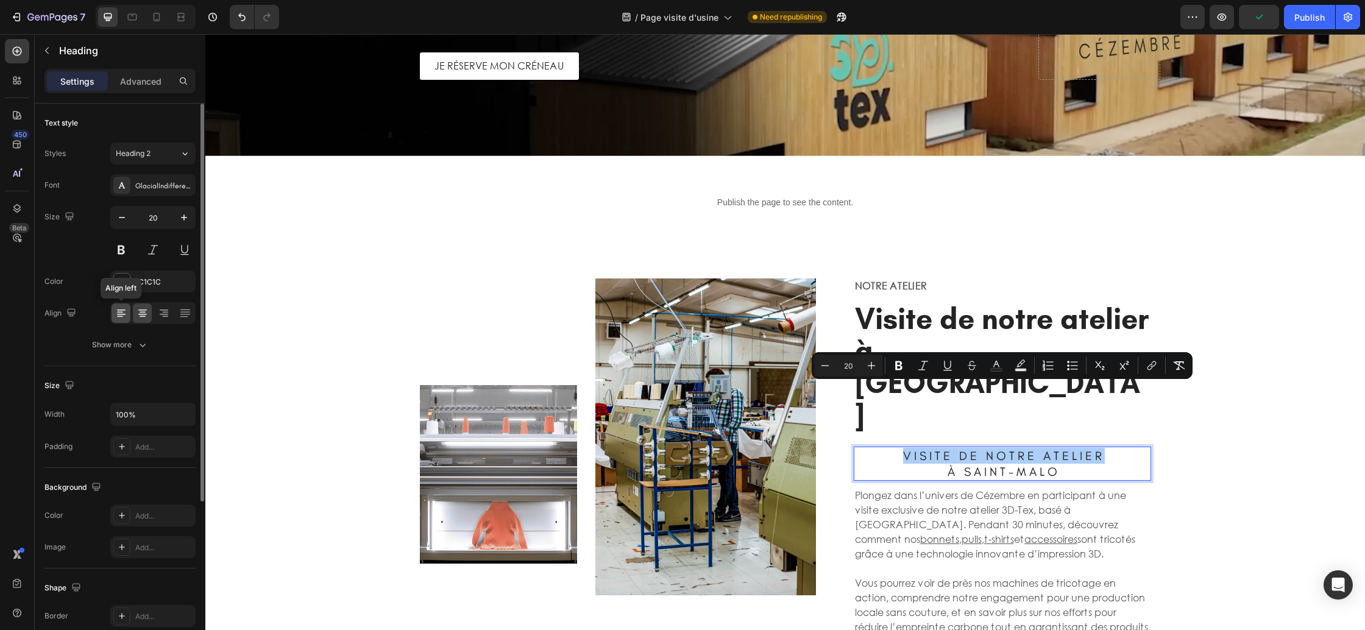
click at [127, 315] on icon at bounding box center [121, 313] width 12 height 12
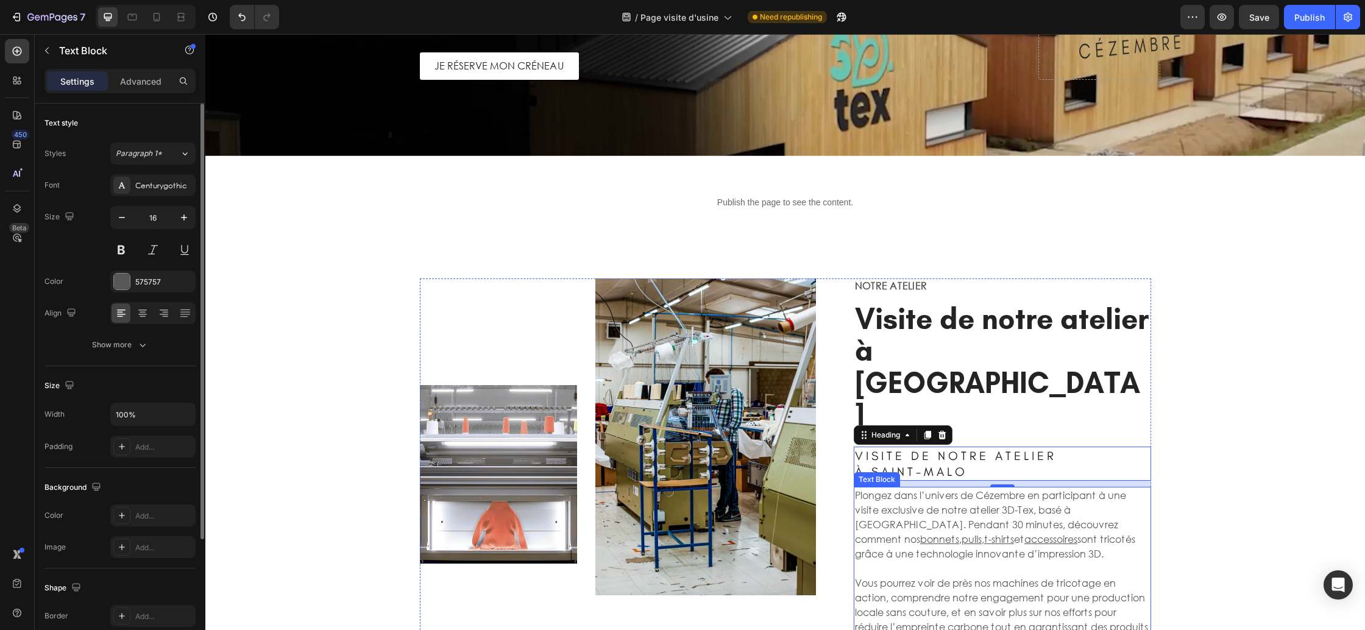
click at [997, 488] on p "Plongez dans l’univers de Cézembre en participant à une visite exclusive de not…" at bounding box center [1002, 524] width 295 height 73
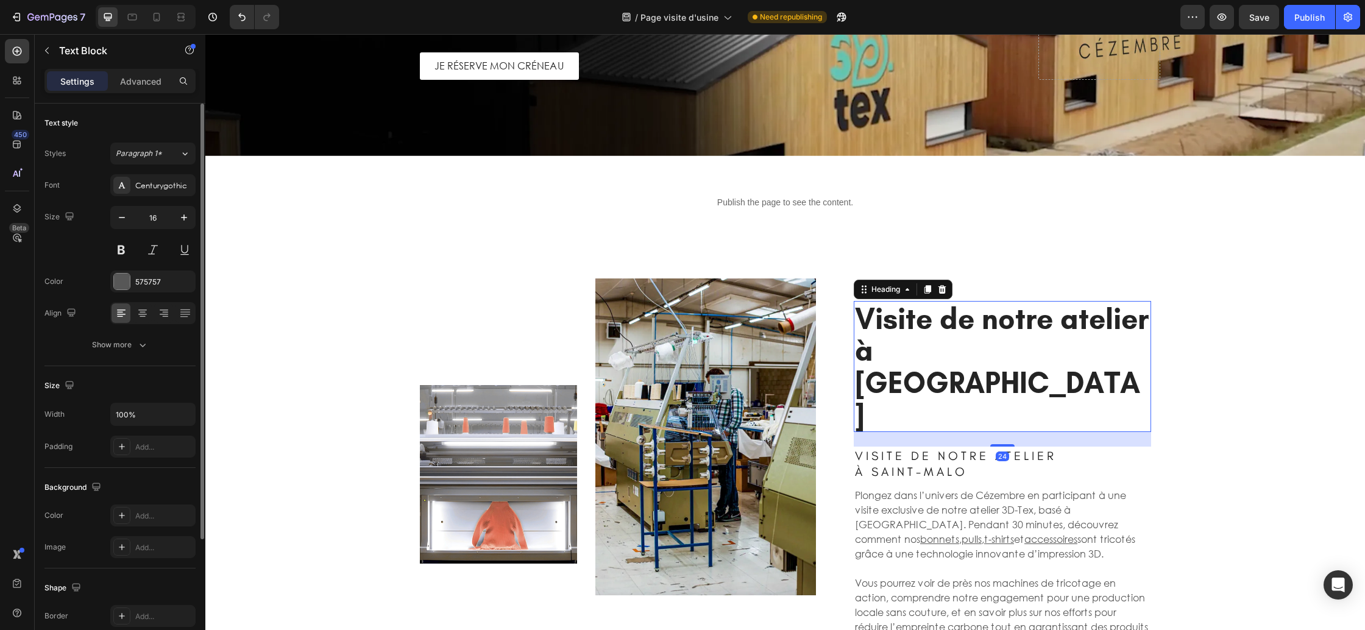
click at [1000, 349] on strong "Visite de notre atelier à Saint-Malo" at bounding box center [1002, 366] width 294 height 132
click at [946, 289] on icon at bounding box center [942, 290] width 10 height 10
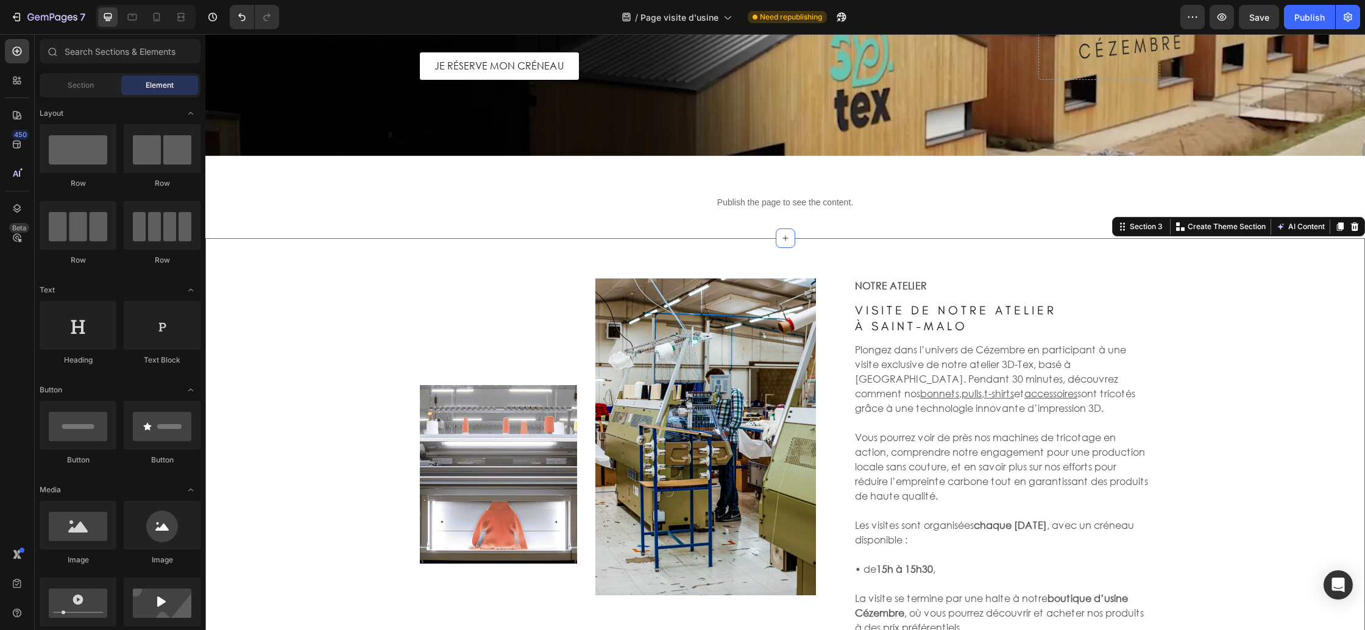
click at [1227, 364] on div "Image Image Row NOTRE ATELIER Text Block ⁠⁠⁠⁠⁠⁠⁠ V I S I T E D E N O T R E A T …" at bounding box center [784, 512] width 1141 height 468
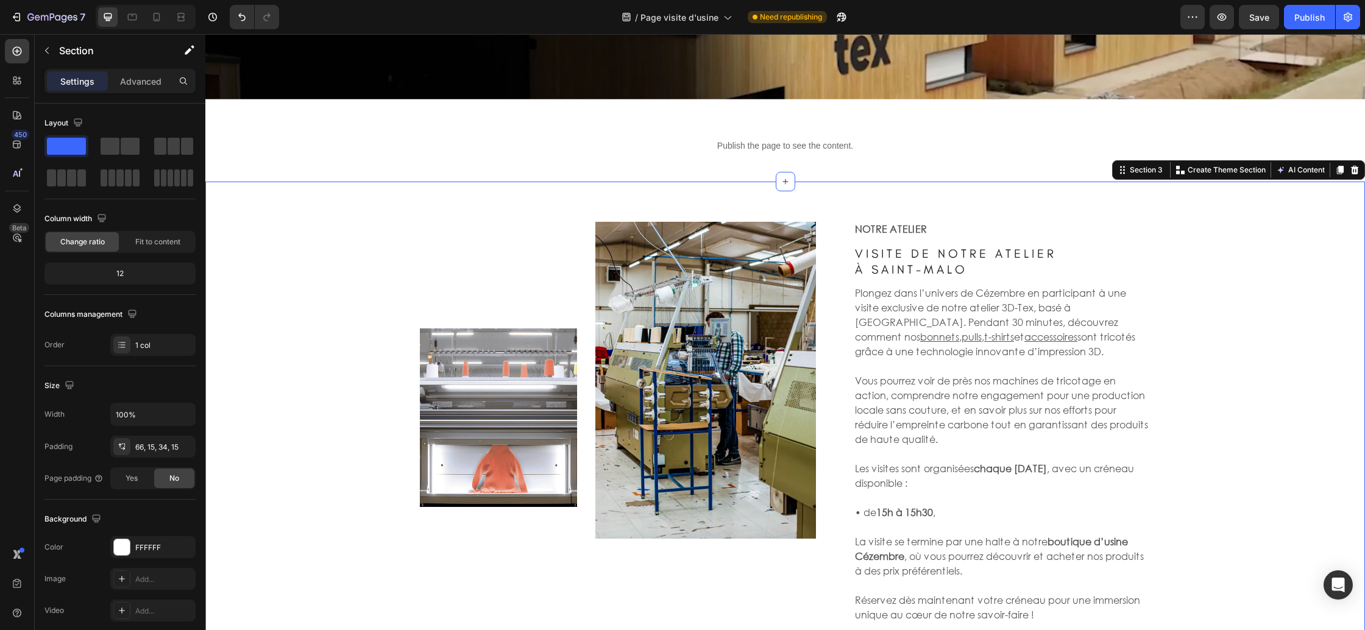
scroll to position [323, 0]
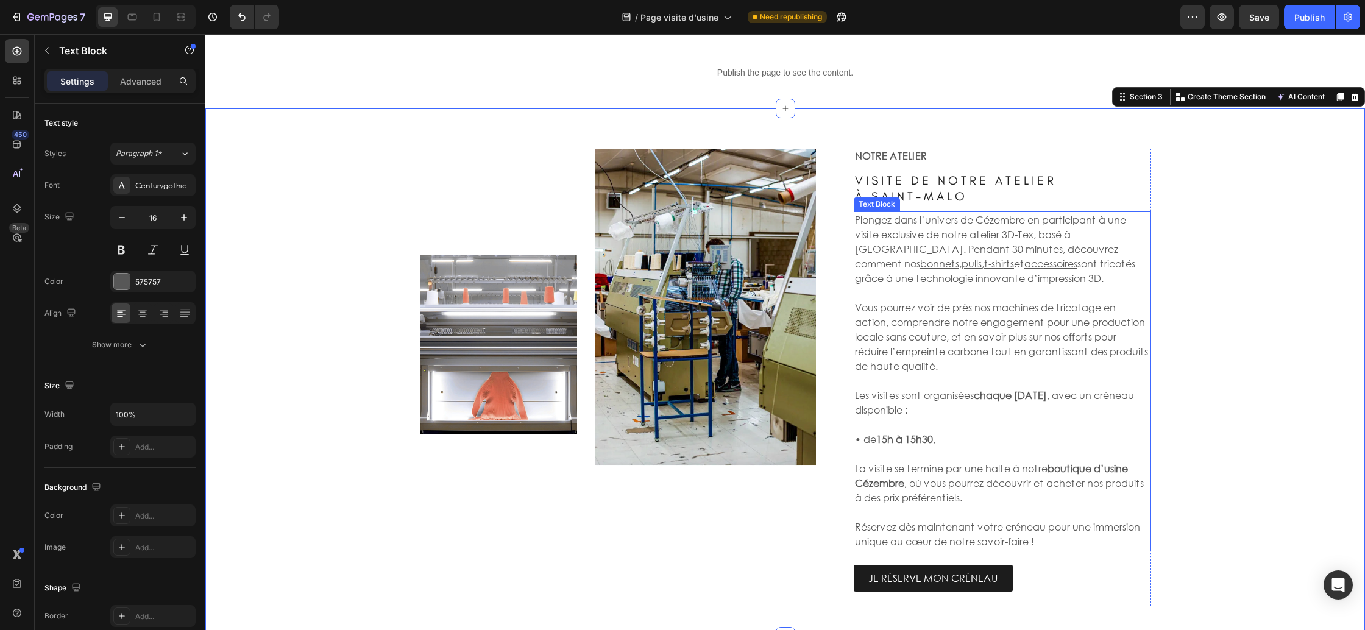
click at [1094, 371] on p "Vous pourrez voir de près nos machines de tricotage en action, comprendre notre…" at bounding box center [1002, 336] width 295 height 73
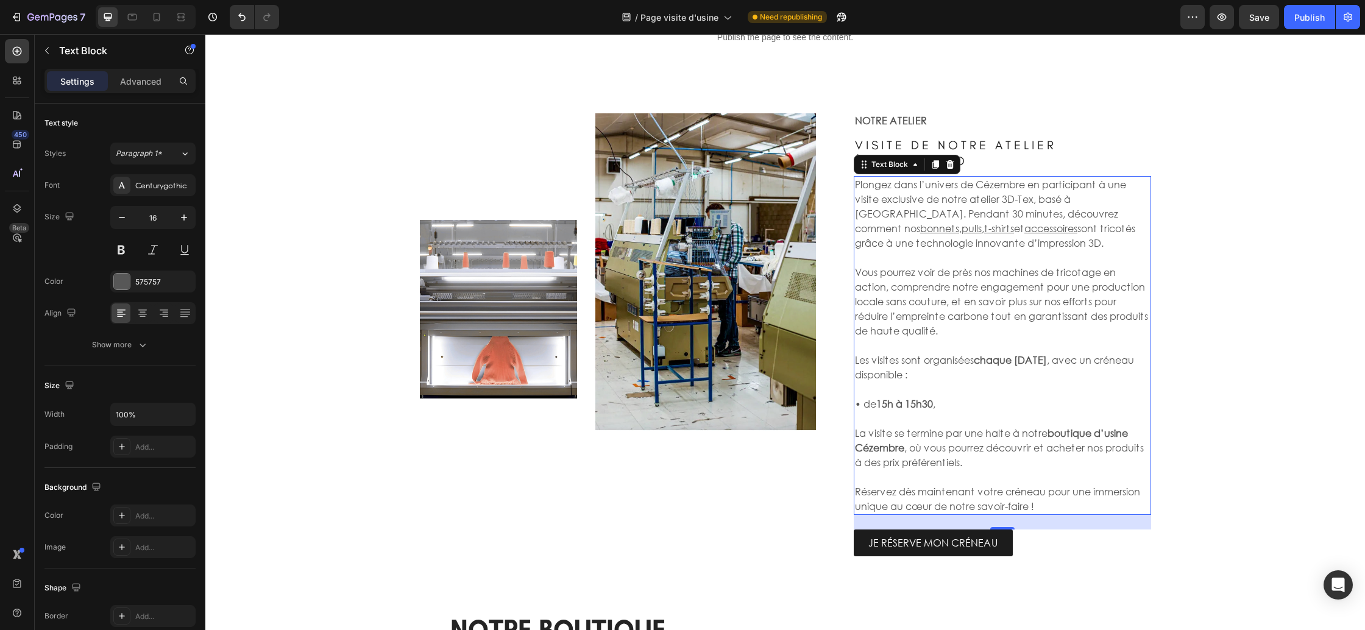
scroll to position [360, 0]
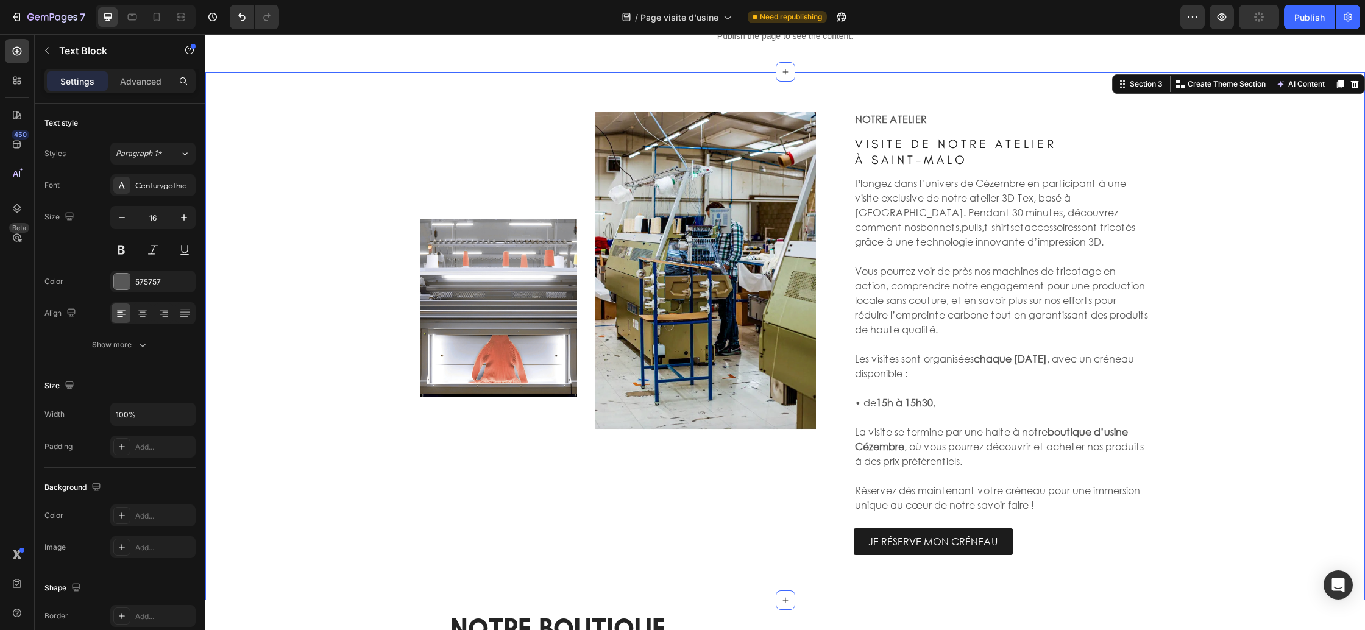
click at [1255, 422] on div "Image Image Row NOTRE ATELIER Text Block ⁠⁠⁠⁠⁠⁠⁠ V I S I T E D E N O T R E A T …" at bounding box center [784, 346] width 1141 height 468
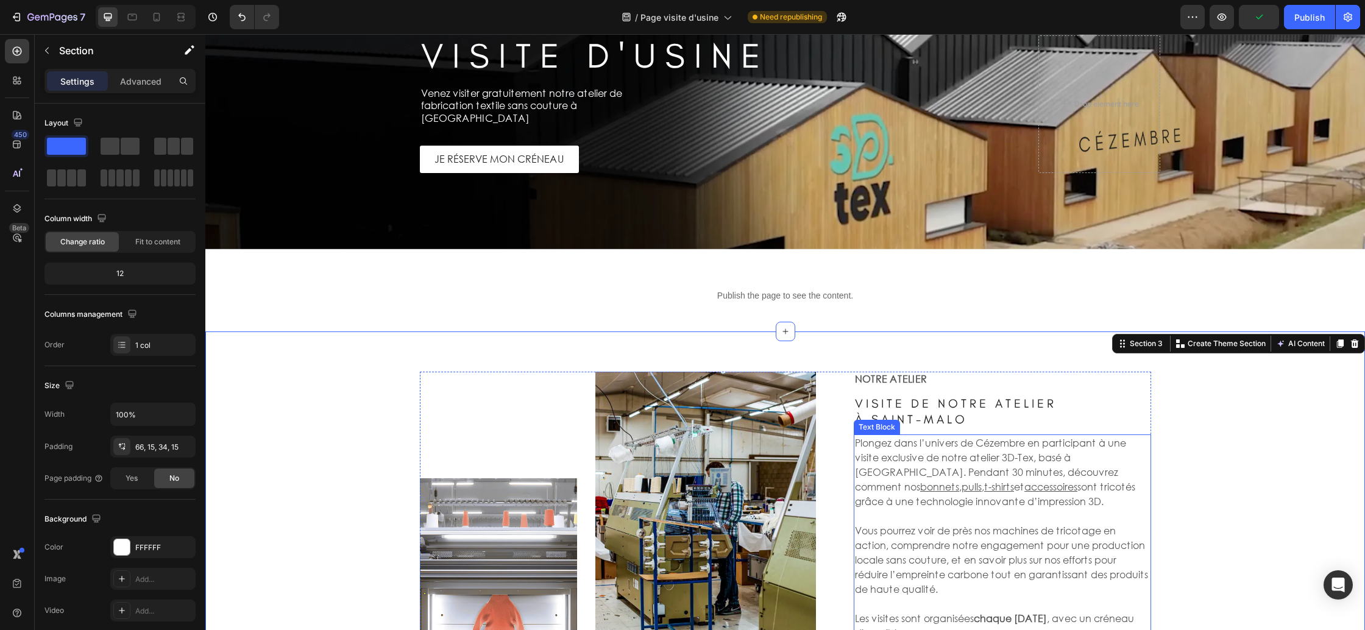
scroll to position [0, 0]
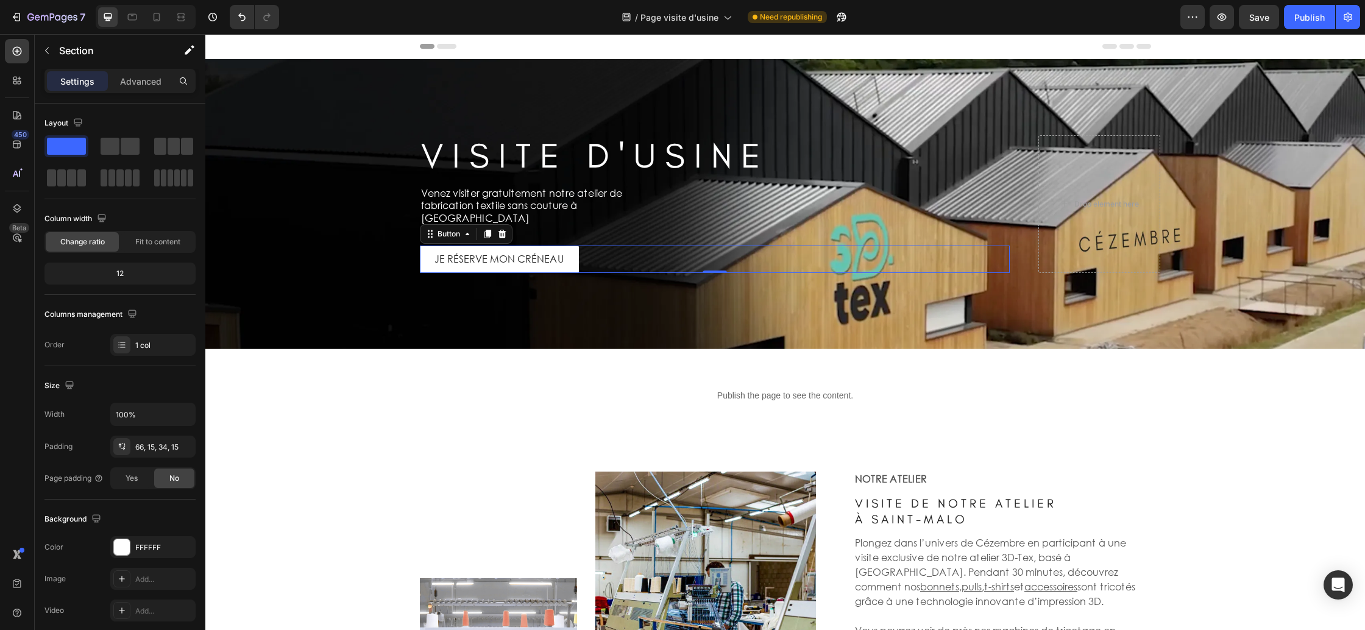
click at [579, 253] on div "JE RÉSERVE MON CRÉNEAU Button 0" at bounding box center [715, 259] width 590 height 27
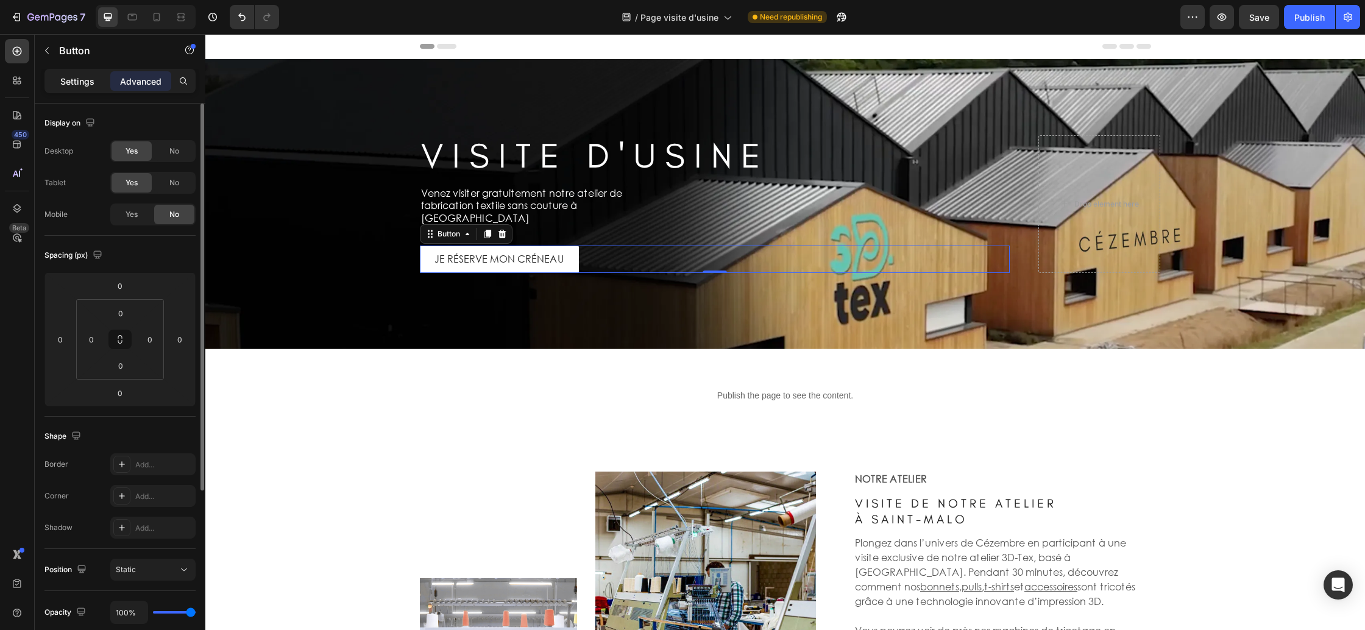
click at [58, 80] on div "Settings" at bounding box center [77, 80] width 61 height 19
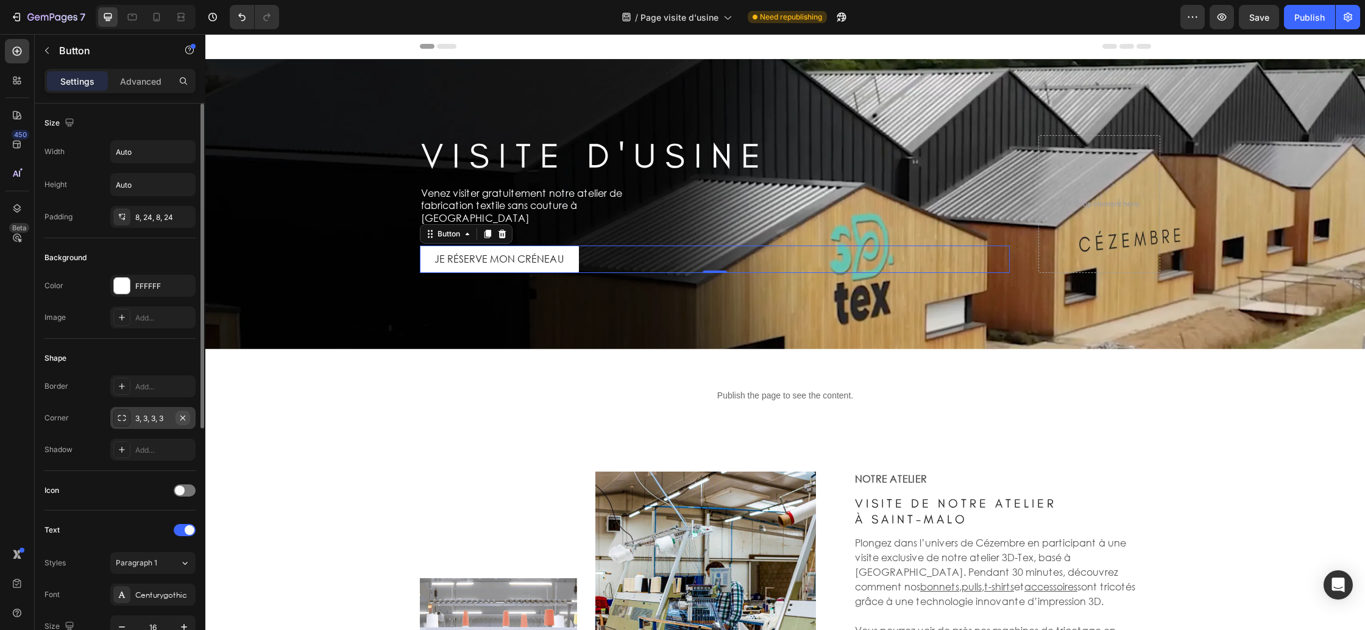
click at [185, 417] on icon "button" at bounding box center [183, 418] width 10 height 10
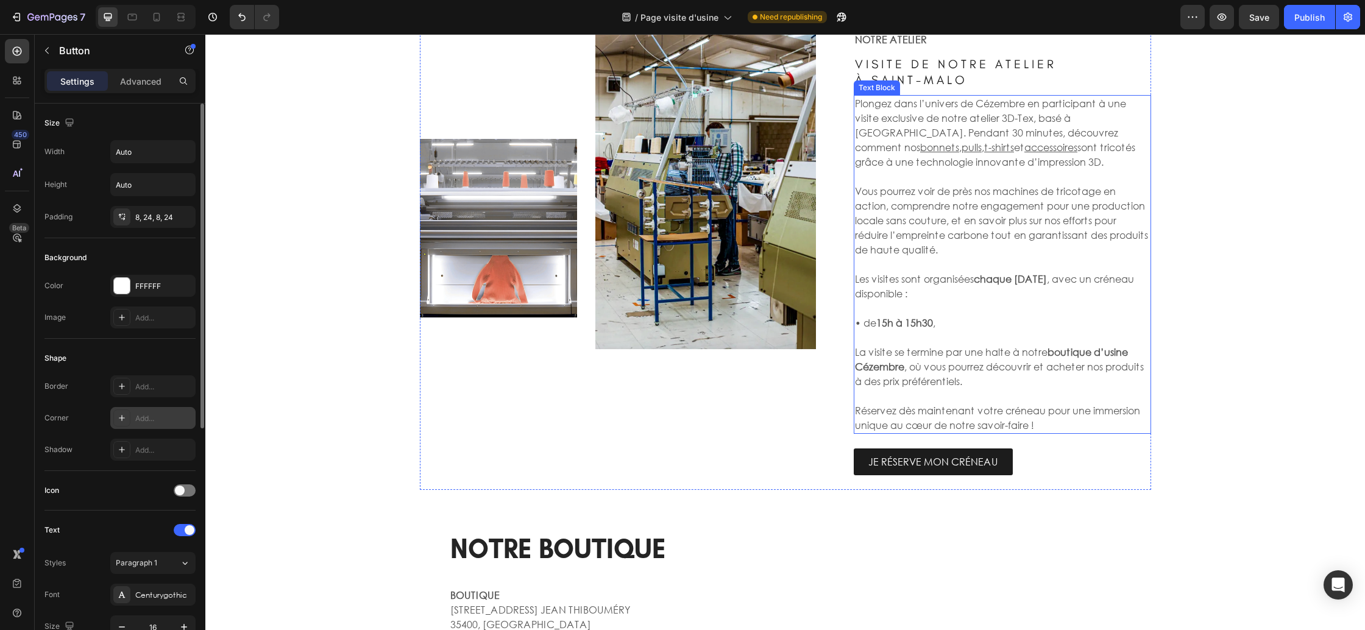
scroll to position [453, 0]
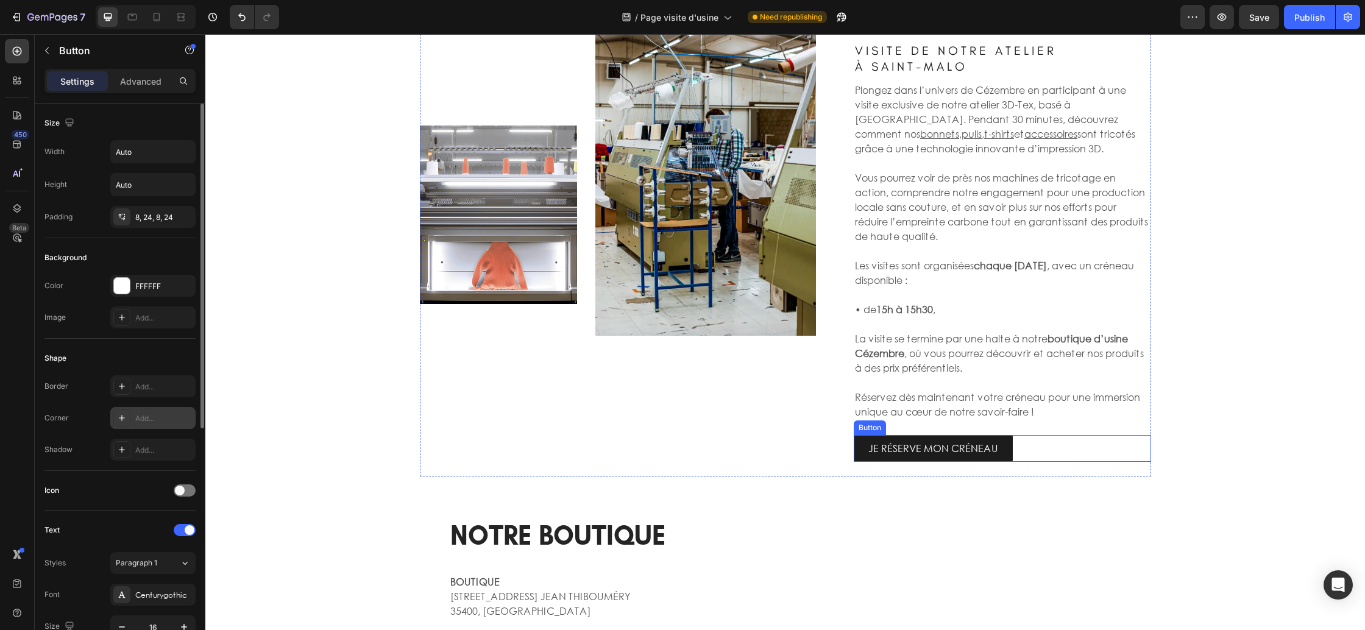
click at [1017, 444] on div "JE RÉSERVE MON CRÉNEAU Button" at bounding box center [1002, 448] width 297 height 27
click at [183, 419] on icon "button" at bounding box center [182, 417] width 5 height 5
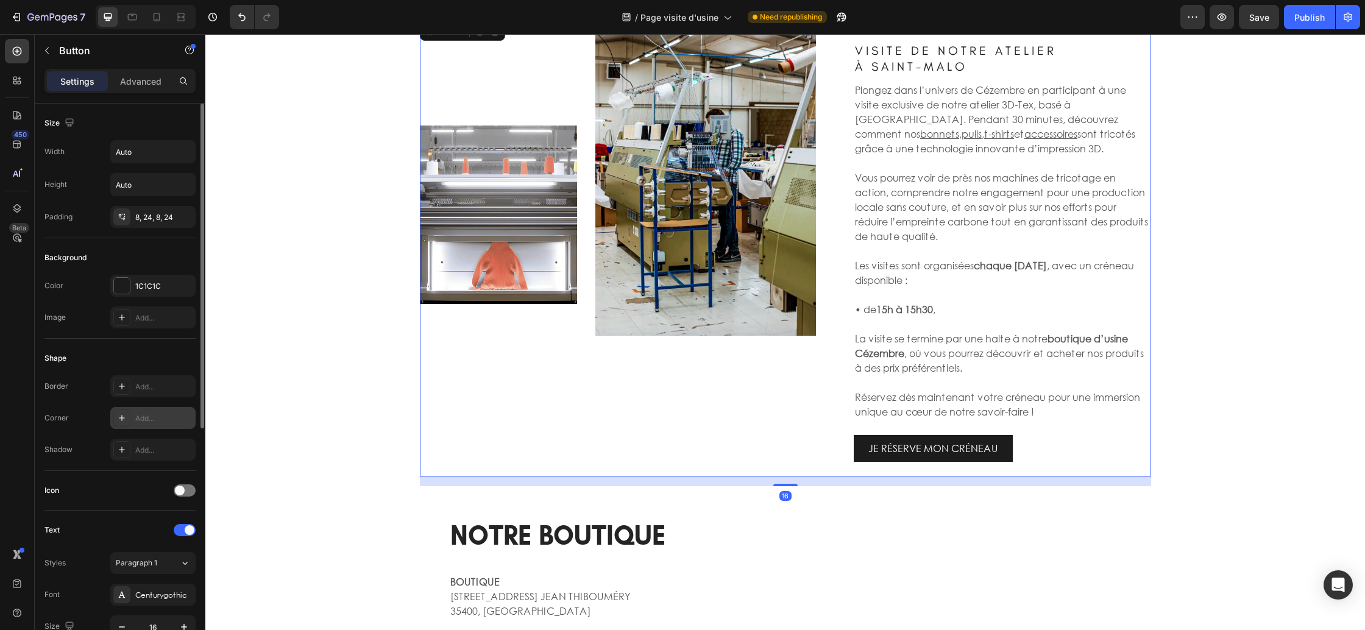
click at [606, 411] on div "Image Image Row" at bounding box center [628, 248] width 416 height 458
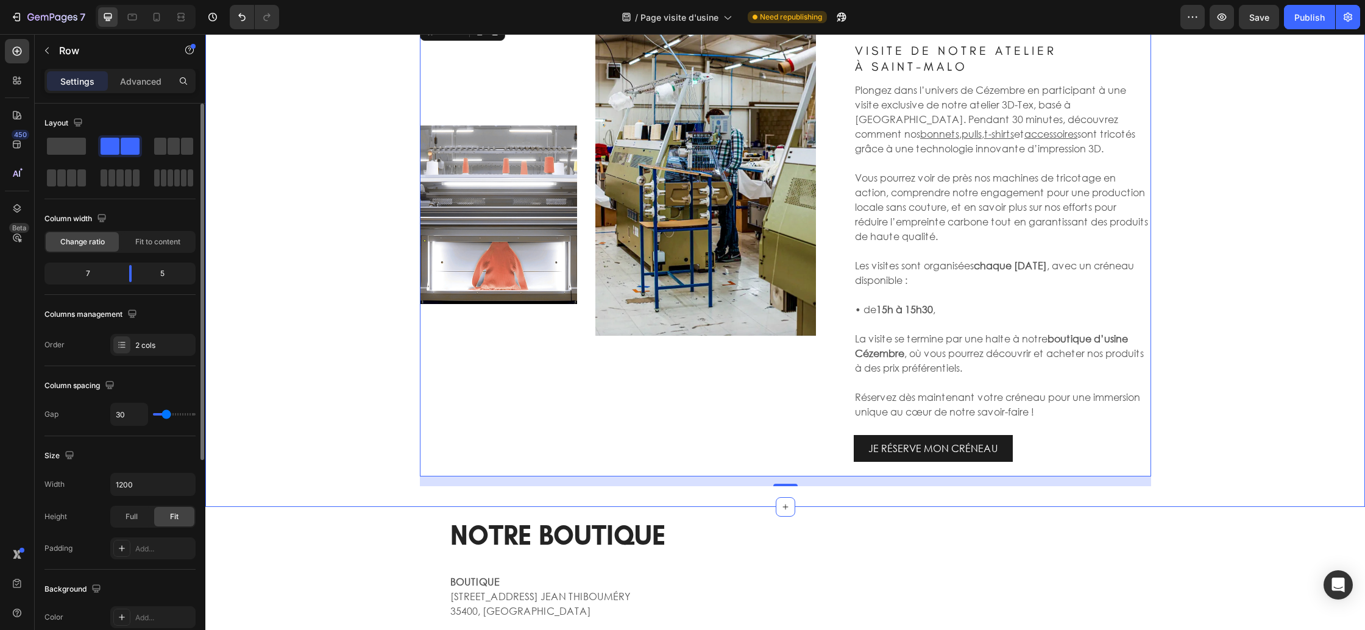
click at [1226, 434] on div "Image Image Row NOTRE ATELIER Text Block ⁠⁠⁠⁠⁠⁠⁠ V I S I T E D E N O T R E A T …" at bounding box center [784, 253] width 1141 height 468
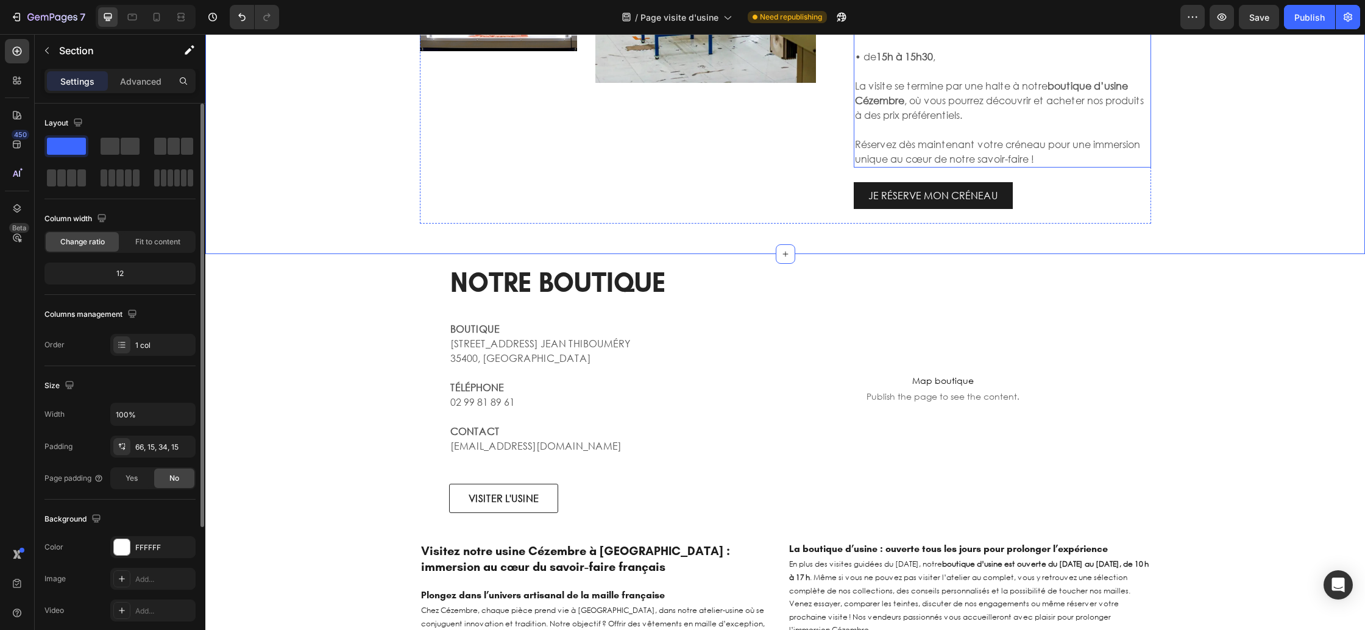
scroll to position [792, 0]
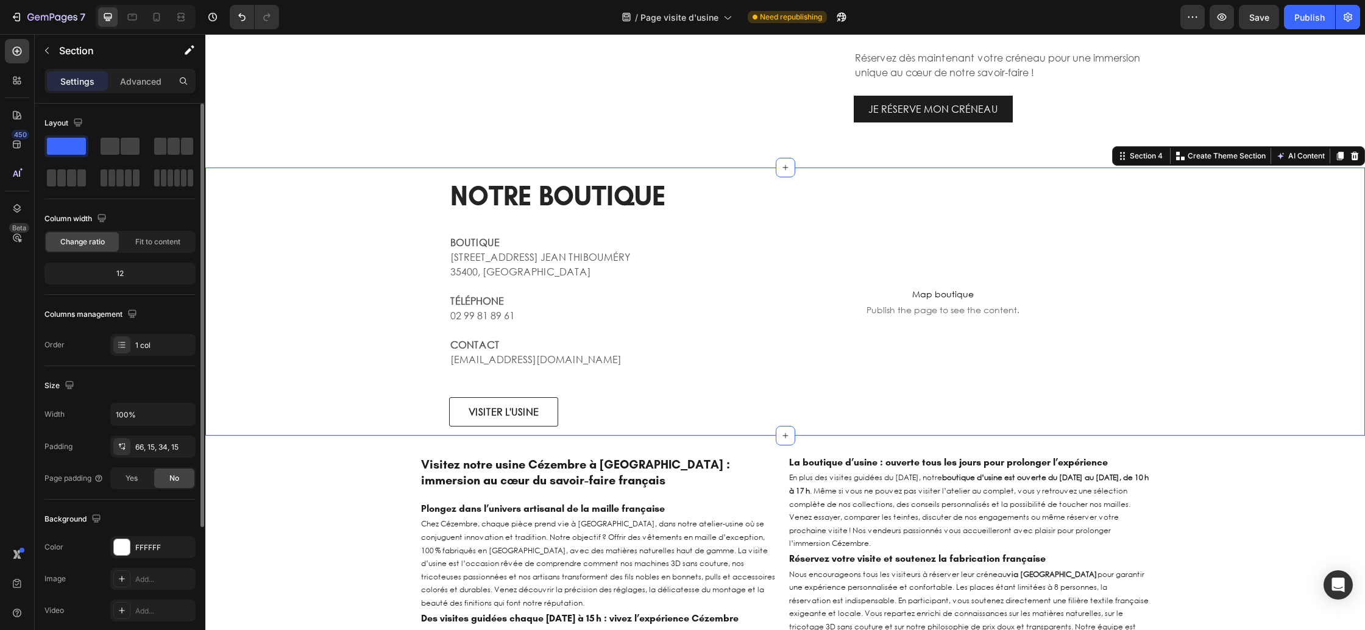
click at [393, 216] on div "NOTRE BOUTIQUE Heading BOUTIQUE 12 RUE DU DR. JEAN THIBOUMÉRY 35400, SAINT-MALO…" at bounding box center [784, 301] width 1141 height 249
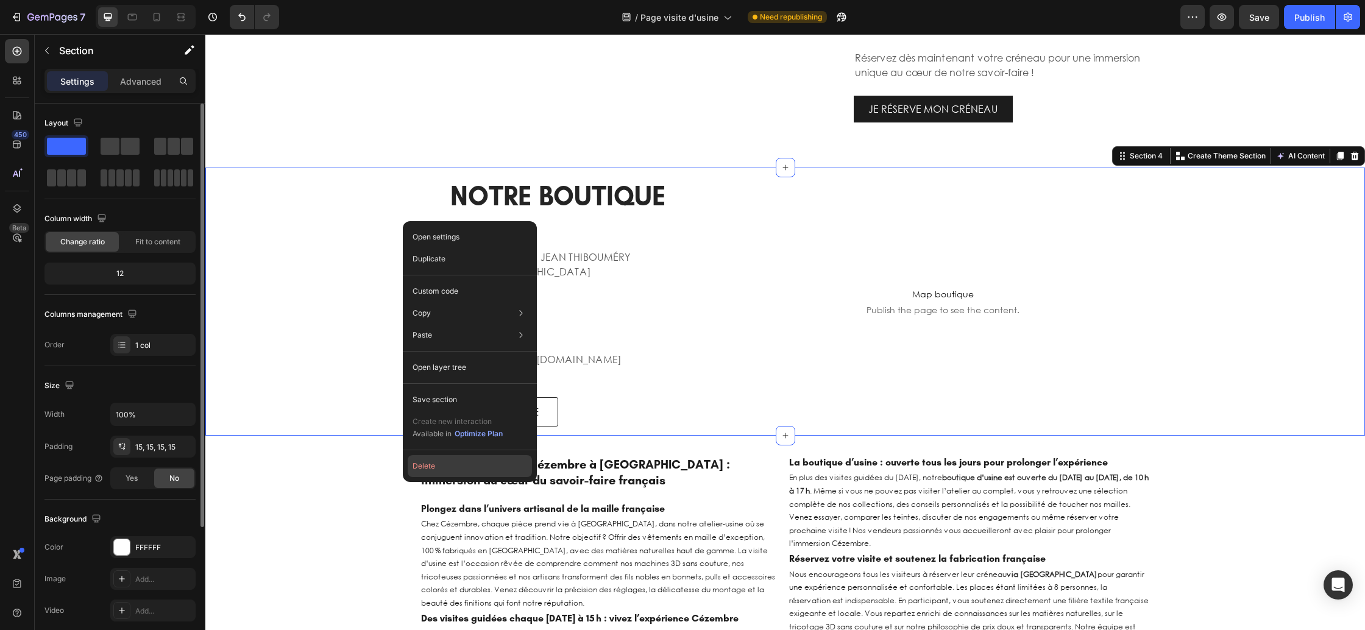
click at [486, 468] on button "Delete" at bounding box center [470, 466] width 124 height 22
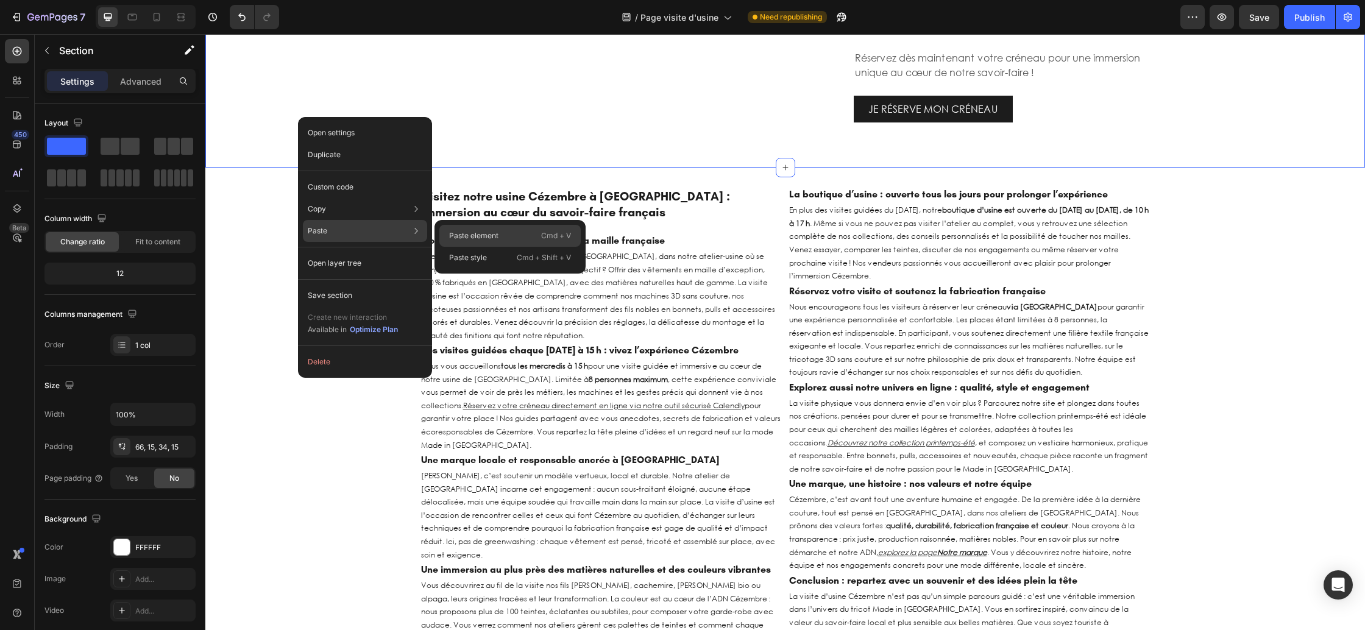
click at [459, 234] on p "Paste element" at bounding box center [473, 235] width 49 height 11
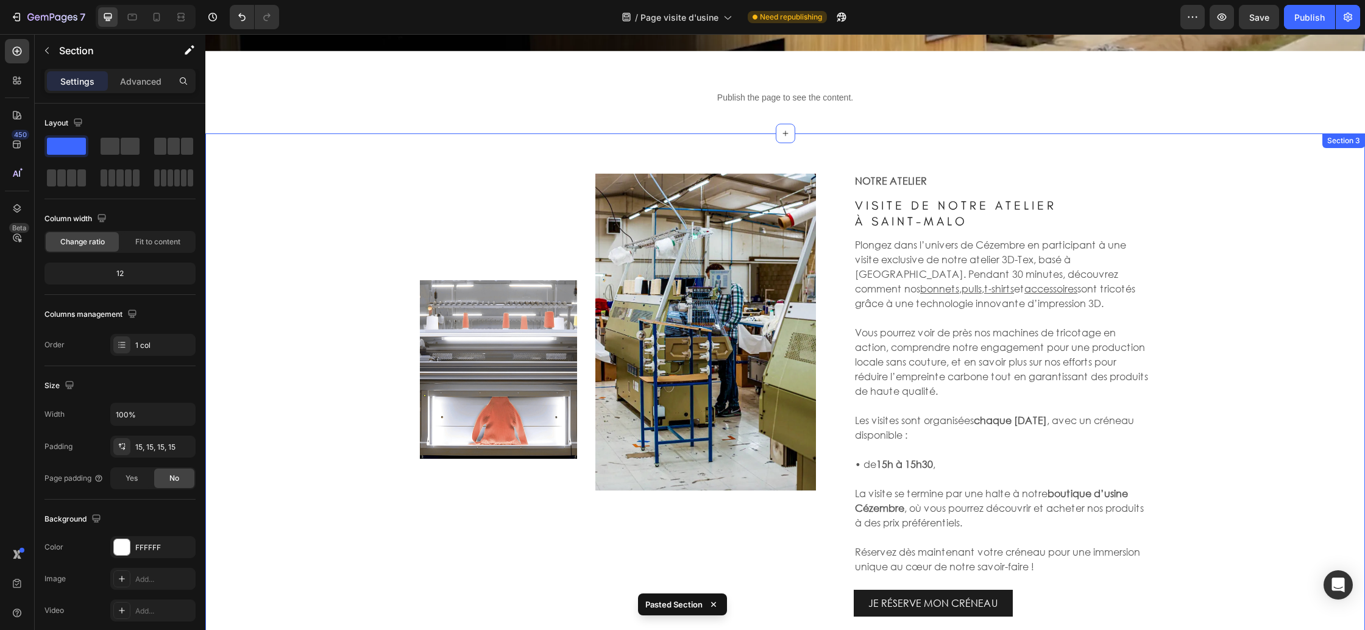
scroll to position [0, 0]
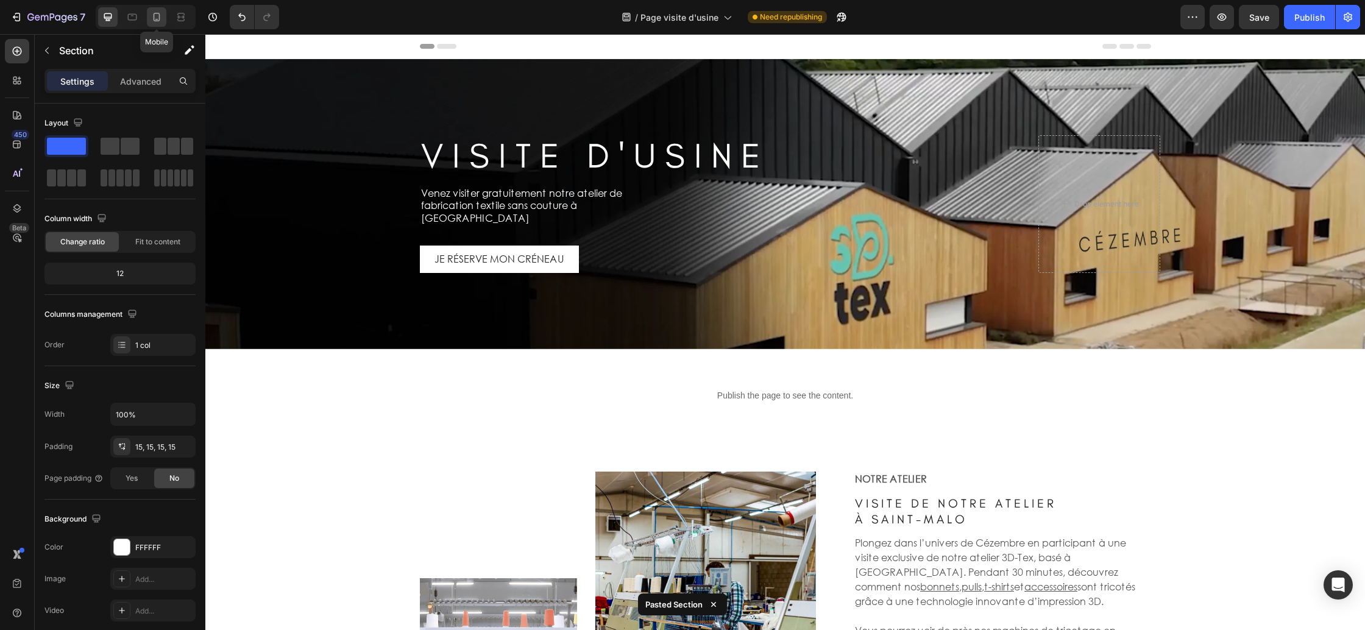
click at [154, 18] on icon at bounding box center [157, 17] width 7 height 9
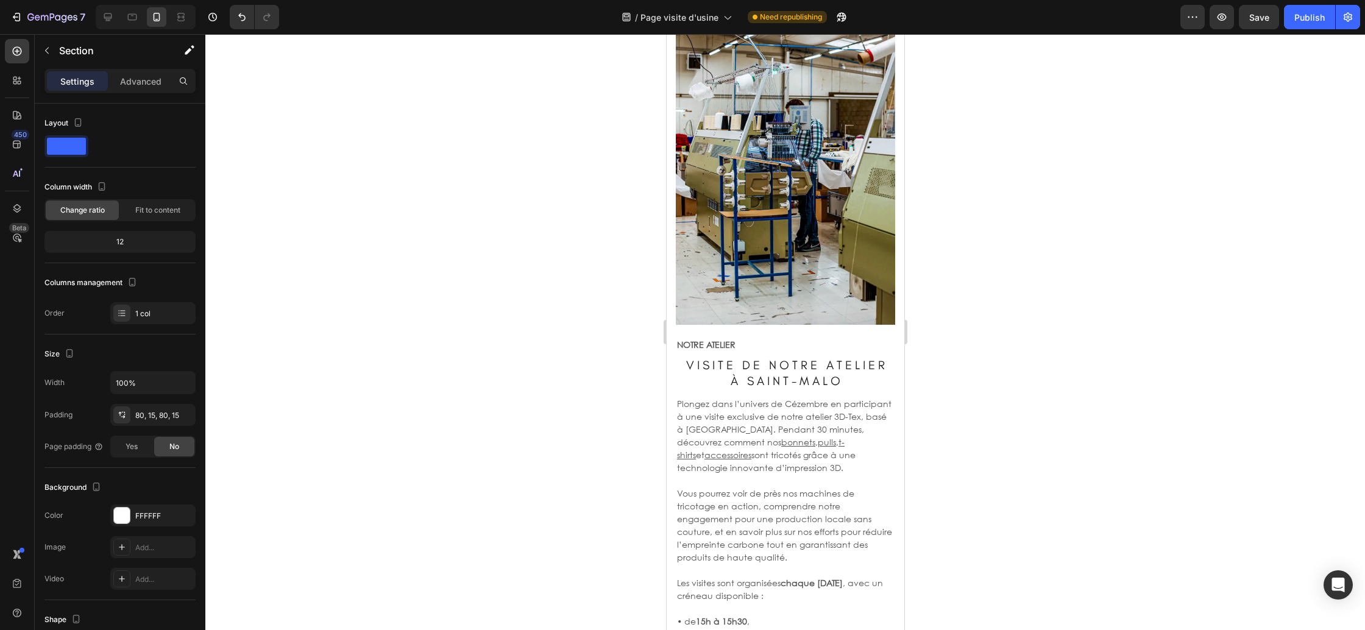
scroll to position [230, 0]
click at [779, 384] on span "À S A I N T - M A L O" at bounding box center [785, 381] width 110 height 15
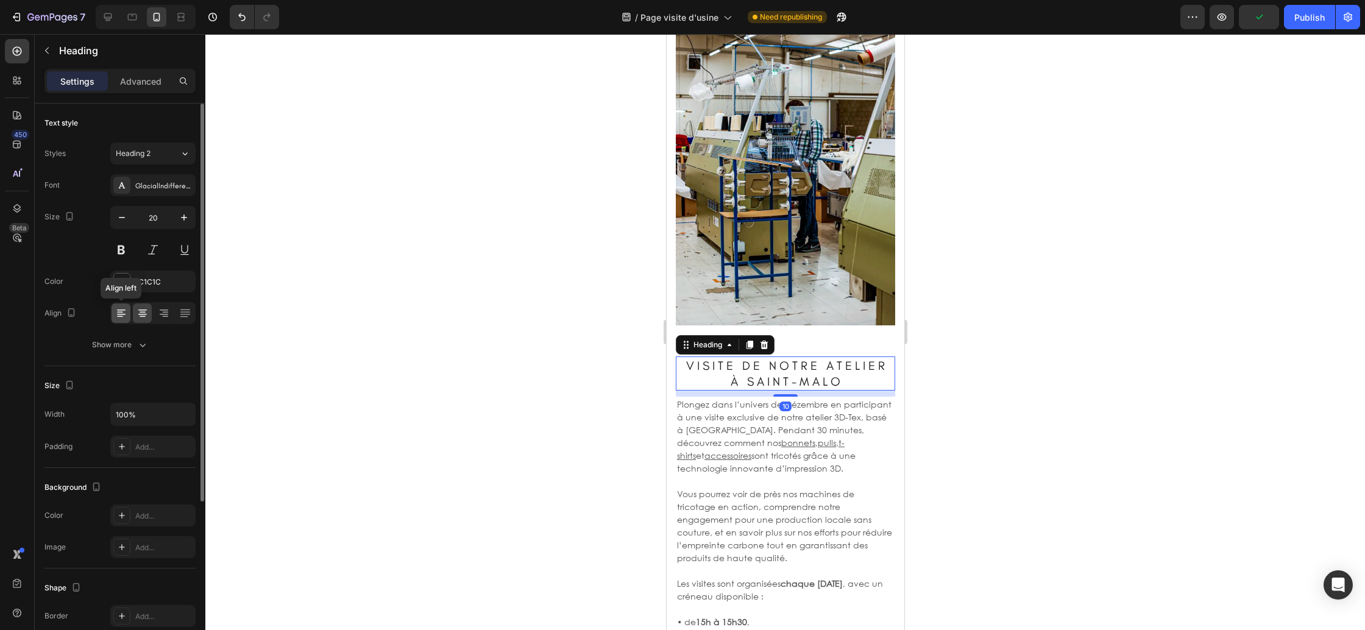
click at [122, 314] on icon at bounding box center [121, 313] width 12 height 12
click at [785, 427] on p "Plongez dans l’univers de Cézembre en participant à une visite exclusive de not…" at bounding box center [784, 436] width 217 height 77
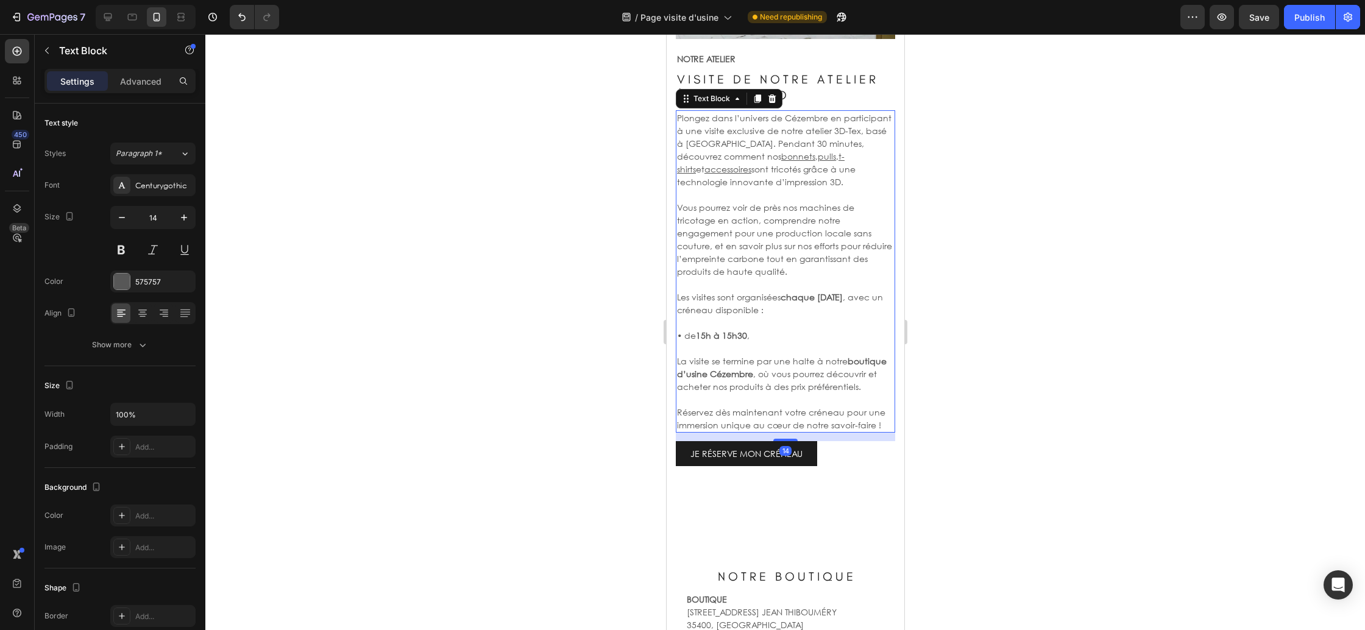
scroll to position [518, 0]
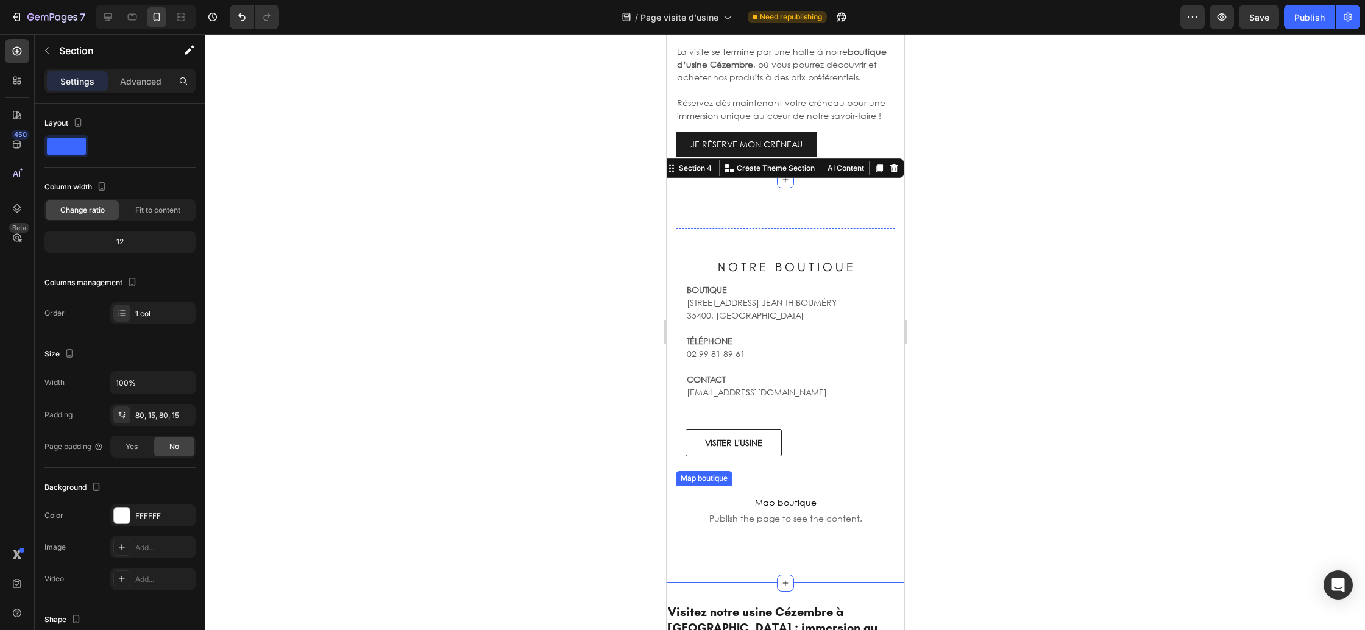
scroll to position [797, 0]
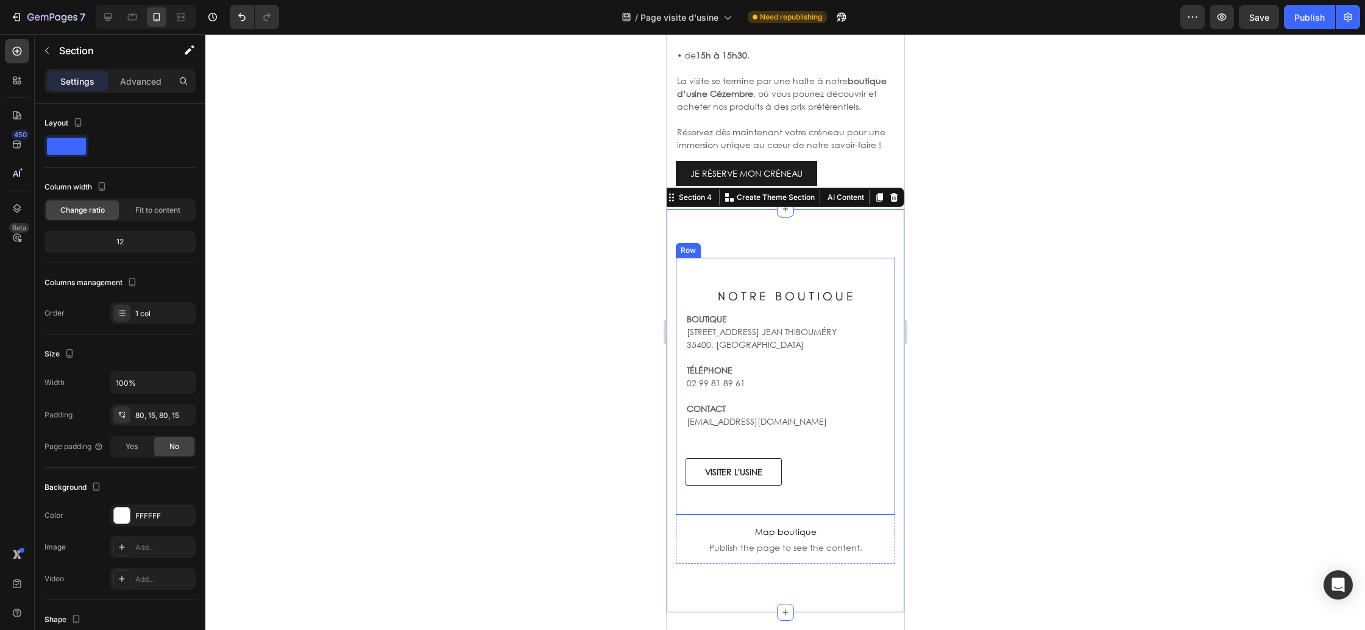
click at [759, 283] on div "N O T R E B O U T I Q U E Heading BOUTIQUE 12 RUE DU DR. JEAN THIBOUMÉRY 35400,…" at bounding box center [784, 386] width 219 height 257
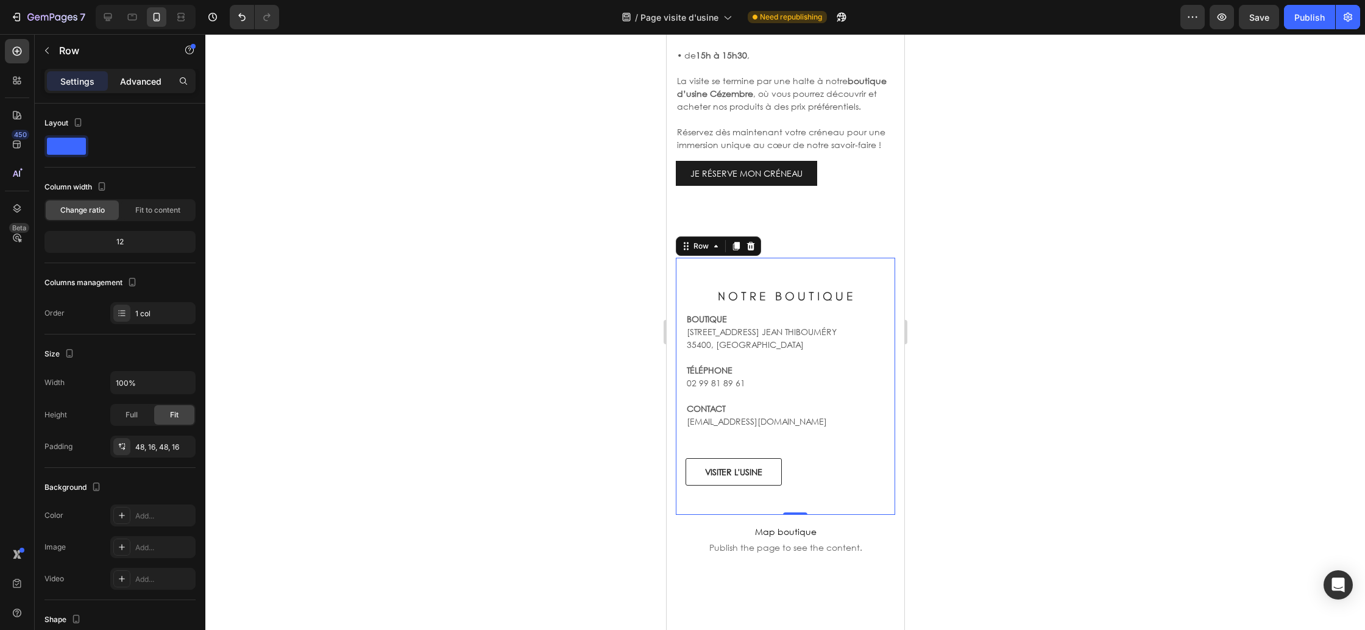
click at [151, 81] on p "Advanced" at bounding box center [140, 81] width 41 height 13
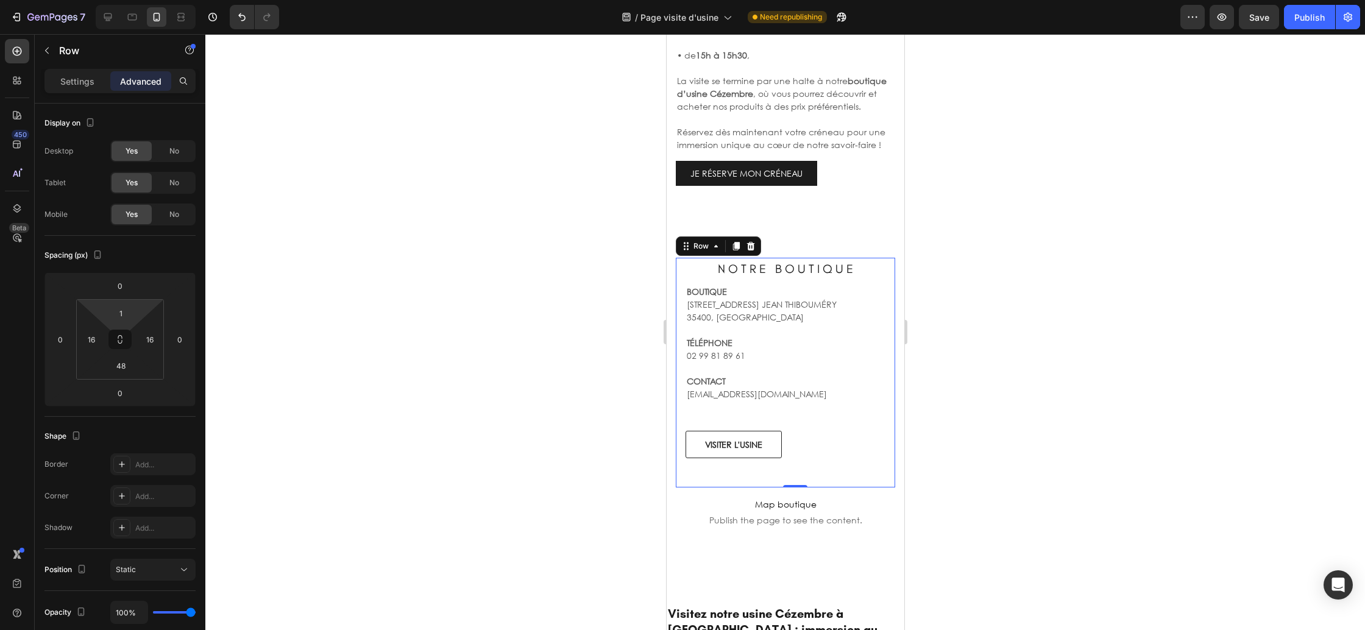
type input "0"
drag, startPoint x: 137, startPoint y: 307, endPoint x: 136, endPoint y: 313, distance: 6.2
click at [136, 0] on html "7 Version history / Page visite d'usine Need republishing Preview Publish 450 B…" at bounding box center [682, 0] width 1365 height 0
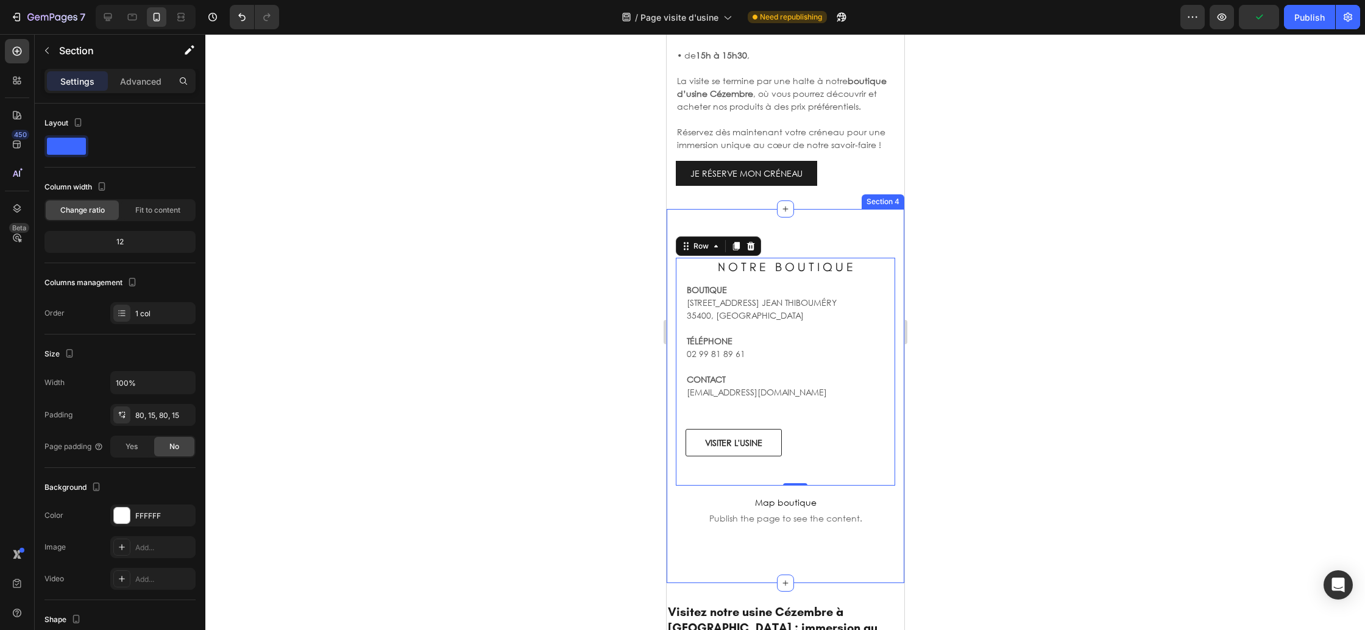
click at [784, 563] on div "N O T R E B O U T I Q U E Heading BOUTIQUE 12 RUE DU DR. JEAN THIBOUMÉRY 35400,…" at bounding box center [785, 396] width 238 height 374
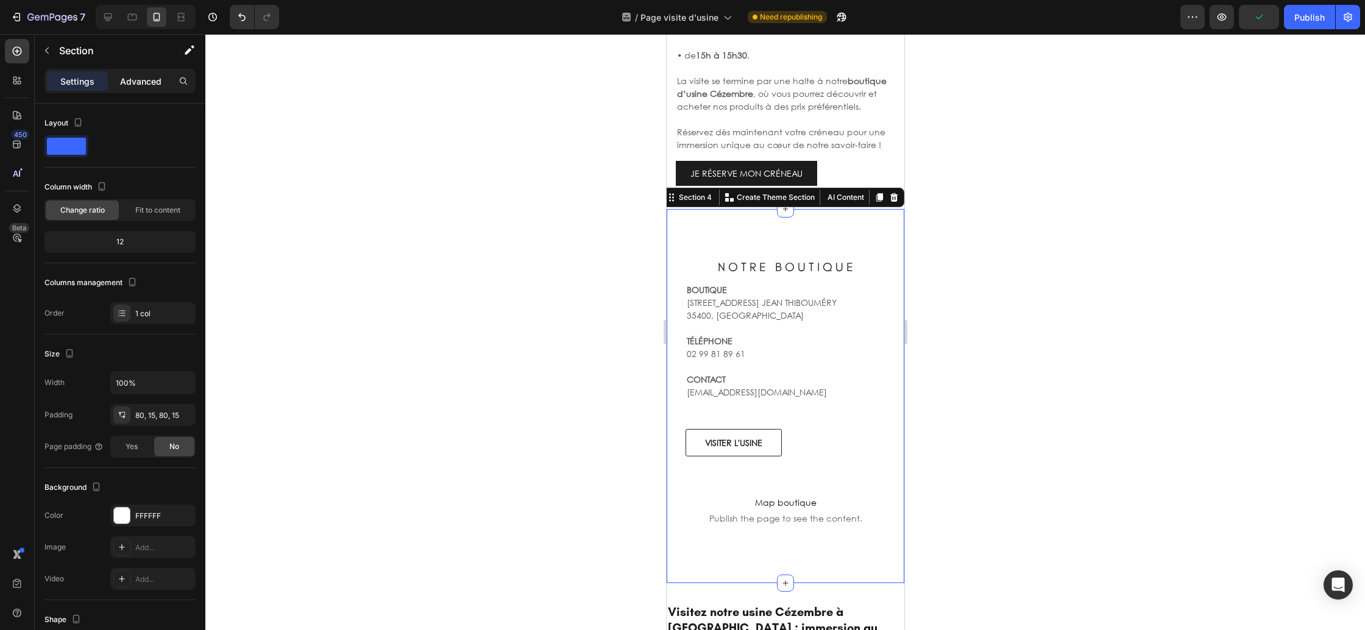
click at [140, 76] on p "Advanced" at bounding box center [140, 81] width 41 height 13
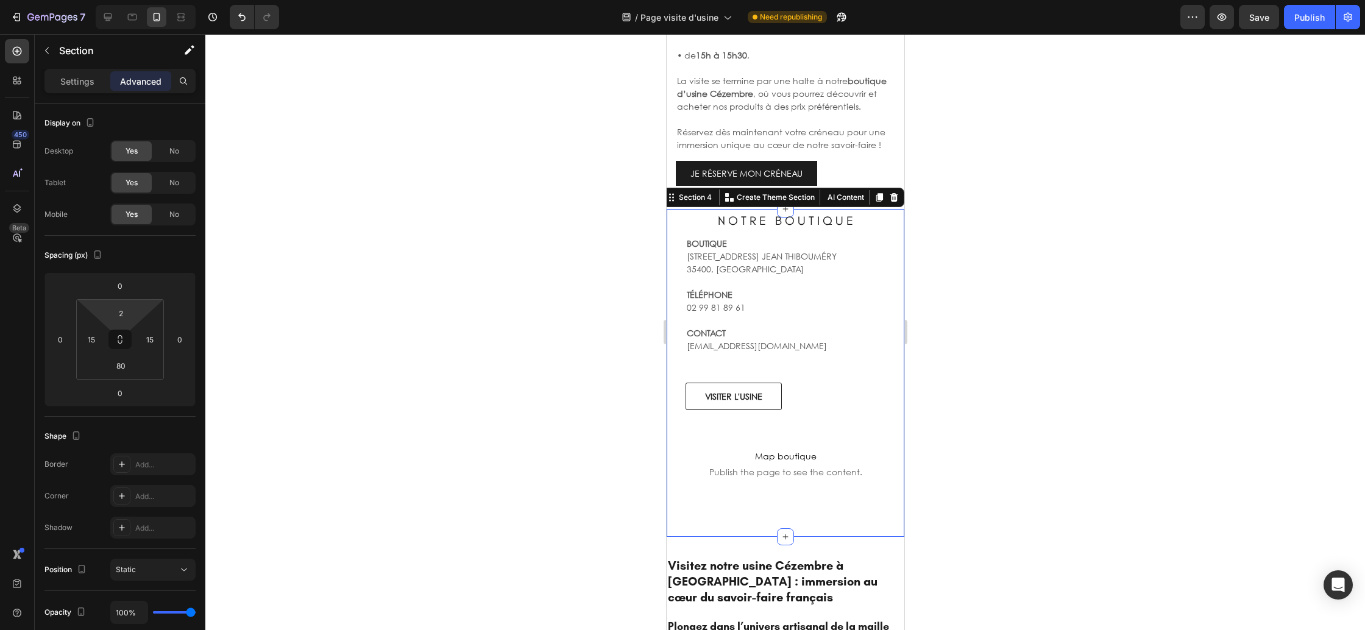
type input "0"
drag, startPoint x: 138, startPoint y: 313, endPoint x: 136, endPoint y: 324, distance: 11.1
click at [136, 0] on html "7 Version history / Page visite d'usine Need republishing Preview Save Publish …" at bounding box center [682, 0] width 1365 height 0
drag, startPoint x: 132, startPoint y: 363, endPoint x: 133, endPoint y: 375, distance: 11.6
click at [133, 378] on div "0 15 80 15" at bounding box center [120, 339] width 88 height 80
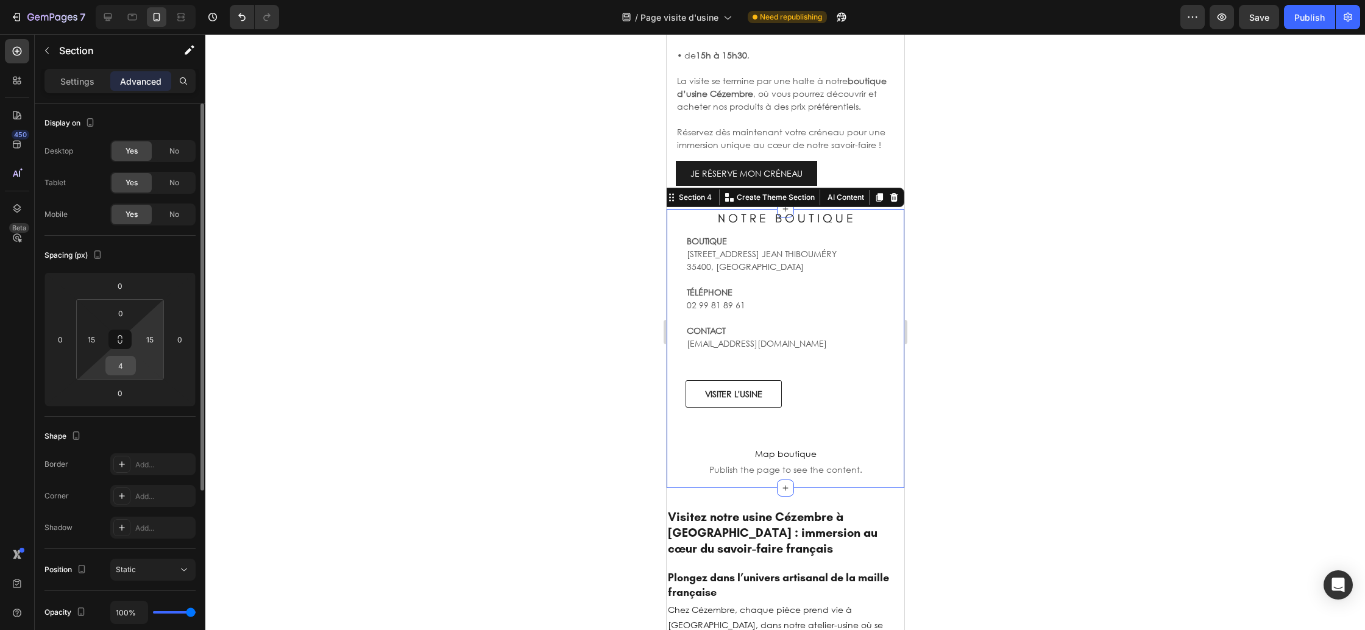
drag, startPoint x: 135, startPoint y: 370, endPoint x: 133, endPoint y: 359, distance: 11.8
click at [134, 356] on div "4" at bounding box center [120, 365] width 30 height 19
click at [133, 363] on div "4" at bounding box center [120, 365] width 30 height 19
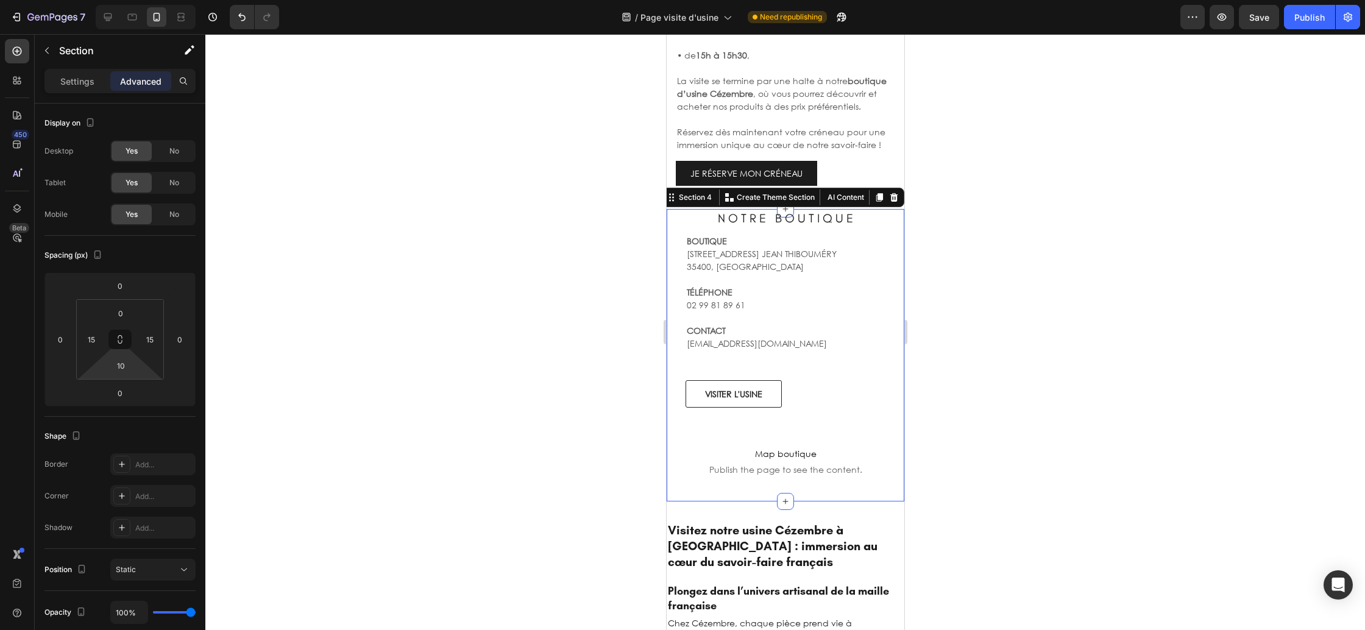
type input "0"
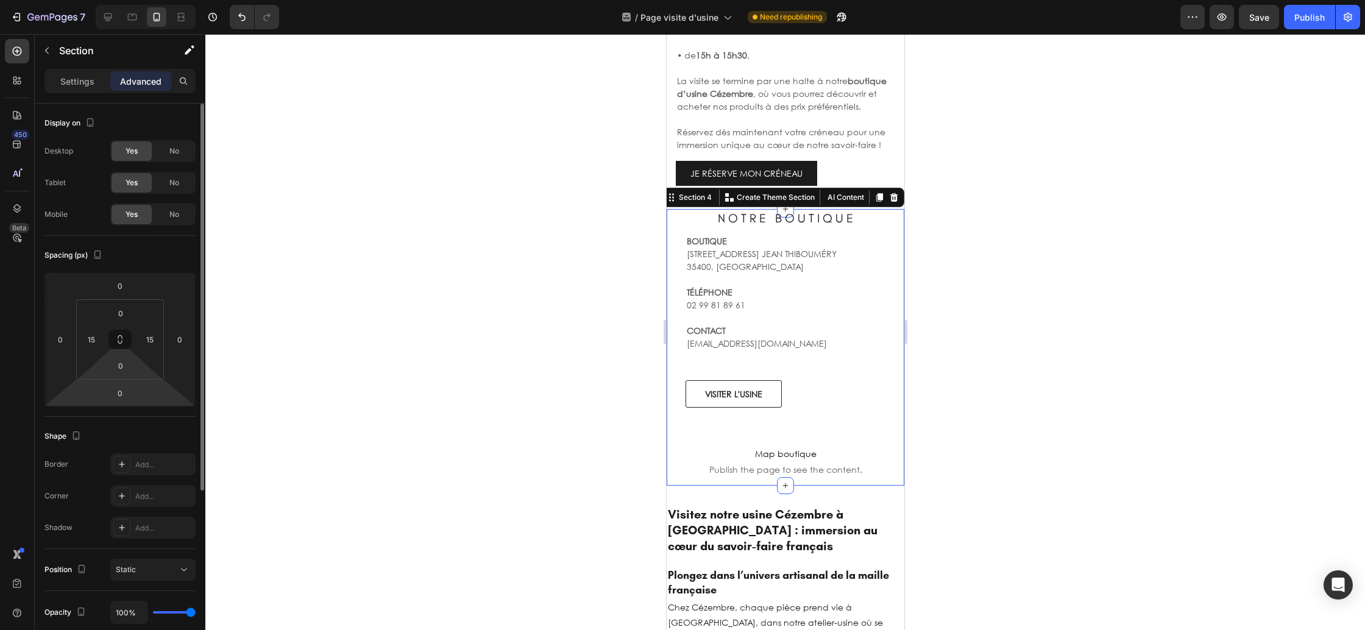
drag, startPoint x: 139, startPoint y: 370, endPoint x: 154, endPoint y: 381, distance: 18.7
click at [136, 0] on html "7 Version history / Page visite d'usine Need republishing Preview Save Publish …" at bounding box center [682, 0] width 1365 height 0
click at [954, 394] on div at bounding box center [785, 332] width 1160 height 596
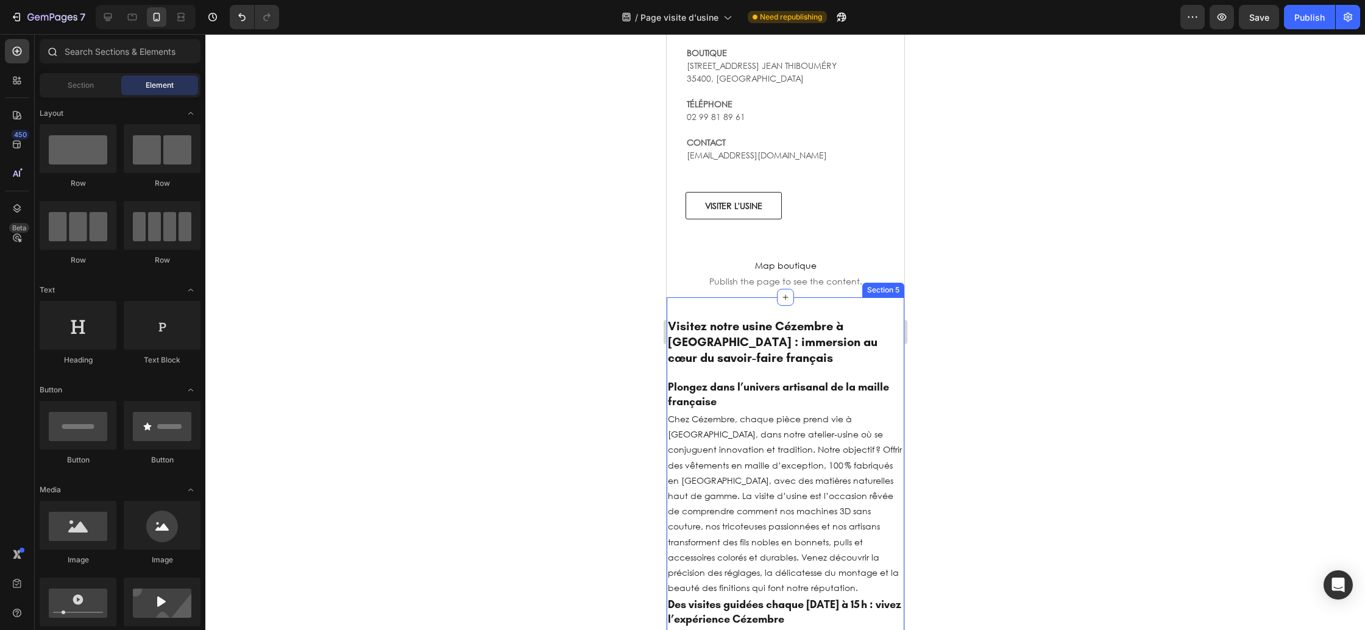
scroll to position [929, 0]
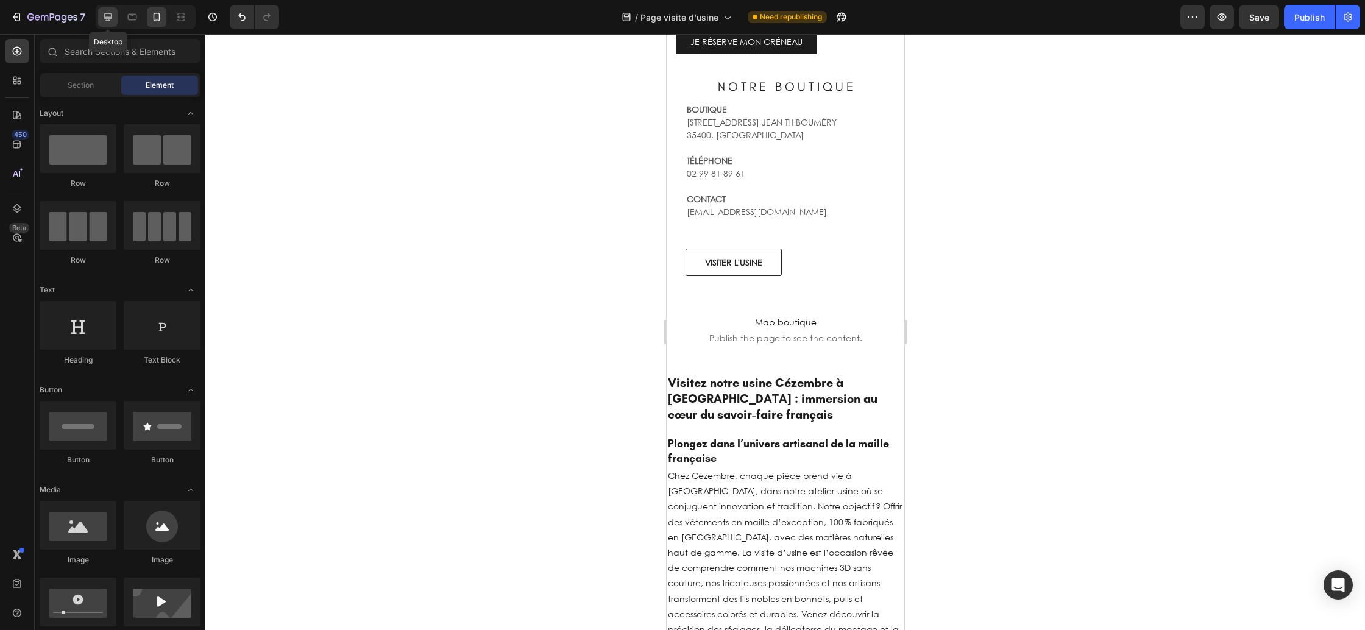
click at [102, 13] on icon at bounding box center [108, 17] width 12 height 12
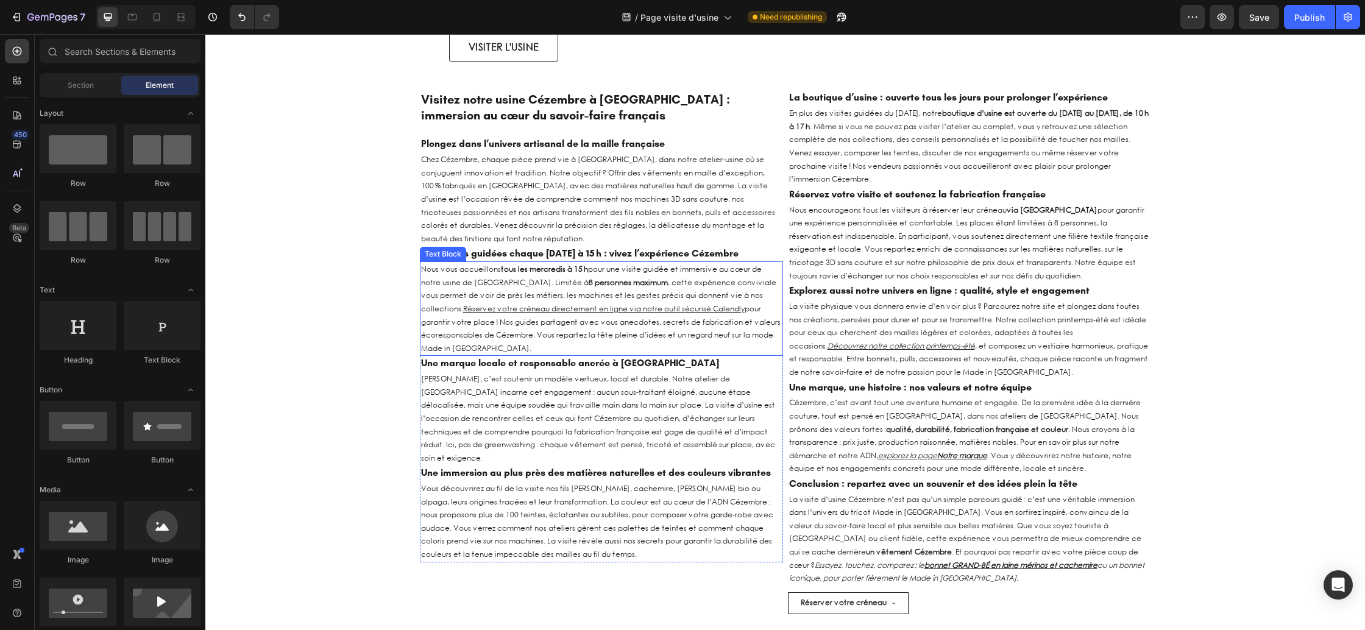
scroll to position [996, 0]
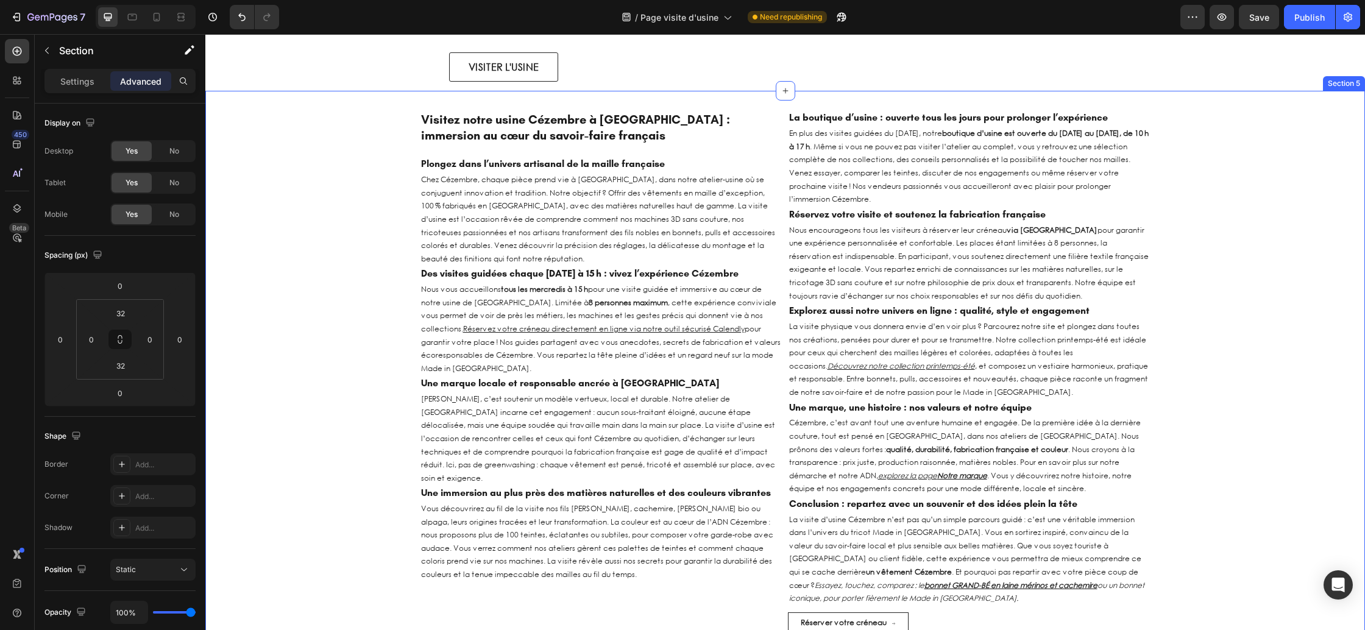
click at [348, 259] on div "Visitez notre usine Cézembre à Saint-Malo : immersion au cœur du savoir-faire f…" at bounding box center [785, 377] width 1160 height 534
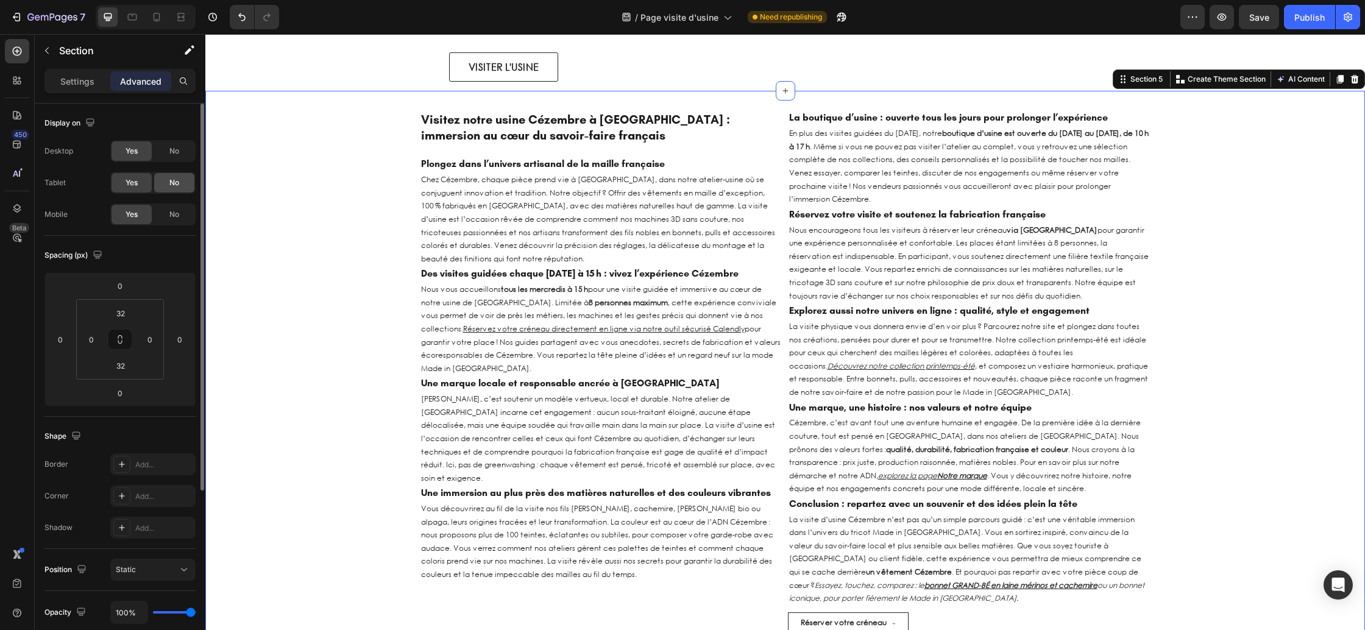
click at [172, 180] on span "No" at bounding box center [174, 182] width 10 height 11
drag, startPoint x: 173, startPoint y: 212, endPoint x: 186, endPoint y: 209, distance: 13.7
click at [172, 212] on span "No" at bounding box center [174, 214] width 10 height 11
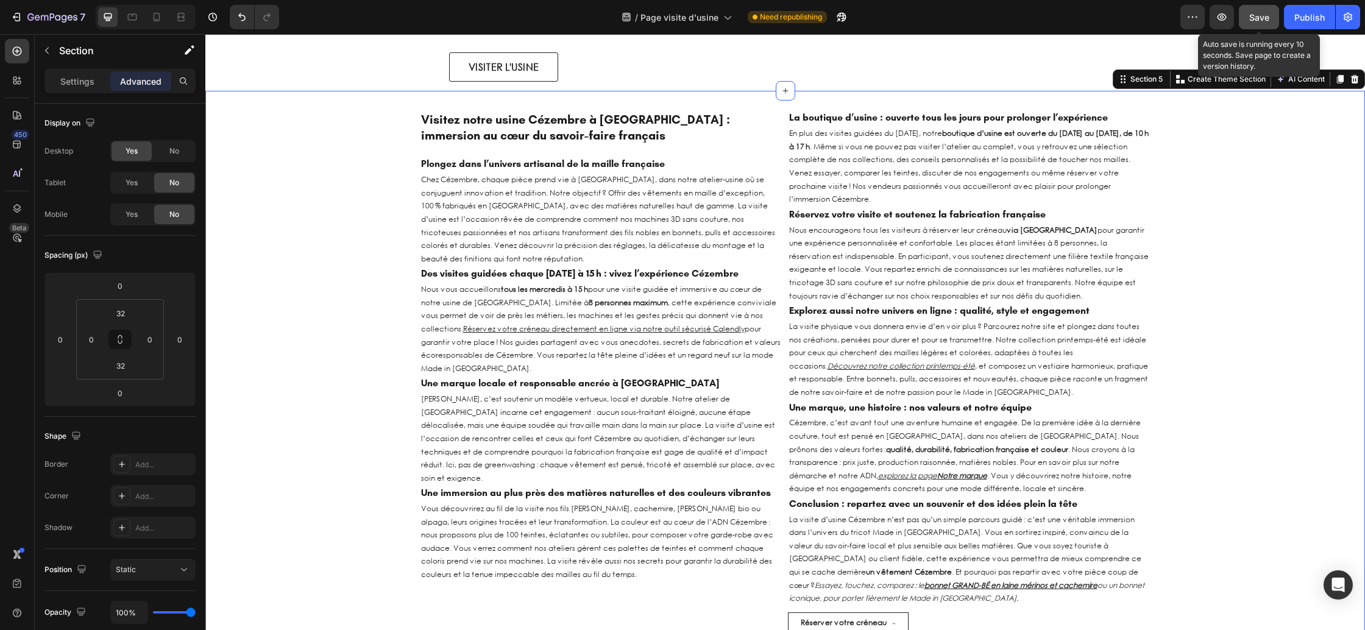
click at [1261, 21] on span "Save" at bounding box center [1259, 17] width 20 height 10
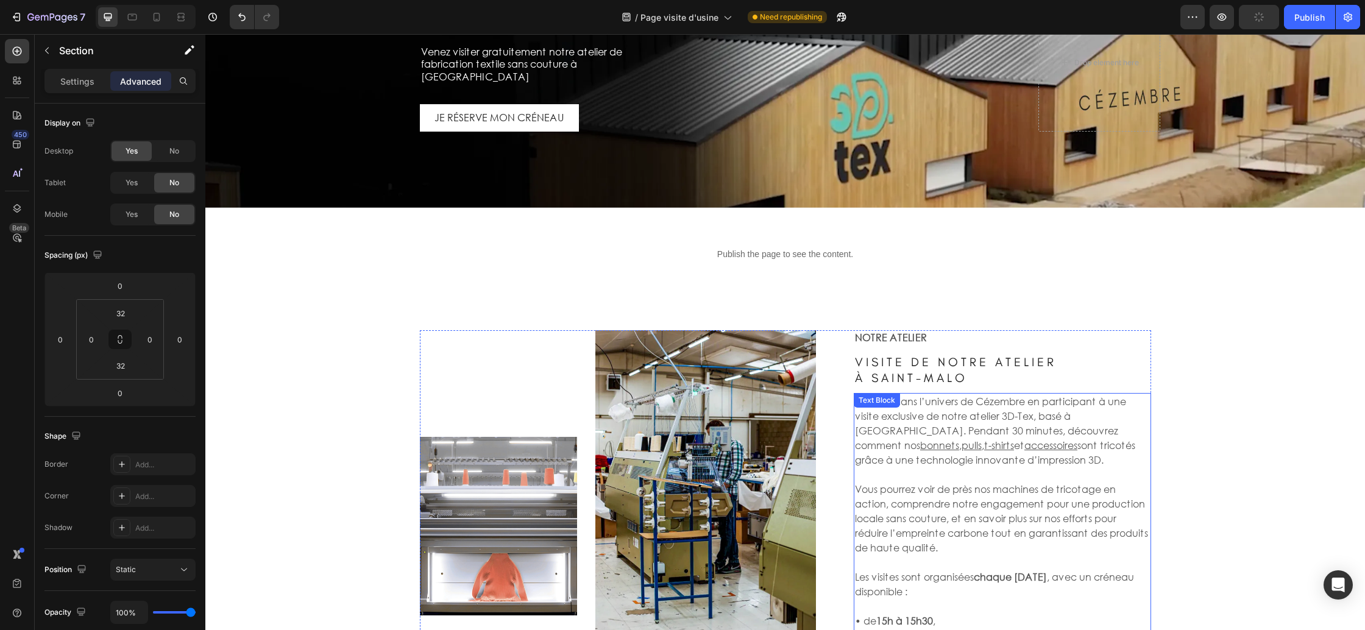
scroll to position [0, 0]
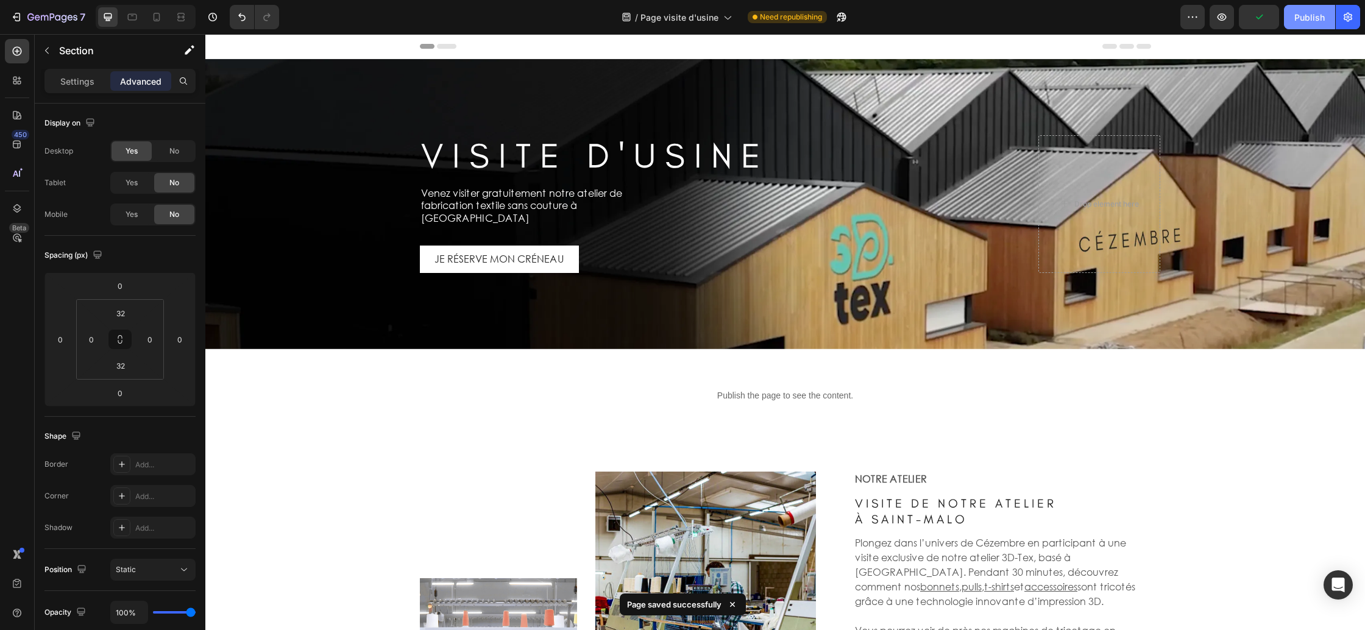
click at [1312, 23] on button "Publish" at bounding box center [1309, 17] width 51 height 24
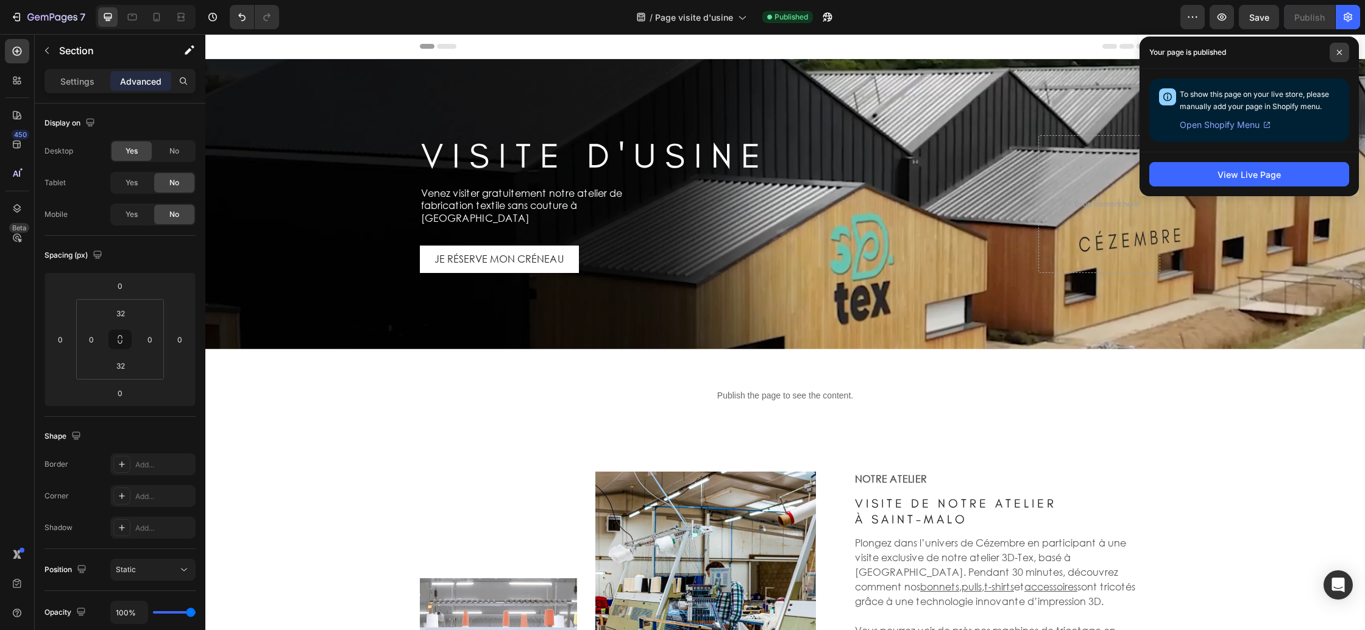
click at [1339, 55] on icon at bounding box center [1339, 52] width 6 height 6
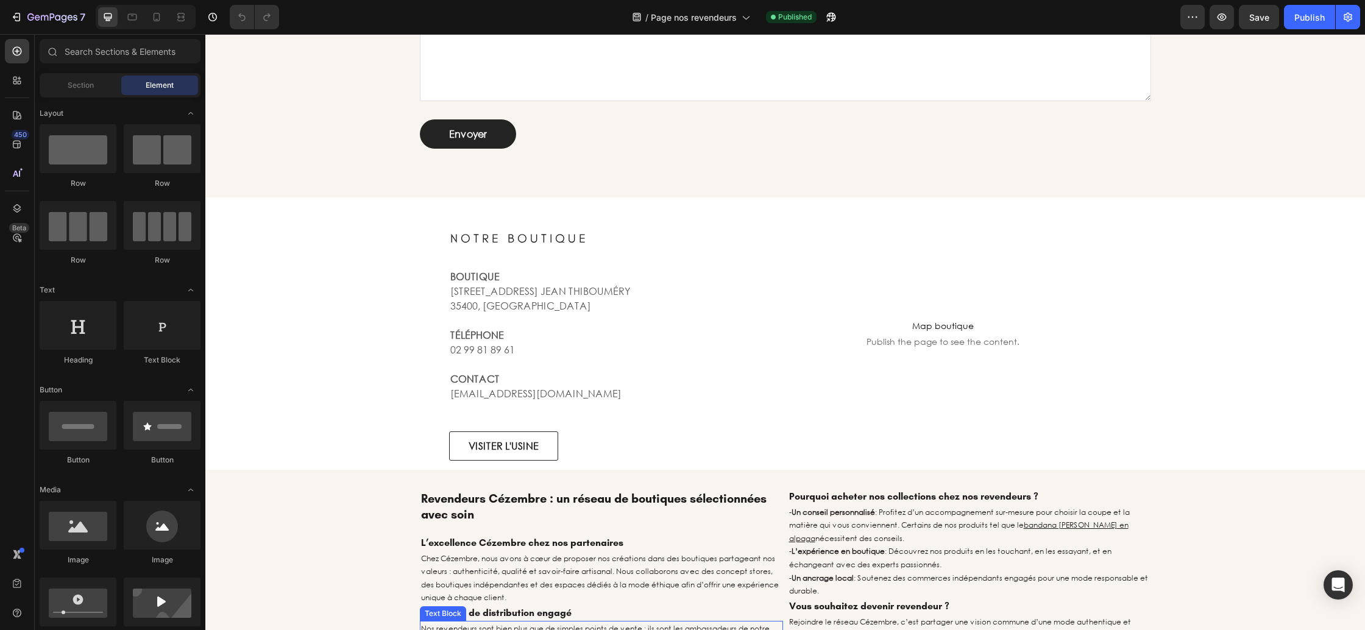
scroll to position [866, 0]
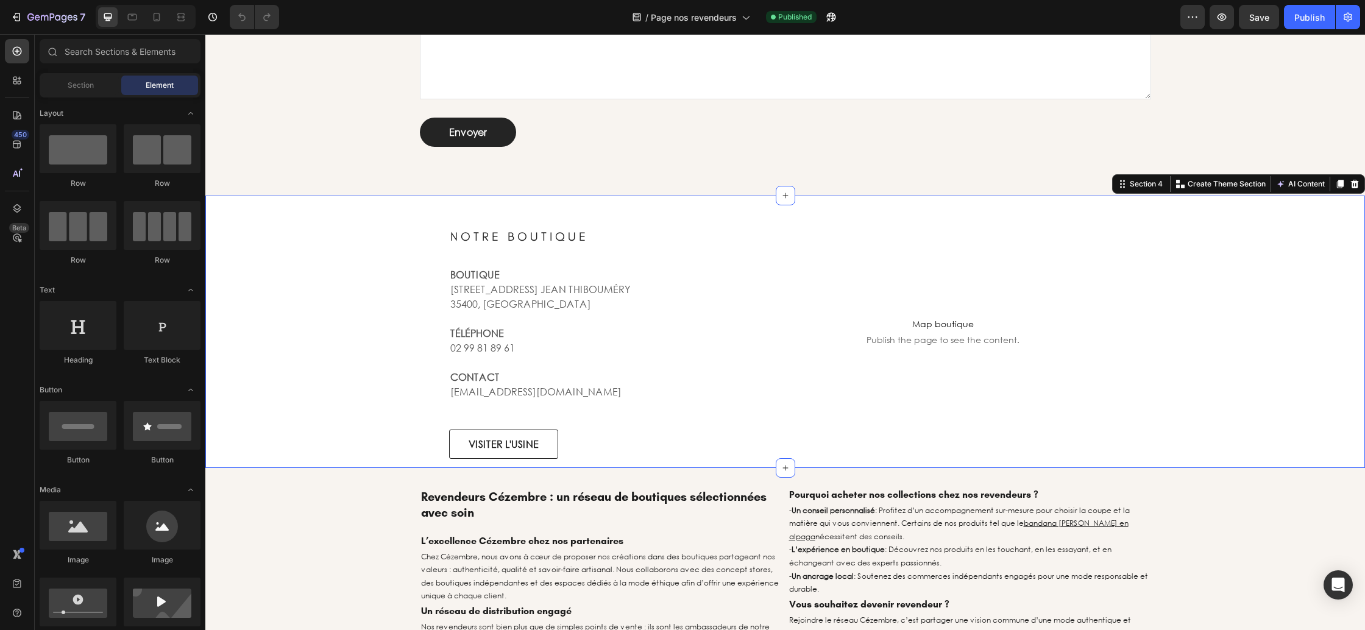
click at [338, 308] on div "N O T R E B O U T I Q U E Heading BOUTIQUE [STREET_ADDRESS]. JEAN THIBOUMÉRY 35…" at bounding box center [784, 332] width 1141 height 254
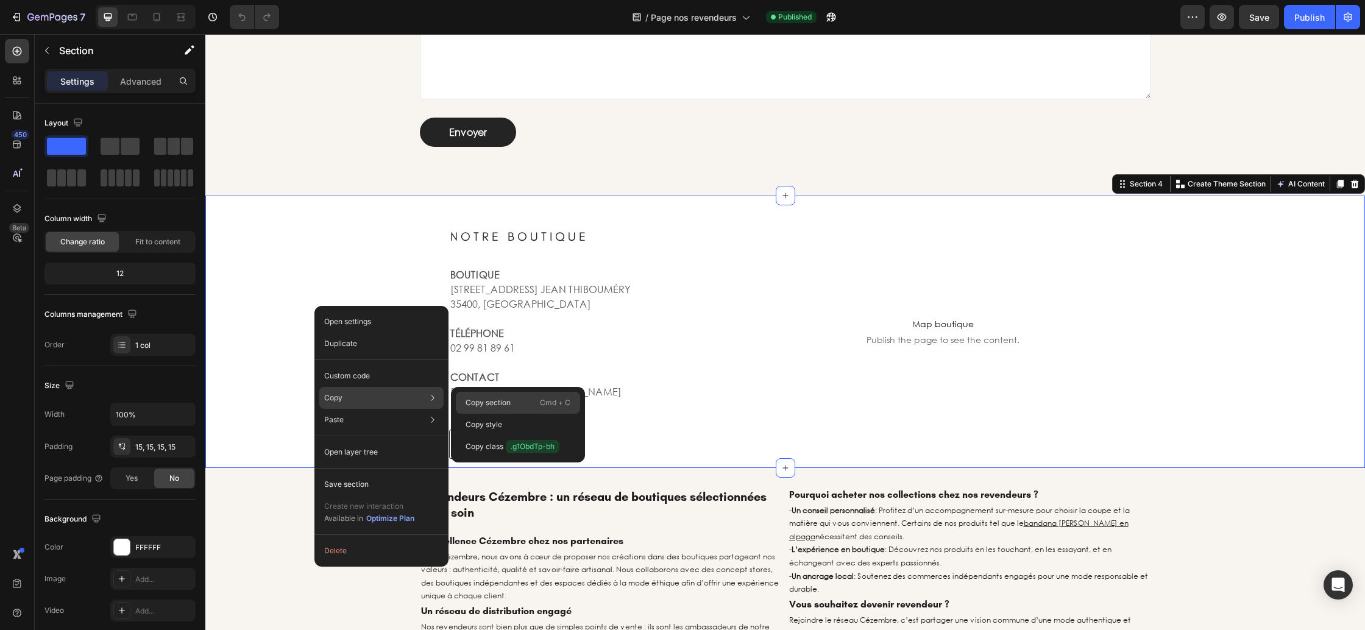
click at [500, 403] on p "Copy section" at bounding box center [488, 402] width 45 height 11
